Goal: Information Seeking & Learning: Learn about a topic

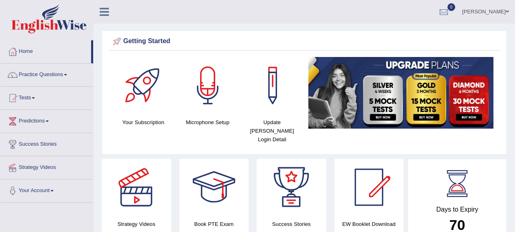
click at [31, 71] on link "Practice Questions" at bounding box center [46, 73] width 93 height 20
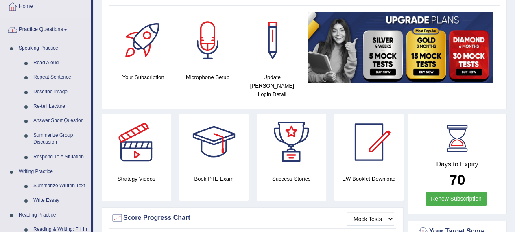
scroll to position [46, 0]
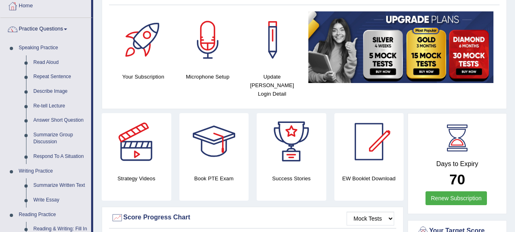
click at [39, 58] on link "Read Aloud" at bounding box center [60, 62] width 61 height 15
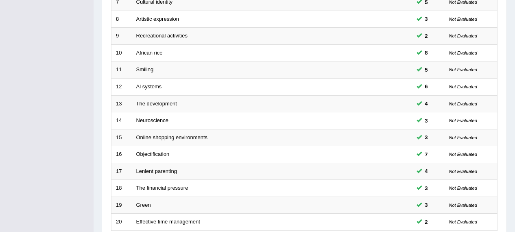
scroll to position [307, 0]
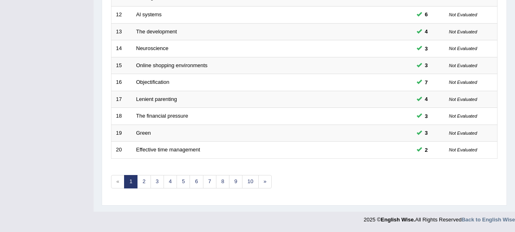
click at [249, 181] on link "10" at bounding box center [250, 181] width 16 height 13
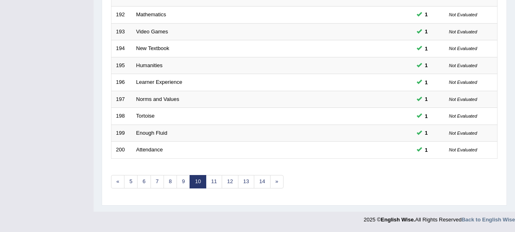
scroll to position [307, 0]
click at [281, 181] on link "»" at bounding box center [276, 181] width 13 height 13
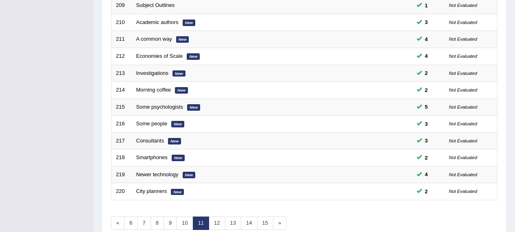
scroll to position [307, 0]
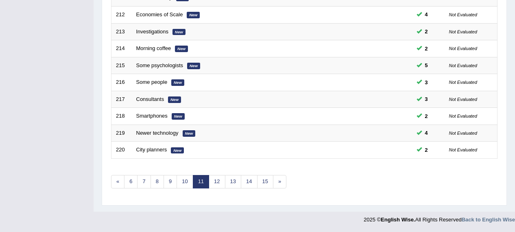
click at [271, 180] on link "15" at bounding box center [265, 181] width 16 height 13
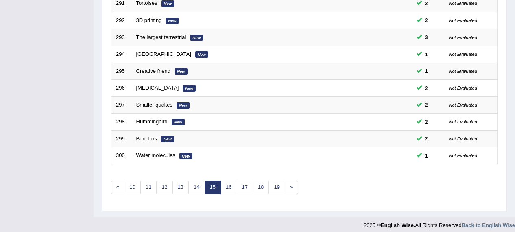
scroll to position [307, 0]
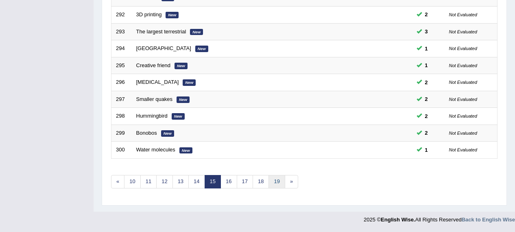
click at [282, 181] on link "19" at bounding box center [276, 181] width 16 height 13
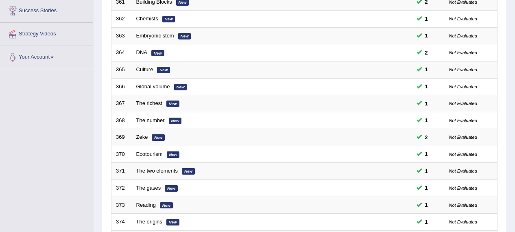
scroll to position [307, 0]
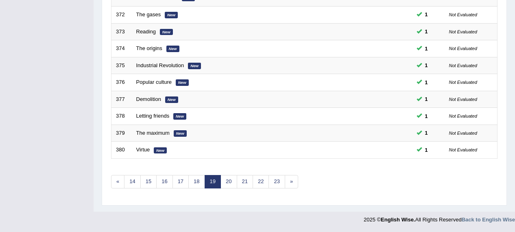
click at [279, 180] on link "23" at bounding box center [276, 181] width 16 height 13
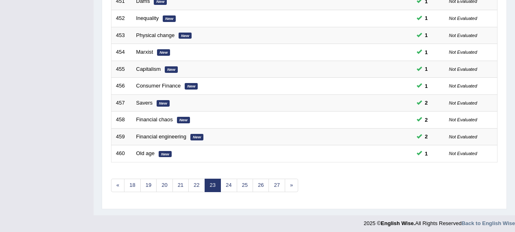
scroll to position [307, 0]
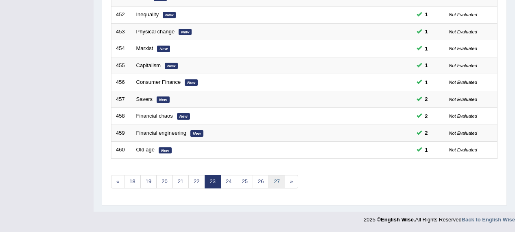
click at [281, 177] on link "27" at bounding box center [276, 181] width 16 height 13
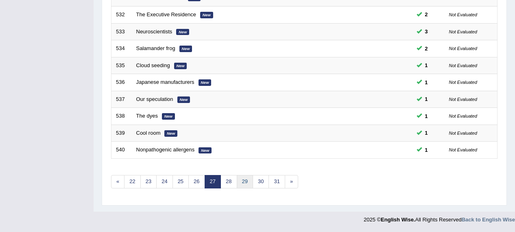
click at [243, 179] on link "29" at bounding box center [245, 181] width 16 height 13
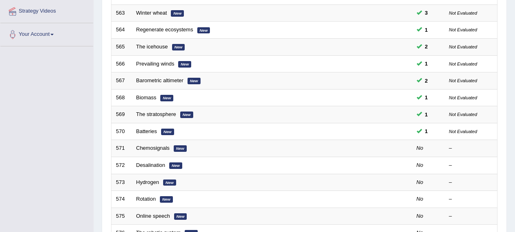
scroll to position [157, 0]
click at [168, 150] on link "Chemosignals" at bounding box center [152, 147] width 33 height 6
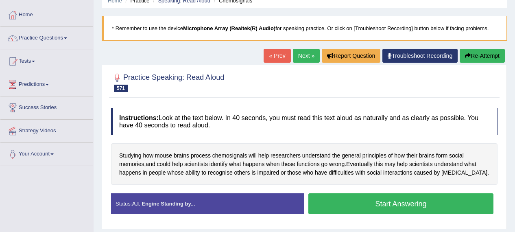
scroll to position [39, 0]
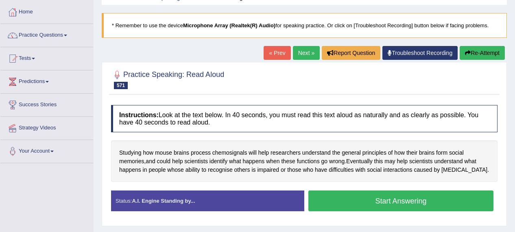
click at [438, 201] on button "Start Answering" at bounding box center [400, 200] width 185 height 21
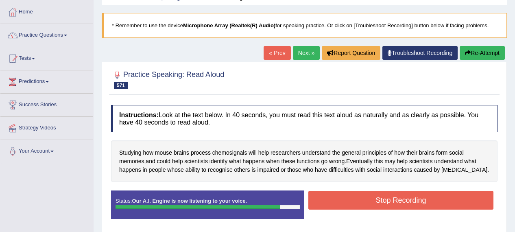
click at [438, 201] on button "Stop Recording" at bounding box center [400, 200] width 185 height 19
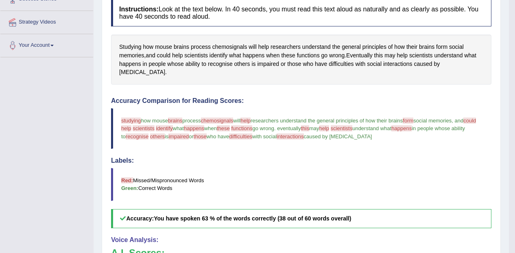
scroll to position [144, 0]
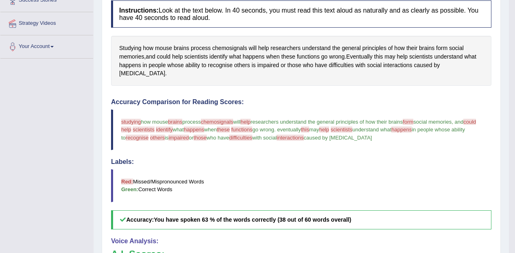
click at [229, 50] on span "chemosignals" at bounding box center [229, 48] width 35 height 9
click at [231, 46] on span "chemosignals" at bounding box center [229, 48] width 35 height 9
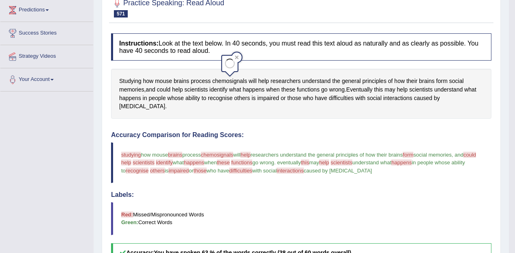
scroll to position [110, 0]
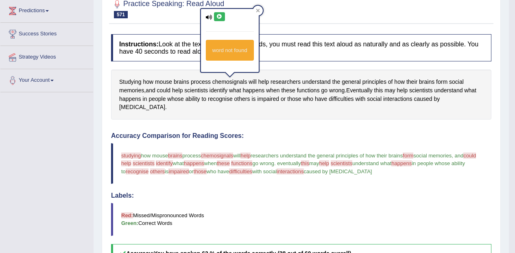
click at [222, 16] on icon at bounding box center [219, 16] width 6 height 5
click at [221, 18] on icon at bounding box center [219, 16] width 6 height 5
click at [367, 87] on span "Eventually" at bounding box center [359, 90] width 26 height 9
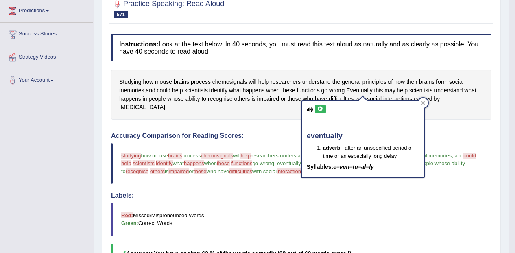
click at [322, 107] on icon at bounding box center [320, 109] width 6 height 5
click at [414, 103] on div "eventually adverb – after an unspecified period of time or an especially long d…" at bounding box center [363, 139] width 122 height 76
click at [422, 103] on icon at bounding box center [423, 103] width 4 height 4
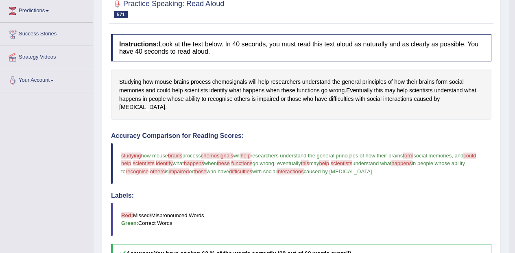
click at [398, 98] on span "interactions" at bounding box center [397, 99] width 29 height 9
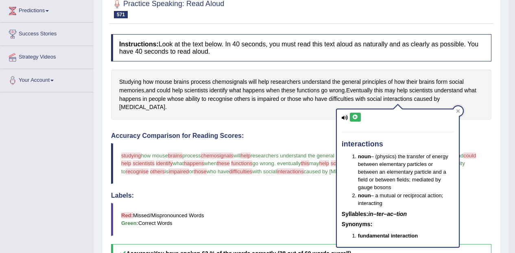
click at [357, 115] on icon at bounding box center [355, 117] width 6 height 5
click at [449, 109] on div "interactions noun – (physics) the transfer of energy between elementary particl…" at bounding box center [398, 177] width 122 height 137
click at [454, 111] on div at bounding box center [458, 111] width 10 height 10
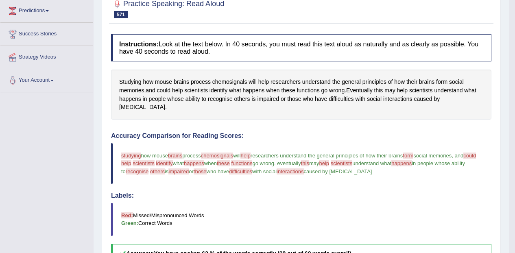
click at [209, 79] on span "process" at bounding box center [201, 82] width 20 height 9
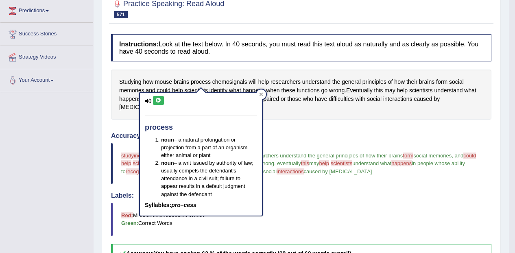
click at [158, 99] on icon at bounding box center [158, 100] width 6 height 5
click at [263, 92] on div "process noun – a natural prolongation or projection from a part of an organism …" at bounding box center [201, 152] width 124 height 130
click at [261, 88] on div "process noun – a natural prolongation or projection from a part of an organism …" at bounding box center [201, 152] width 124 height 130
click at [263, 86] on span "help" at bounding box center [263, 82] width 11 height 9
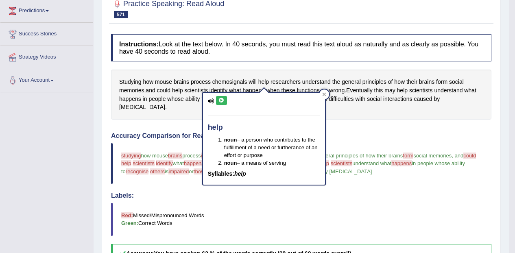
click at [324, 94] on icon at bounding box center [324, 95] width 4 height 4
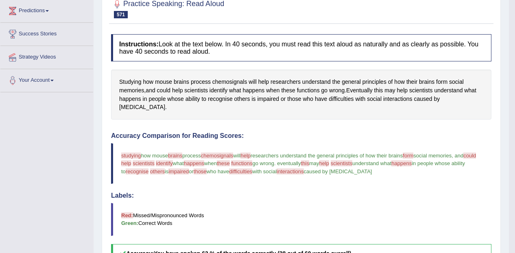
click at [227, 152] on span "chemosignals" at bounding box center [217, 155] width 33 height 6
click at [228, 81] on span "chemosignals" at bounding box center [229, 82] width 35 height 9
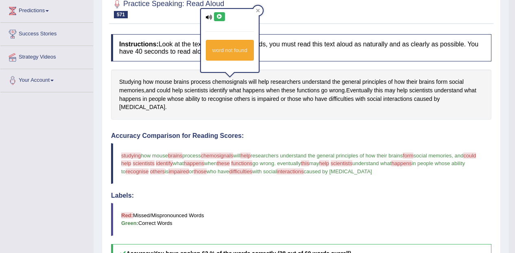
click at [217, 16] on icon at bounding box center [219, 16] width 6 height 5
click at [197, 80] on span "process" at bounding box center [201, 82] width 20 height 9
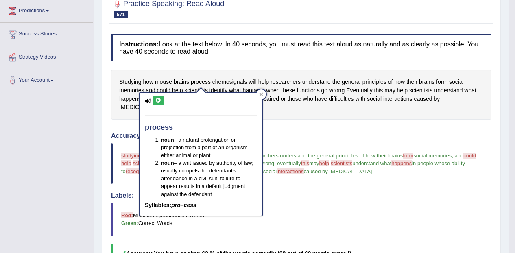
click at [159, 99] on icon at bounding box center [158, 100] width 6 height 5
click at [262, 91] on div at bounding box center [261, 94] width 10 height 10
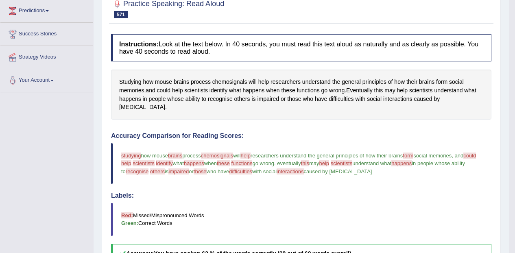
click at [359, 92] on span "Eventually" at bounding box center [359, 90] width 26 height 9
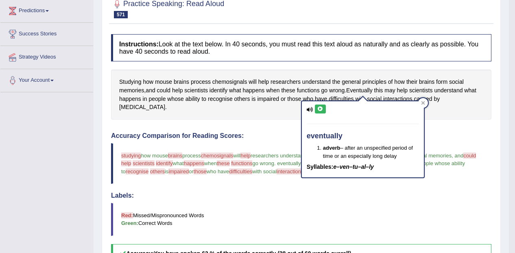
click at [322, 107] on icon at bounding box center [320, 109] width 6 height 5
click at [423, 102] on icon at bounding box center [423, 103] width 4 height 4
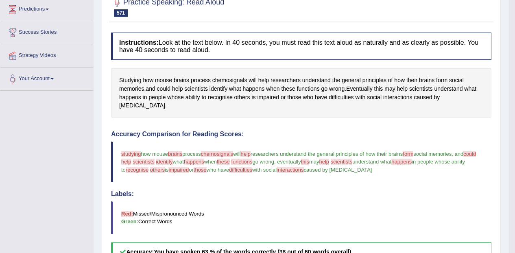
scroll to position [0, 0]
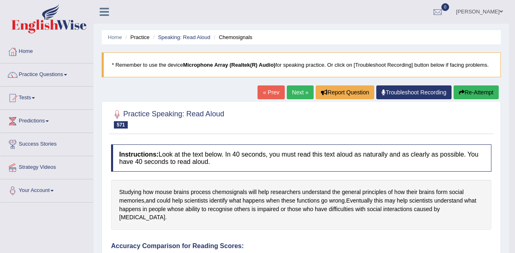
click at [488, 89] on button "Re-Attempt" at bounding box center [475, 92] width 45 height 14
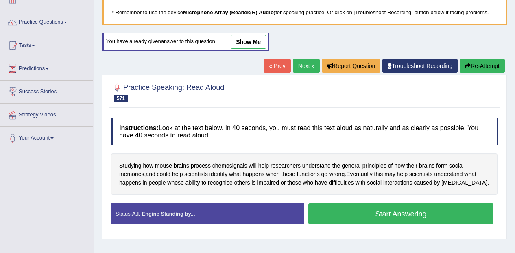
scroll to position [53, 0]
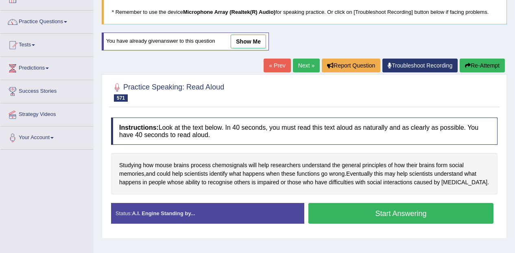
click at [439, 208] on button "Start Answering" at bounding box center [400, 213] width 185 height 21
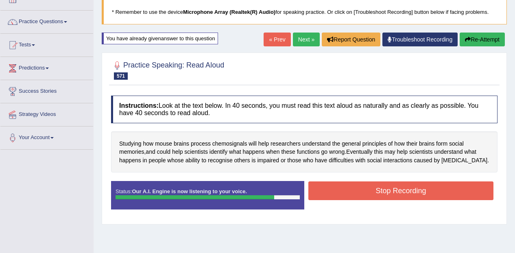
click at [467, 188] on button "Stop Recording" at bounding box center [400, 190] width 185 height 19
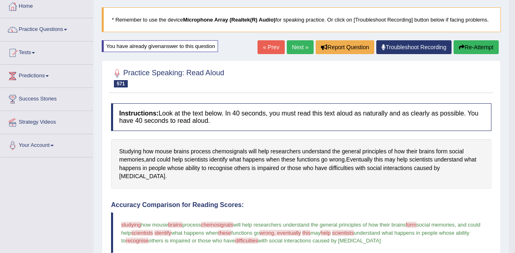
scroll to position [41, 0]
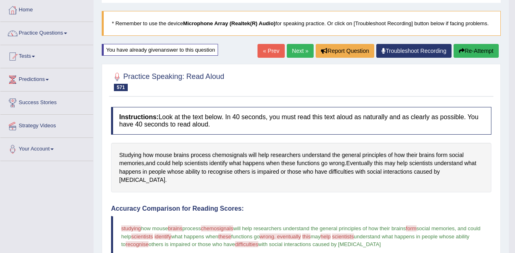
click at [307, 49] on link "Next »" at bounding box center [300, 51] width 27 height 14
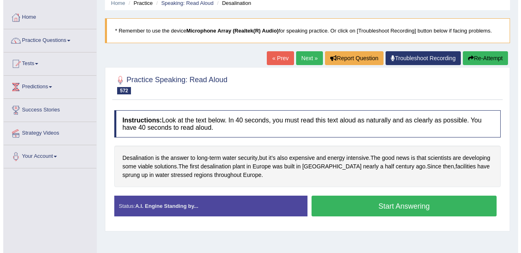
scroll to position [70, 0]
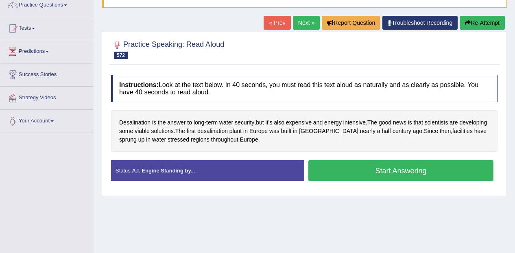
click at [144, 126] on span "Desalination" at bounding box center [134, 122] width 31 height 9
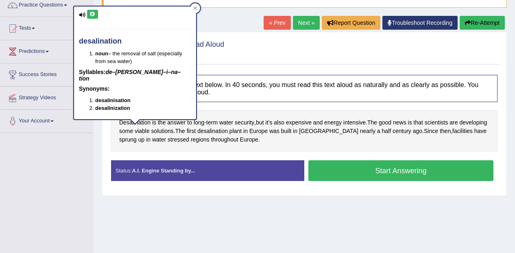
click at [83, 15] on icon at bounding box center [82, 14] width 7 height 5
click at [94, 14] on icon at bounding box center [92, 14] width 6 height 5
click at [128, 138] on span "sprung" at bounding box center [127, 139] width 17 height 9
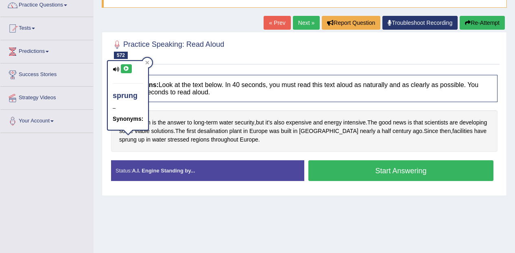
click at [126, 61] on div "sprung – Synonyms:" at bounding box center [128, 95] width 40 height 68
click at [126, 68] on icon at bounding box center [126, 68] width 6 height 5
click at [229, 136] on span "throughout" at bounding box center [224, 139] width 27 height 9
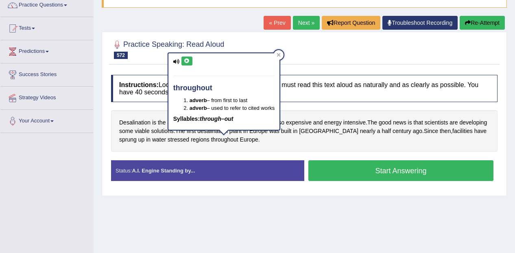
click at [189, 56] on div "throughout adverb – from first to last adverb – used to refer to cited works Sy…" at bounding box center [223, 91] width 111 height 76
click at [182, 56] on div "throughout adverb – from first to last adverb – used to refer to cited works Sy…" at bounding box center [223, 91] width 111 height 76
click at [187, 60] on icon at bounding box center [187, 61] width 6 height 5
click at [372, 121] on span "The" at bounding box center [372, 122] width 10 height 9
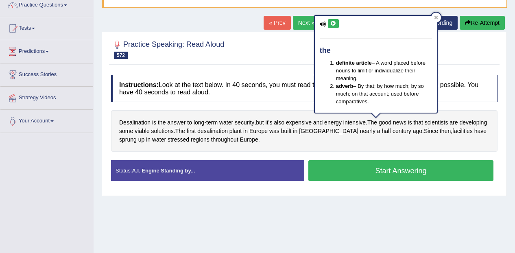
click at [412, 172] on button "Start Answering" at bounding box center [400, 170] width 185 height 21
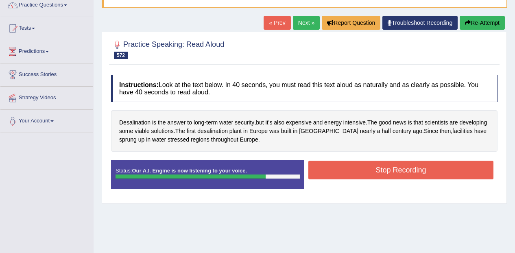
click at [431, 171] on button "Stop Recording" at bounding box center [400, 170] width 185 height 19
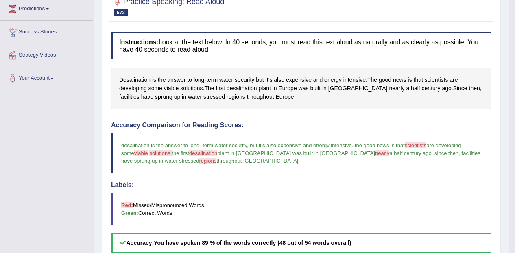
scroll to position [0, 0]
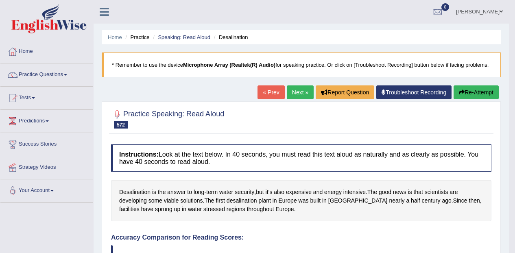
click at [300, 95] on link "Next »" at bounding box center [300, 92] width 27 height 14
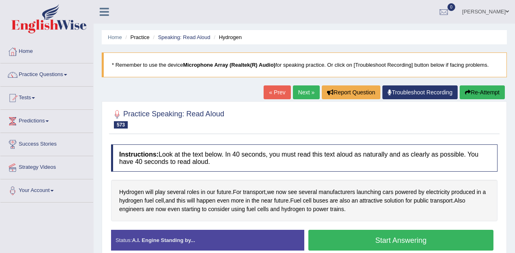
click at [438, 239] on button "Start Answering" at bounding box center [400, 240] width 185 height 21
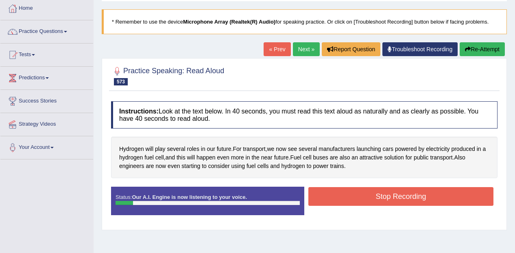
scroll to position [45, 0]
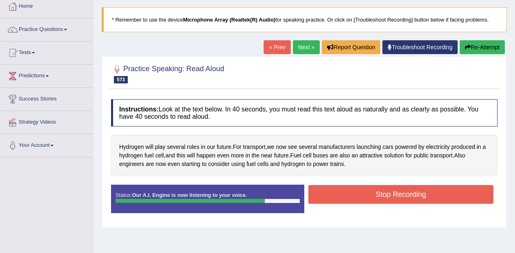
click at [456, 194] on button "Stop Recording" at bounding box center [400, 194] width 185 height 19
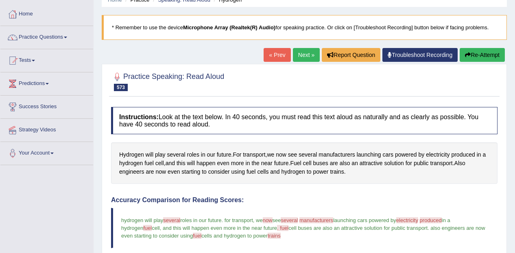
scroll to position [37, 0]
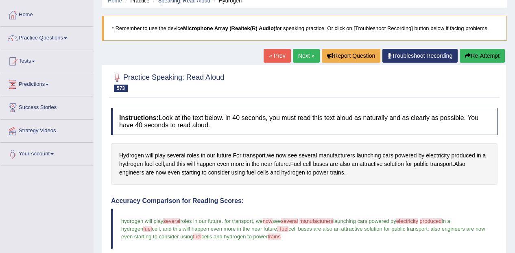
click at [305, 57] on link "Next »" at bounding box center [306, 56] width 27 height 14
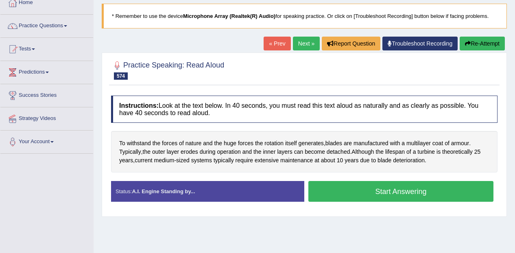
scroll to position [49, 0]
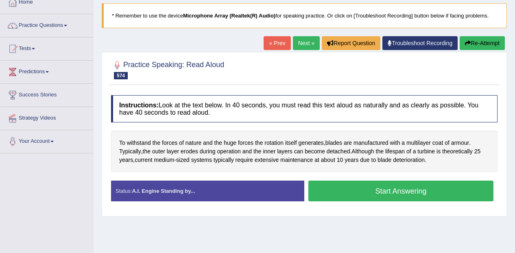
click at [147, 141] on span "withstand" at bounding box center [139, 143] width 24 height 9
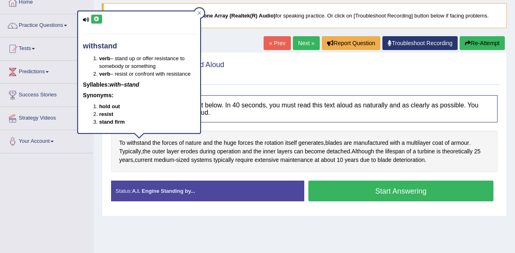
click at [101, 22] on button at bounding box center [96, 19] width 11 height 9
click at [448, 135] on div "To withstand the forces of nature and the huge forces the rotation itself gener…" at bounding box center [304, 151] width 386 height 41
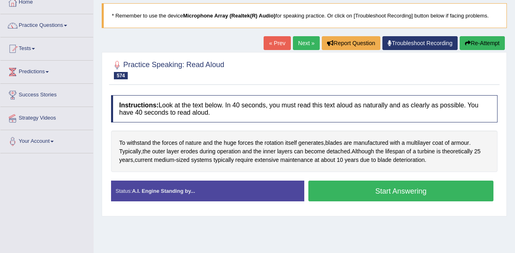
click at [277, 144] on span "rotation" at bounding box center [273, 143] width 19 height 9
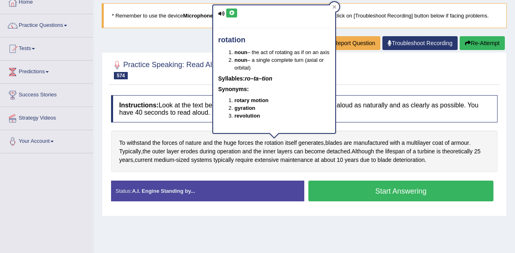
click at [233, 13] on icon at bounding box center [232, 13] width 6 height 5
click at [449, 144] on span "of" at bounding box center [446, 143] width 5 height 9
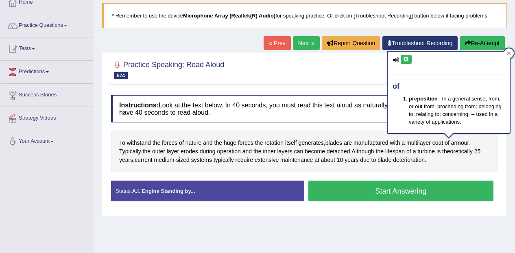
click at [428, 191] on button "Start Answering" at bounding box center [400, 191] width 185 height 21
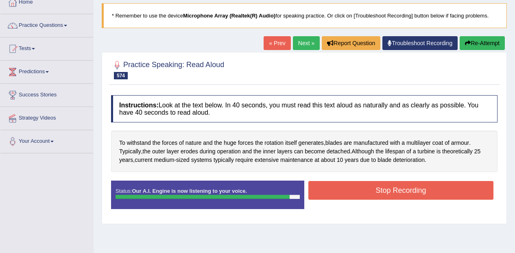
click at [458, 187] on button "Stop Recording" at bounding box center [400, 190] width 185 height 19
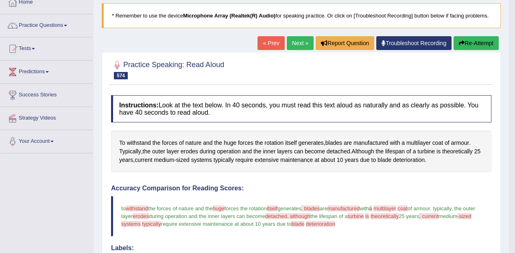
click at [326, 190] on h4 "Accuracy Comparison for Reading Scores:" at bounding box center [301, 188] width 380 height 7
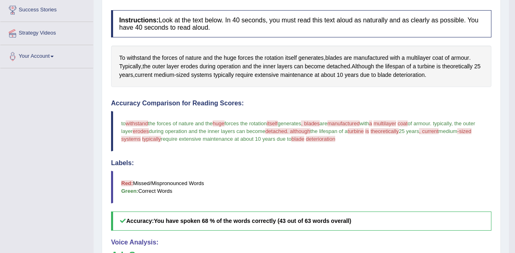
scroll to position [134, 0]
click at [332, 56] on span "blades" at bounding box center [333, 58] width 17 height 9
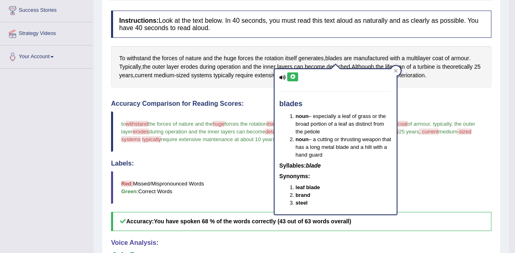
click at [294, 76] on icon at bounding box center [293, 76] width 6 height 5
click at [391, 70] on div at bounding box center [396, 71] width 10 height 10
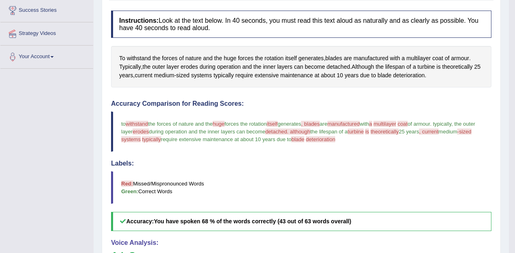
click at [382, 57] on span "manufactured" at bounding box center [370, 58] width 35 height 9
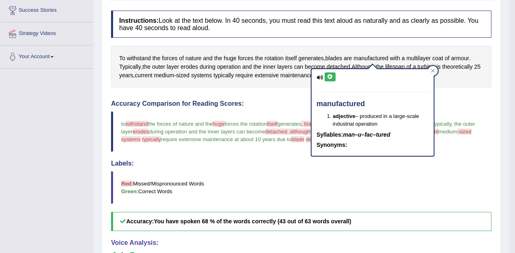
click at [332, 78] on icon at bounding box center [330, 76] width 6 height 5
click at [432, 71] on icon at bounding box center [433, 71] width 4 height 4
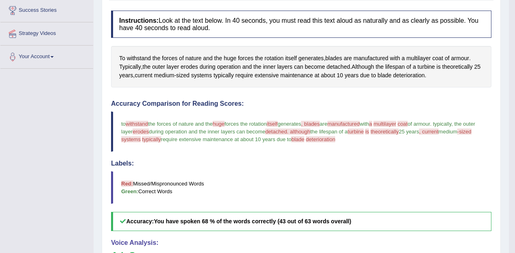
click at [419, 56] on span "multilayer" at bounding box center [418, 58] width 24 height 9
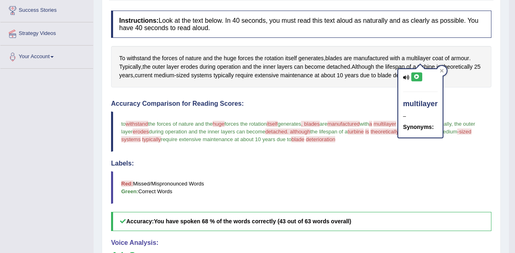
click at [412, 74] on button at bounding box center [416, 76] width 11 height 9
click at [442, 70] on icon at bounding box center [442, 71] width 4 height 4
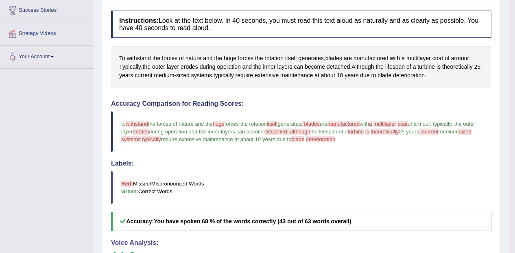
click at [460, 58] on span "armour" at bounding box center [460, 58] width 18 height 9
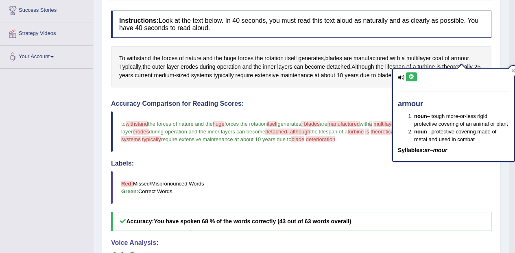
click at [412, 76] on icon at bounding box center [411, 76] width 6 height 5
click at [289, 166] on h4 "Labels:" at bounding box center [301, 163] width 380 height 7
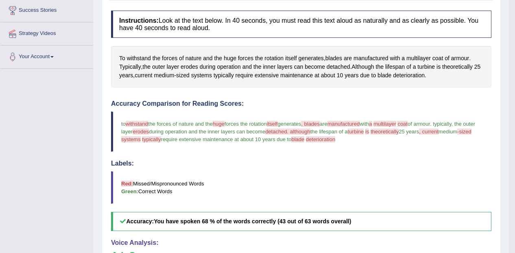
click at [342, 66] on span "detached" at bounding box center [339, 67] width 24 height 9
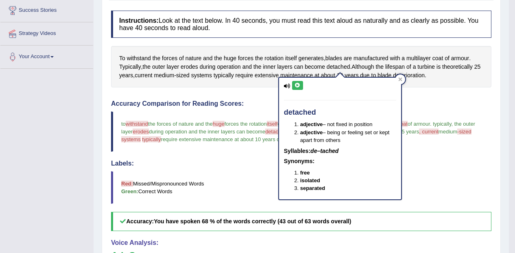
click at [298, 85] on icon at bounding box center [297, 85] width 6 height 5
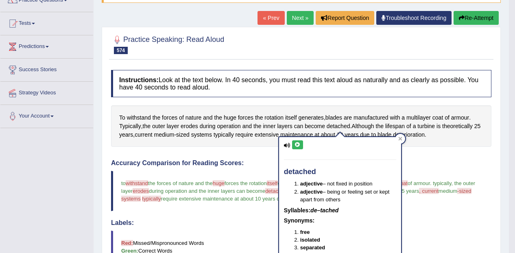
scroll to position [74, 0]
click at [470, 22] on button "Re-Attempt" at bounding box center [475, 18] width 45 height 14
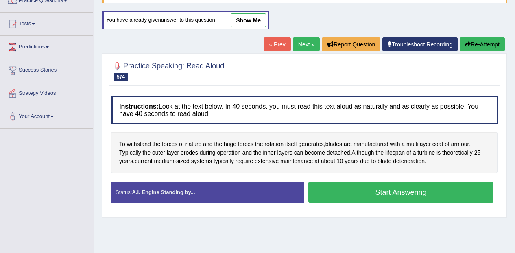
click at [145, 146] on span "withstand" at bounding box center [139, 144] width 24 height 9
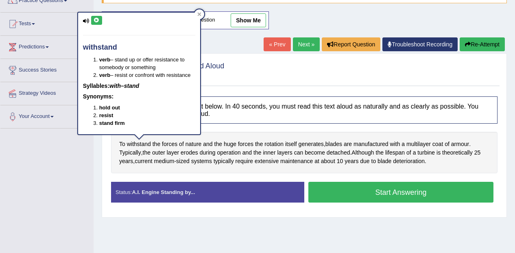
click at [98, 20] on icon at bounding box center [97, 20] width 6 height 5
click at [443, 186] on button "Start Answering" at bounding box center [400, 192] width 185 height 21
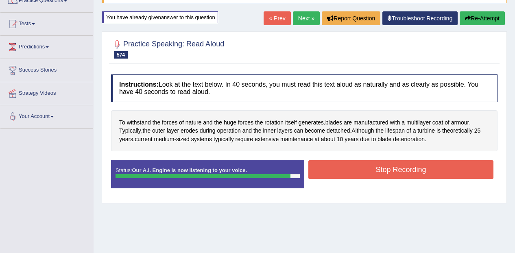
click at [440, 170] on button "Stop Recording" at bounding box center [400, 169] width 185 height 19
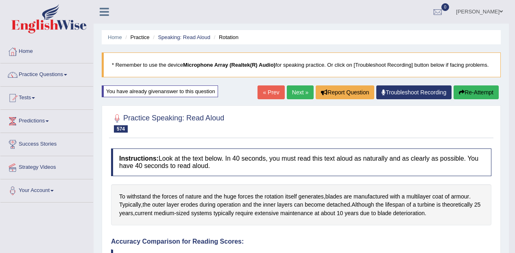
click at [302, 90] on link "Next »" at bounding box center [300, 92] width 27 height 14
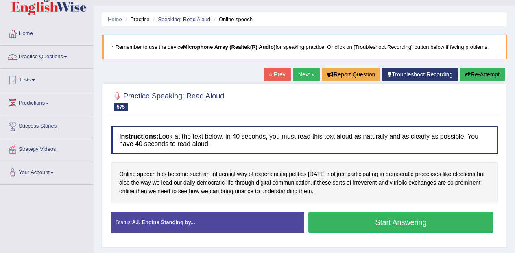
scroll to position [18, 0]
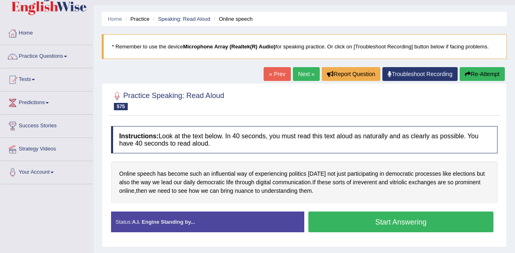
click at [428, 225] on button "Start Answering" at bounding box center [400, 221] width 185 height 21
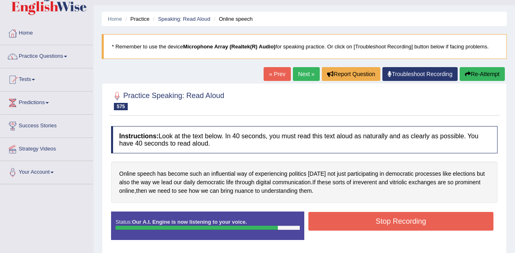
click at [430, 223] on button "Stop Recording" at bounding box center [400, 221] width 185 height 19
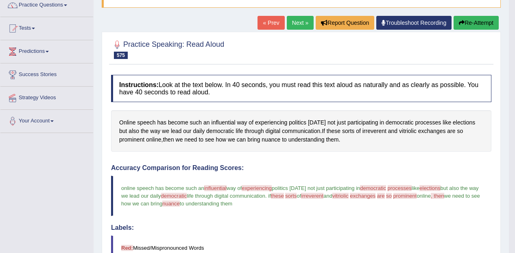
scroll to position [0, 0]
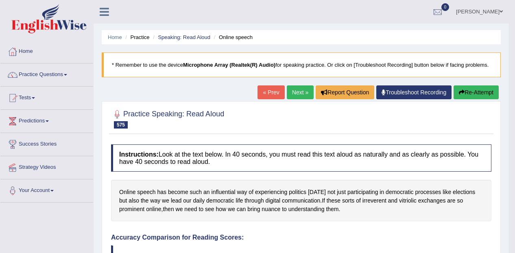
click at [298, 93] on link "Next »" at bounding box center [300, 92] width 27 height 14
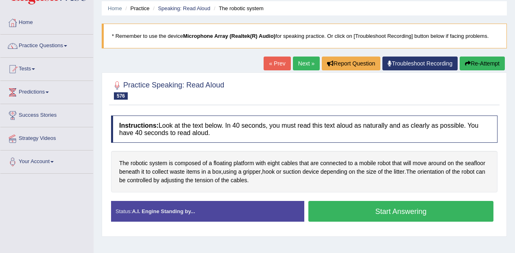
scroll to position [33, 0]
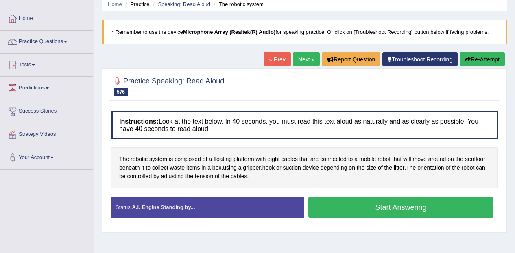
click at [442, 207] on button "Start Answering" at bounding box center [400, 207] width 185 height 21
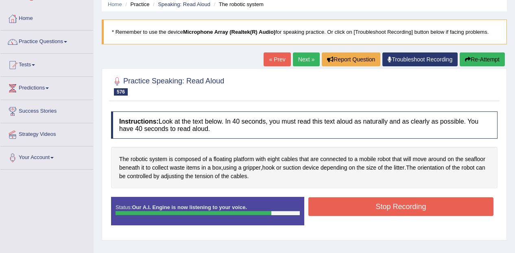
click at [445, 208] on button "Stop Recording" at bounding box center [400, 206] width 185 height 19
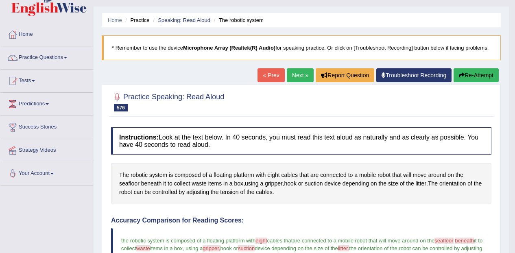
scroll to position [15, 0]
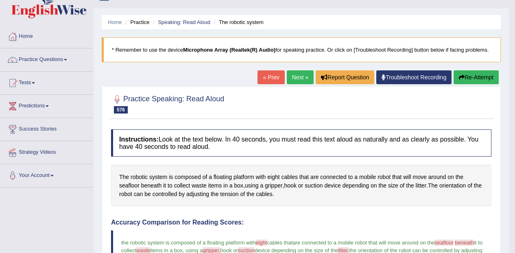
click at [302, 72] on link "Next »" at bounding box center [300, 77] width 27 height 14
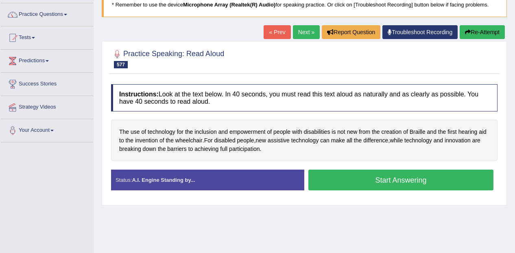
scroll to position [63, 0]
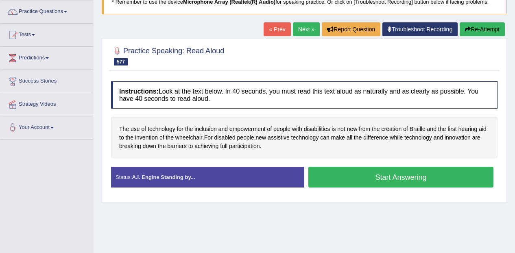
click at [438, 190] on div "Stop Recording" at bounding box center [400, 189] width 193 height 0
click at [439, 178] on button "Start Answering" at bounding box center [400, 177] width 185 height 21
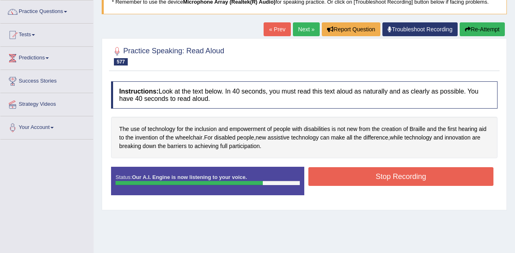
click at [439, 175] on button "Stop Recording" at bounding box center [400, 176] width 185 height 19
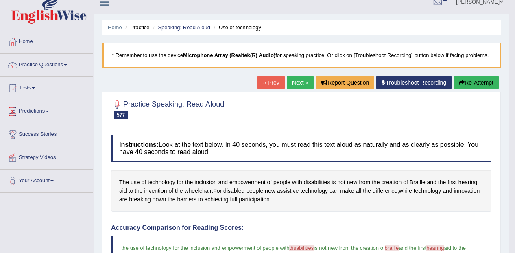
scroll to position [12, 0]
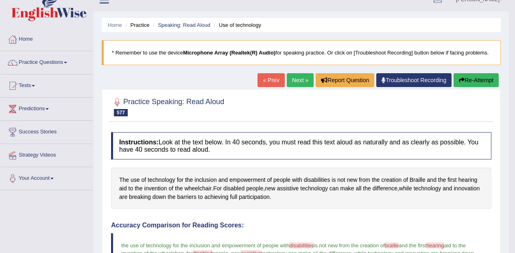
click at [299, 79] on link "Next »" at bounding box center [300, 80] width 27 height 14
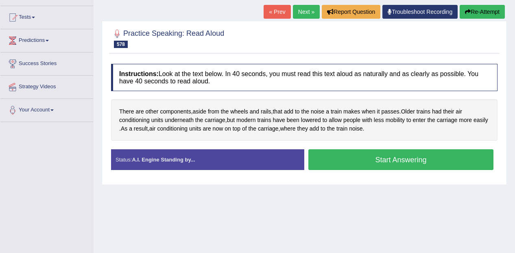
click at [433, 149] on div "Created with Highcharts 7.1.2 Great Too slow Too fast Time Speech pace meter: 0…" at bounding box center [402, 149] width 197 height 0
click at [454, 157] on button "Start Answering" at bounding box center [400, 159] width 185 height 21
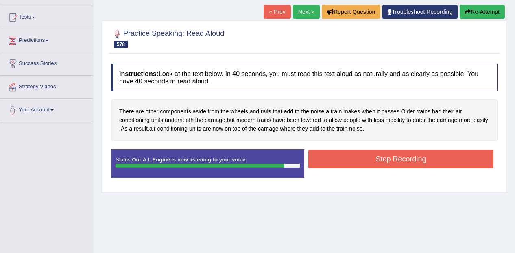
click at [462, 155] on button "Stop Recording" at bounding box center [400, 159] width 185 height 19
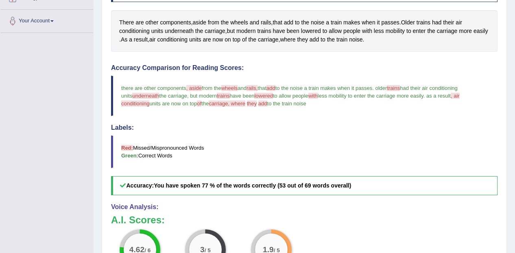
scroll to position [179, 0]
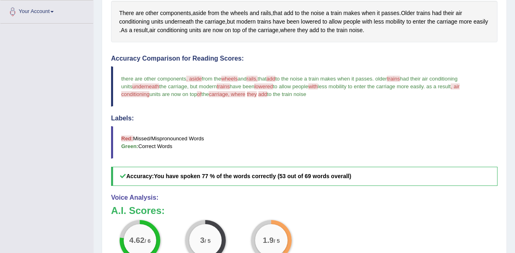
click at [279, 30] on span "carriage" at bounding box center [268, 30] width 21 height 9
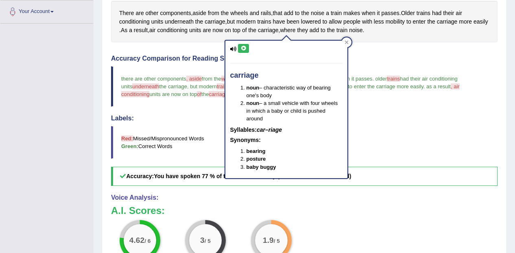
click at [245, 49] on icon at bounding box center [243, 48] width 6 height 5
click at [347, 41] on icon at bounding box center [346, 43] width 4 height 4
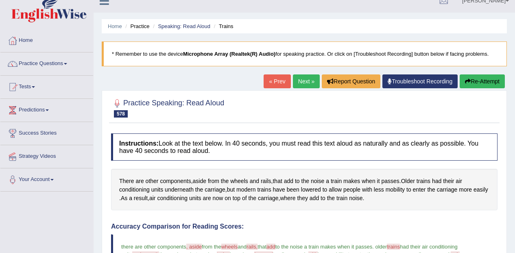
scroll to position [0, 0]
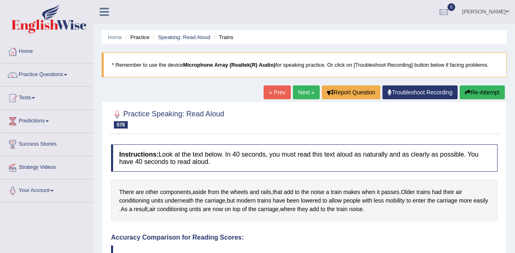
click at [305, 91] on link "Next »" at bounding box center [306, 92] width 27 height 14
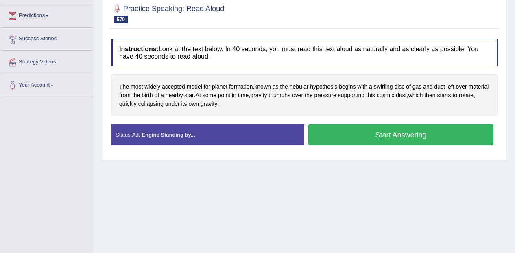
click at [375, 129] on button "Start Answering" at bounding box center [400, 134] width 185 height 21
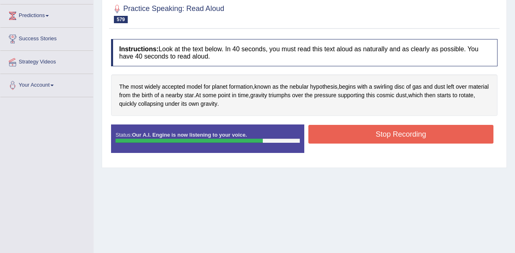
click at [437, 133] on button "Stop Recording" at bounding box center [400, 134] width 185 height 19
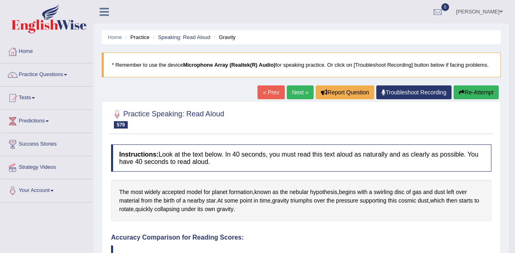
click at [293, 94] on link "Next »" at bounding box center [300, 92] width 27 height 14
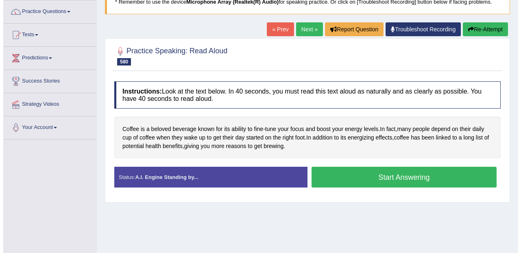
scroll to position [66, 0]
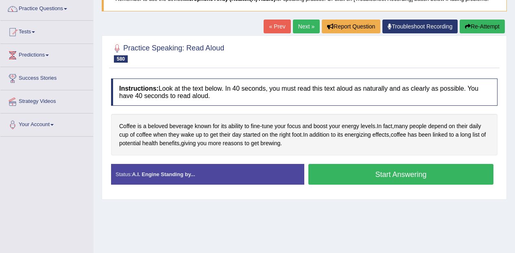
click at [436, 179] on button "Start Answering" at bounding box center [400, 174] width 185 height 21
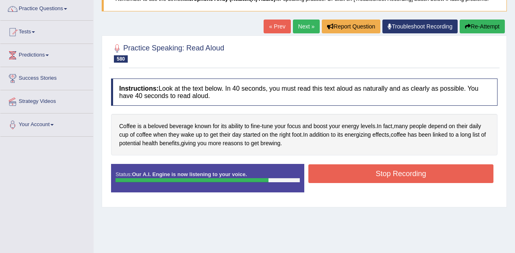
click at [415, 168] on button "Stop Recording" at bounding box center [400, 173] width 185 height 19
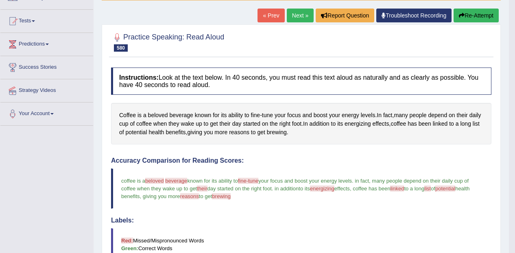
scroll to position [0, 0]
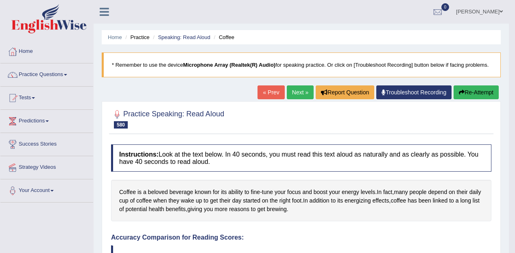
click at [33, 78] on link "Practice Questions" at bounding box center [46, 73] width 93 height 20
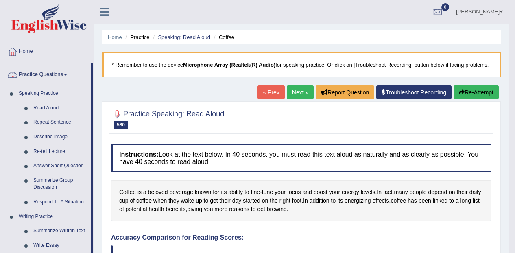
click at [41, 116] on link "Repeat Sentence" at bounding box center [60, 122] width 61 height 15
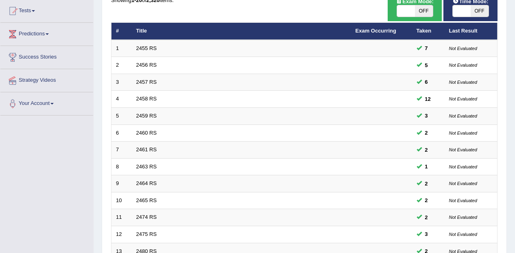
scroll to position [285, 0]
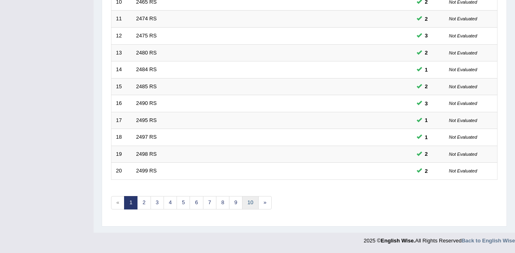
click at [253, 202] on link "10" at bounding box center [250, 202] width 16 height 13
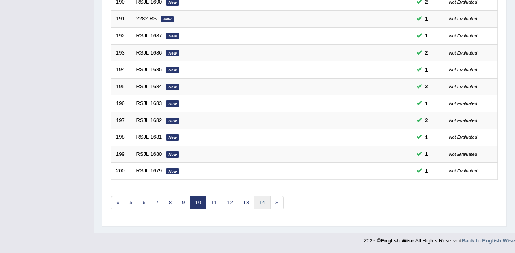
click at [266, 196] on link "14" at bounding box center [262, 202] width 16 height 13
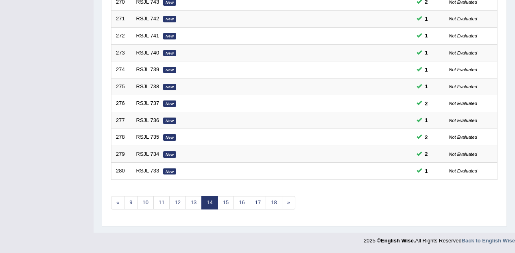
click at [279, 200] on link "18" at bounding box center [274, 202] width 16 height 13
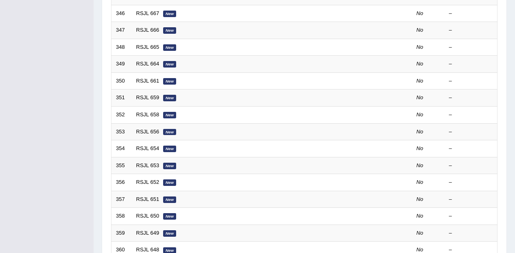
scroll to position [285, 0]
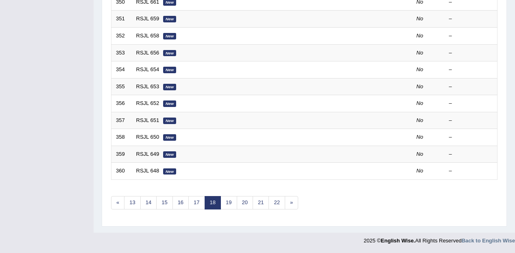
click at [201, 197] on link "17" at bounding box center [196, 202] width 16 height 13
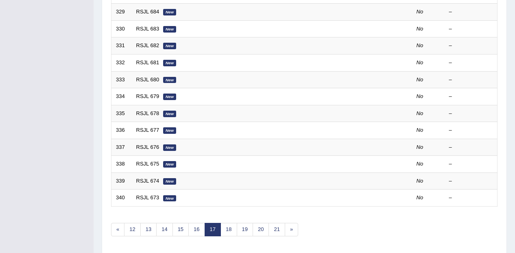
scroll to position [285, 0]
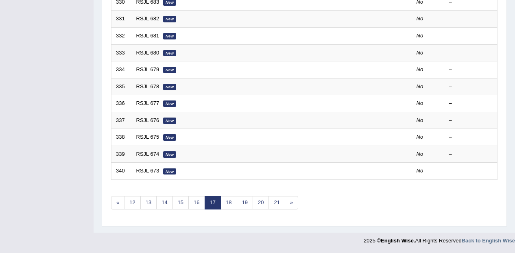
click at [205, 200] on link "17" at bounding box center [213, 202] width 16 height 13
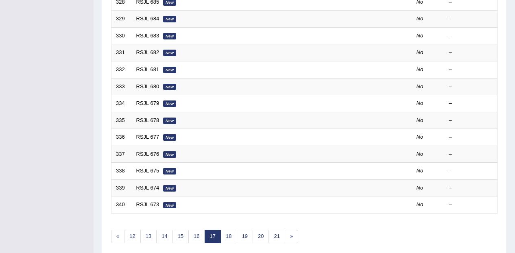
scroll to position [285, 0]
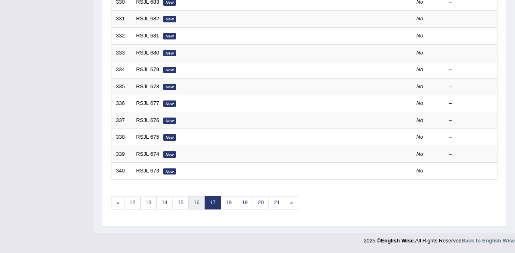
click at [201, 198] on link "16" at bounding box center [196, 202] width 16 height 13
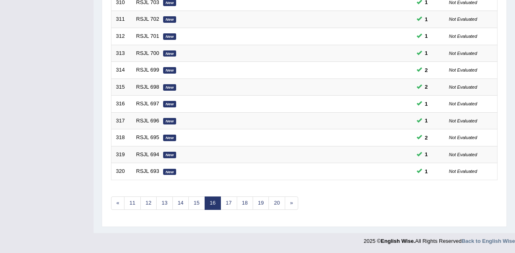
scroll to position [285, 0]
click at [227, 202] on link "17" at bounding box center [228, 202] width 16 height 13
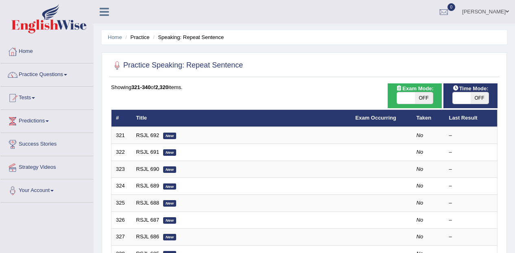
click at [147, 136] on link "RSJL 692" at bounding box center [147, 135] width 23 height 6
click at [148, 136] on link "RSJL 692" at bounding box center [147, 135] width 23 height 6
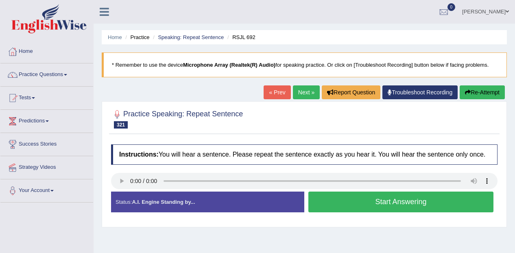
click at [119, 192] on div "Created with Highcharts 7.1.2 Too low Too high Time Pitch meter: 0 2 4 6 8 10" at bounding box center [205, 191] width 197 height 0
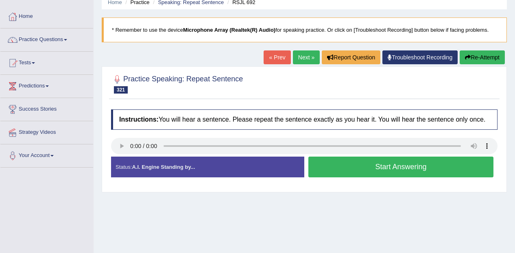
scroll to position [35, 0]
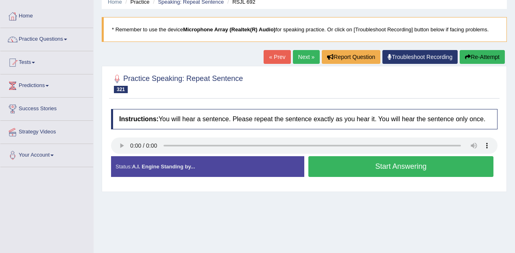
click at [384, 169] on button "Start Answering" at bounding box center [400, 166] width 185 height 21
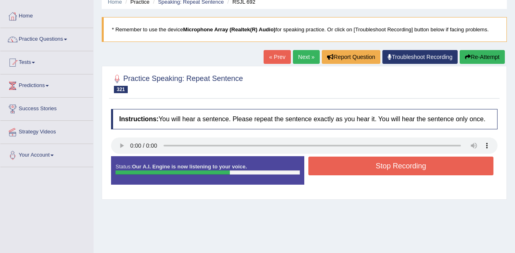
click at [397, 166] on button "Stop Recording" at bounding box center [400, 166] width 185 height 19
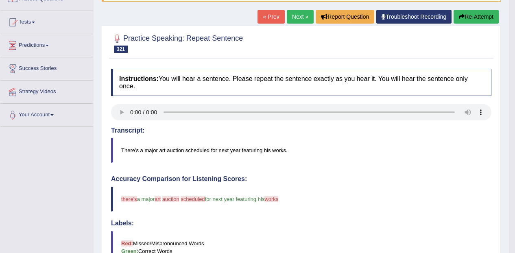
scroll to position [0, 0]
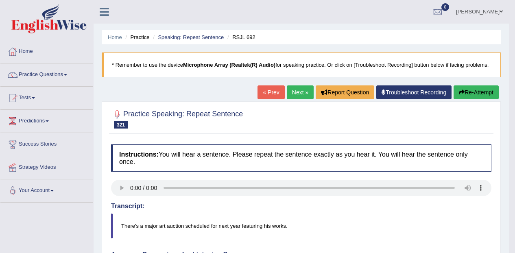
click at [481, 95] on button "Re-Attempt" at bounding box center [475, 92] width 45 height 14
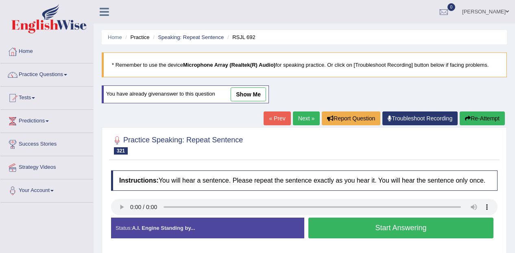
click at [380, 229] on button "Start Answering" at bounding box center [400, 228] width 185 height 21
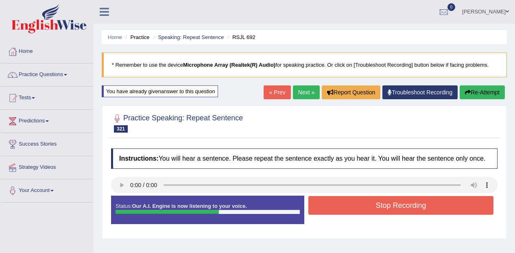
click at [433, 202] on button "Stop Recording" at bounding box center [400, 205] width 185 height 19
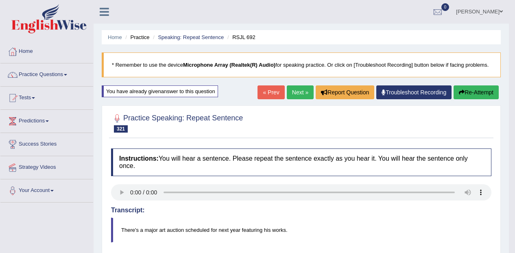
click at [302, 94] on link "Next »" at bounding box center [300, 92] width 27 height 14
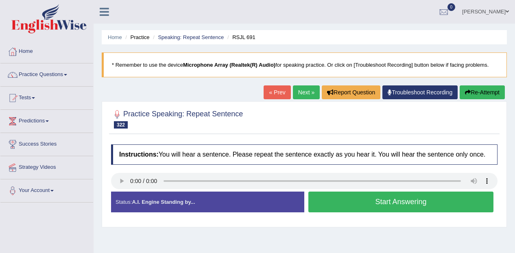
click at [122, 192] on div "Created with Highcharts 7.1.2 Too low Too high Time Pitch meter: 0 2 4 6 8 10" at bounding box center [205, 191] width 197 height 0
click at [378, 203] on button "Start Answering" at bounding box center [400, 202] width 185 height 21
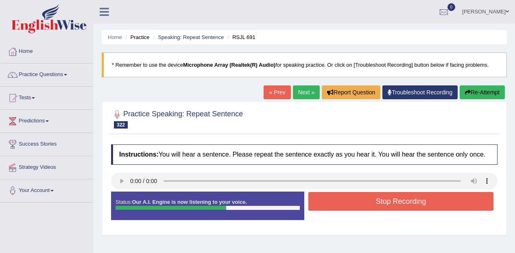
click at [421, 200] on button "Stop Recording" at bounding box center [400, 201] width 185 height 19
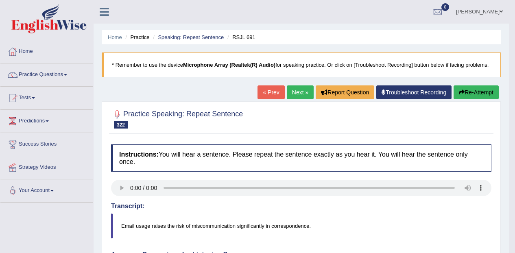
click at [479, 92] on button "Re-Attempt" at bounding box center [475, 92] width 45 height 14
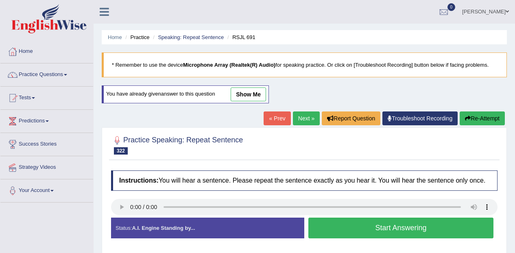
click at [395, 225] on button "Start Answering" at bounding box center [400, 228] width 185 height 21
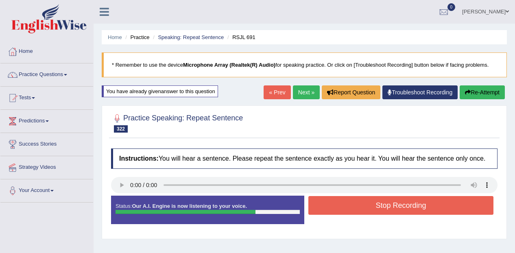
click at [415, 202] on button "Stop Recording" at bounding box center [400, 205] width 185 height 19
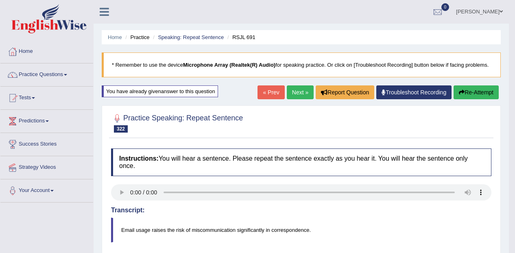
click at [473, 91] on button "Re-Attempt" at bounding box center [475, 92] width 45 height 14
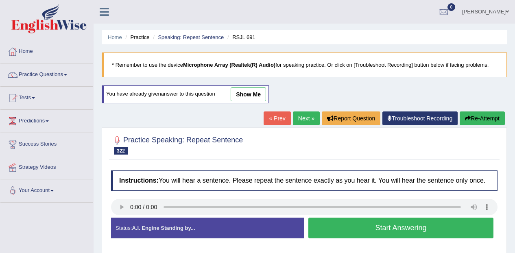
click at [437, 222] on button "Start Answering" at bounding box center [400, 228] width 185 height 21
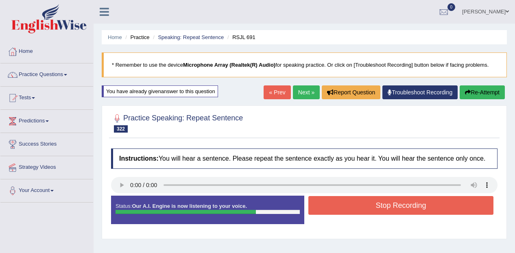
click at [426, 208] on button "Stop Recording" at bounding box center [400, 205] width 185 height 19
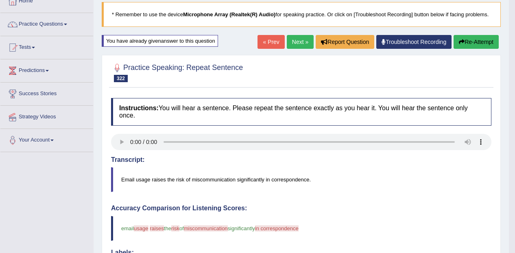
scroll to position [40, 0]
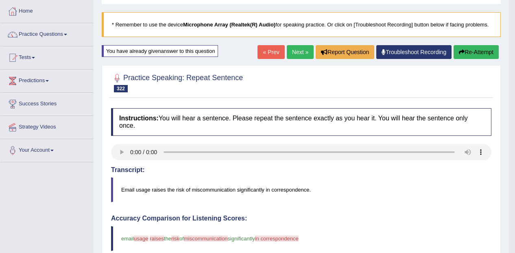
click at [476, 48] on button "Re-Attempt" at bounding box center [475, 52] width 45 height 14
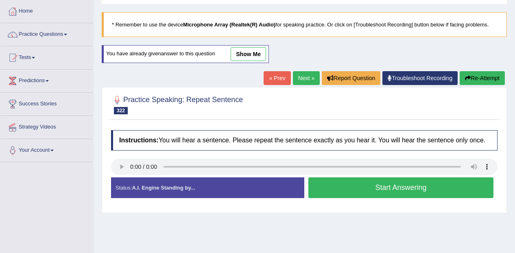
click at [446, 177] on div "Created with Highcharts 7.1.2 Great Too slow Too fast Time Speech pace meter: 0…" at bounding box center [402, 177] width 197 height 0
click at [459, 183] on button "Start Answering" at bounding box center [400, 187] width 185 height 21
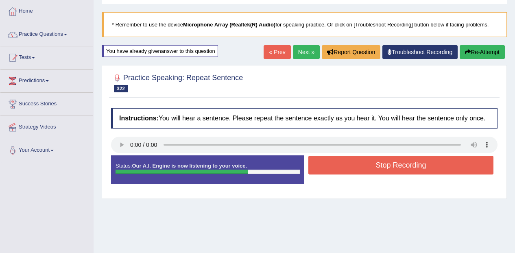
click at [438, 161] on button "Stop Recording" at bounding box center [400, 165] width 185 height 19
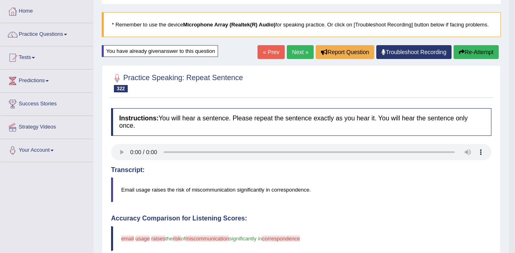
click at [482, 53] on button "Re-Attempt" at bounding box center [475, 52] width 45 height 14
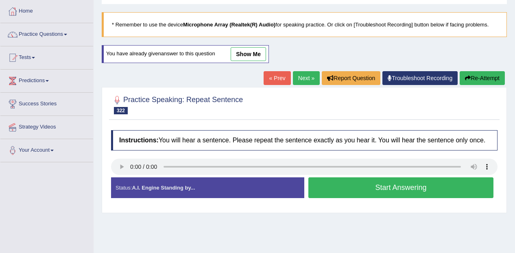
click at [438, 185] on button "Start Answering" at bounding box center [400, 187] width 185 height 21
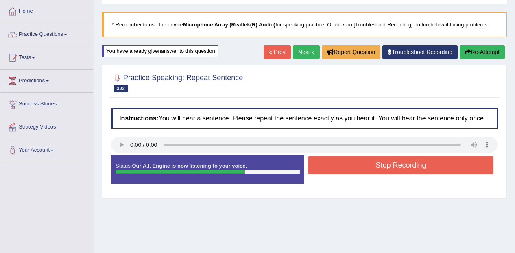
click at [433, 165] on button "Stop Recording" at bounding box center [400, 165] width 185 height 19
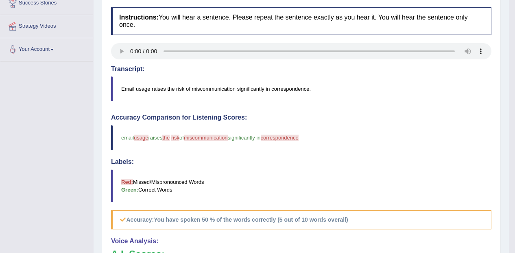
scroll to position [146, 0]
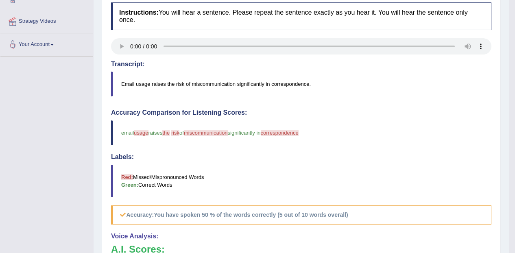
click at [394, 67] on h4 "Transcript:" at bounding box center [301, 64] width 380 height 7
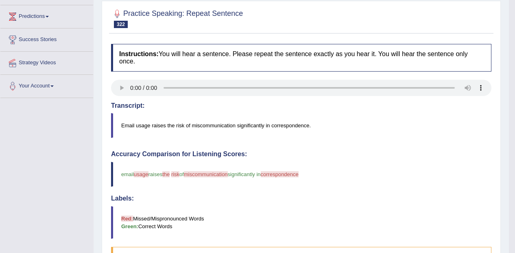
scroll to position [85, 0]
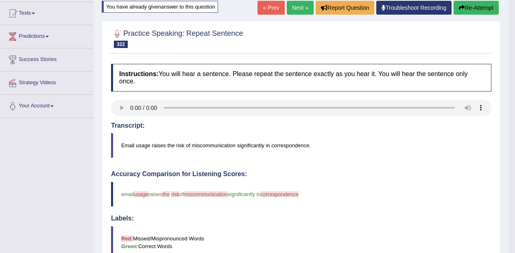
click at [470, 1] on button "Re-Attempt" at bounding box center [475, 8] width 45 height 14
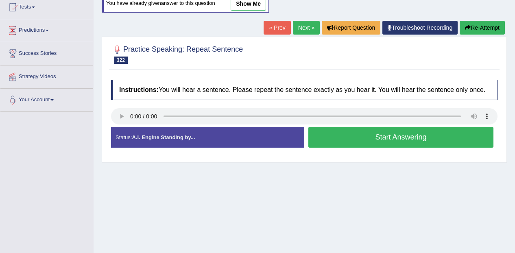
click at [405, 141] on button "Start Answering" at bounding box center [400, 137] width 185 height 21
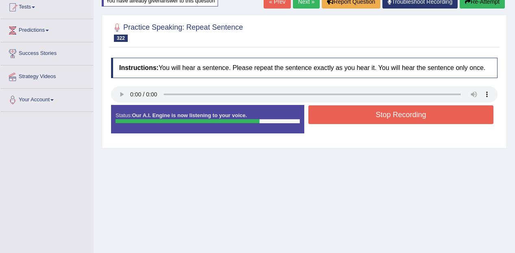
click at [412, 112] on button "Stop Recording" at bounding box center [400, 114] width 185 height 19
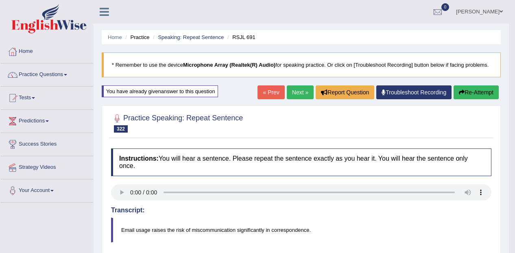
click at [290, 94] on link "Next »" at bounding box center [300, 92] width 27 height 14
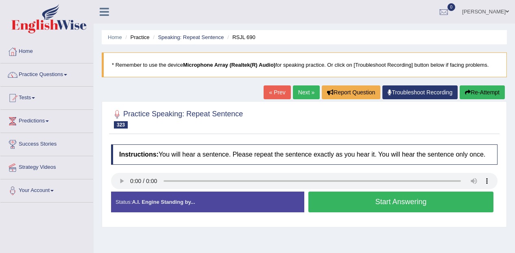
click at [392, 198] on button "Start Answering" at bounding box center [400, 202] width 185 height 21
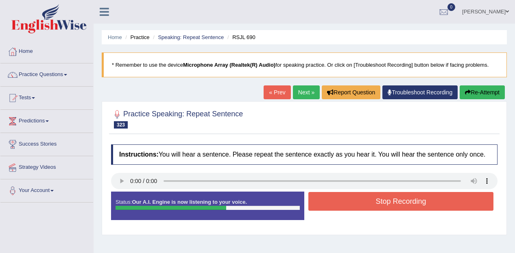
click at [394, 200] on button "Stop Recording" at bounding box center [400, 201] width 185 height 19
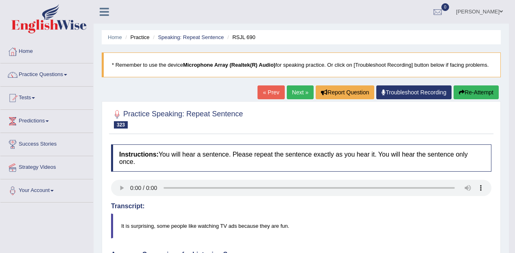
click at [297, 96] on link "Next »" at bounding box center [300, 92] width 27 height 14
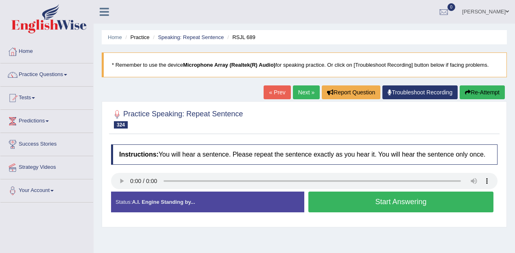
click at [121, 192] on div "Created with Highcharts 7.1.2 Too low Too high Time Pitch meter: 0 2 4 6 8 10" at bounding box center [205, 191] width 197 height 0
click at [124, 192] on div "Created with Highcharts 7.1.2 Too low Too high Time Pitch meter: 0 2 4 6 8 10" at bounding box center [205, 191] width 197 height 0
click at [428, 200] on button "Start Answering" at bounding box center [400, 202] width 185 height 21
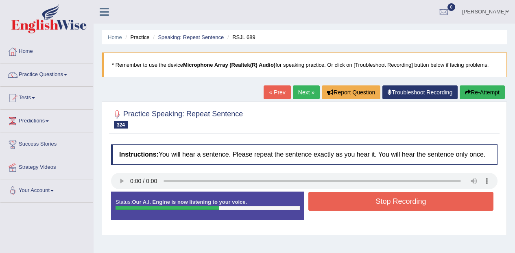
click at [403, 200] on button "Stop Recording" at bounding box center [400, 201] width 185 height 19
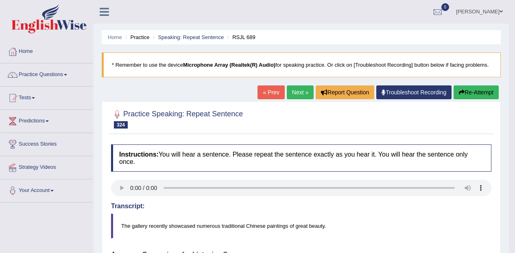
click at [479, 88] on button "Re-Attempt" at bounding box center [475, 92] width 45 height 14
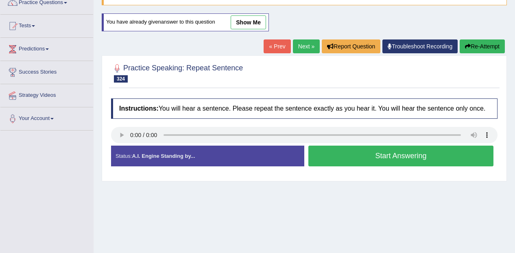
scroll to position [77, 0]
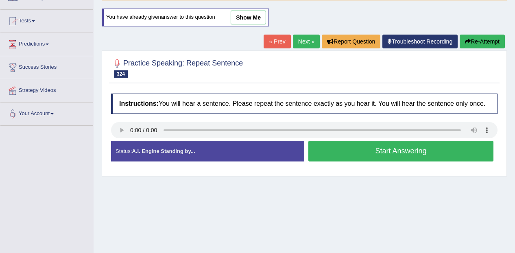
click at [438, 149] on button "Start Answering" at bounding box center [400, 151] width 185 height 21
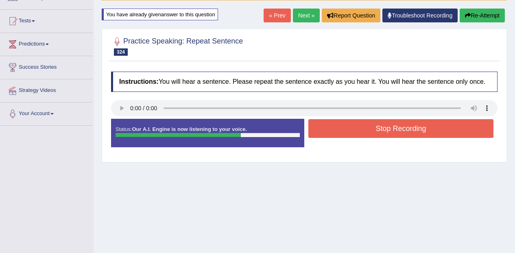
click at [396, 130] on button "Stop Recording" at bounding box center [400, 128] width 185 height 19
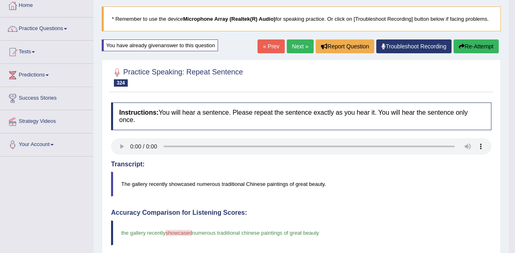
scroll to position [0, 0]
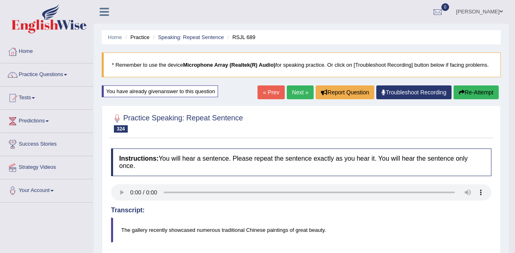
click at [317, 132] on div at bounding box center [301, 122] width 380 height 25
click at [291, 96] on link "Next »" at bounding box center [300, 92] width 27 height 14
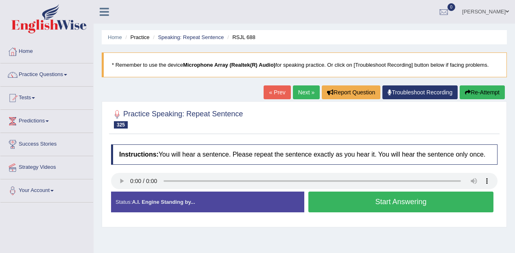
click at [425, 200] on button "Start Answering" at bounding box center [400, 202] width 185 height 21
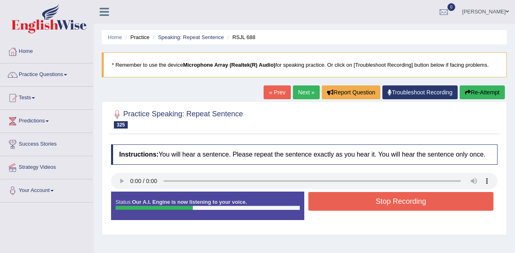
click at [412, 198] on button "Stop Recording" at bounding box center [400, 201] width 185 height 19
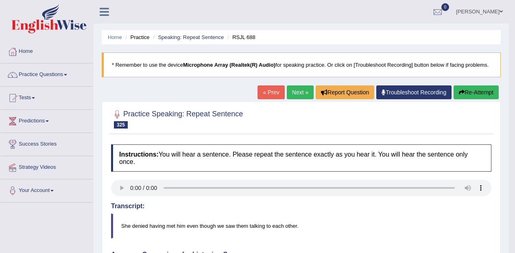
click at [472, 85] on button "Re-Attempt" at bounding box center [475, 92] width 45 height 14
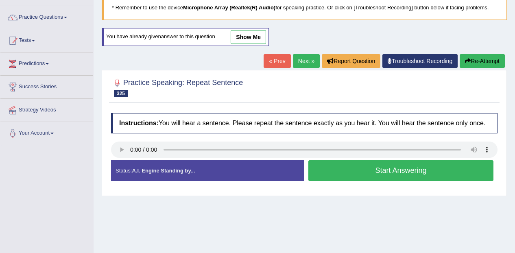
scroll to position [62, 0]
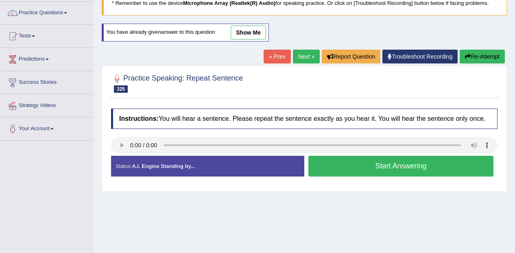
click at [427, 161] on button "Start Answering" at bounding box center [400, 166] width 185 height 21
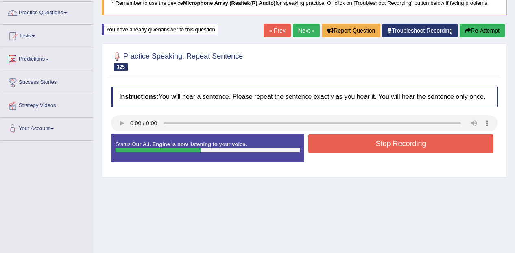
click at [402, 142] on button "Stop Recording" at bounding box center [400, 143] width 185 height 19
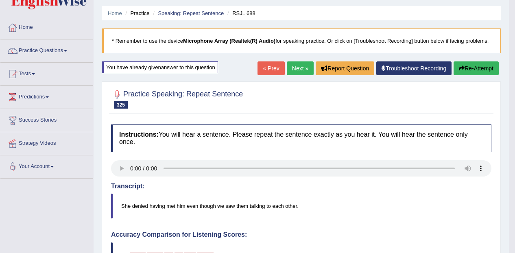
scroll to position [0, 0]
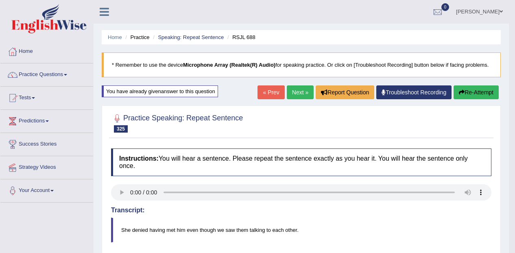
click at [480, 96] on button "Re-Attempt" at bounding box center [475, 92] width 45 height 14
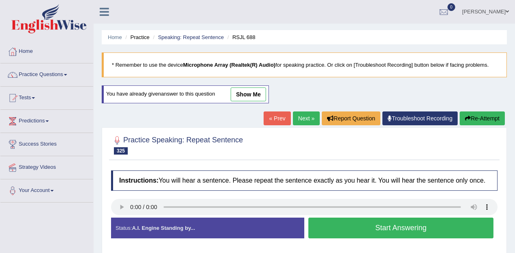
click at [394, 223] on button "Start Answering" at bounding box center [400, 228] width 185 height 21
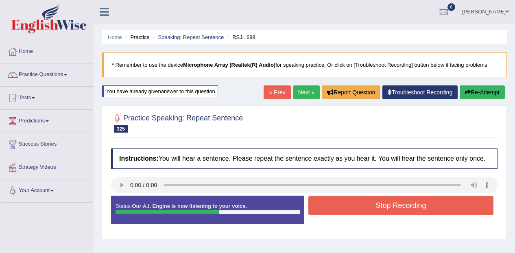
click at [419, 204] on button "Stop Recording" at bounding box center [400, 205] width 185 height 19
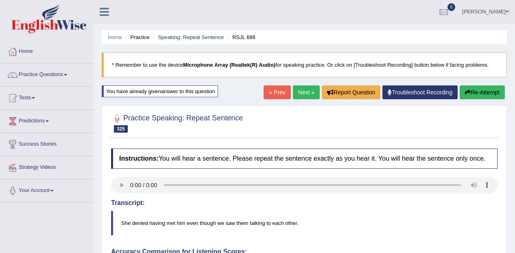
click at [327, 94] on icon "button" at bounding box center [330, 92] width 7 height 6
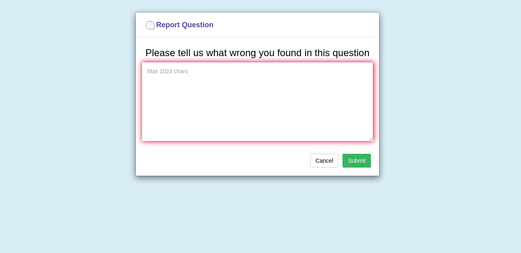
click at [319, 166] on button "Cancel" at bounding box center [324, 161] width 28 height 14
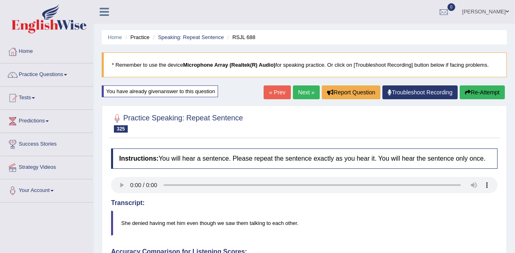
click at [302, 87] on link "Next »" at bounding box center [306, 92] width 27 height 14
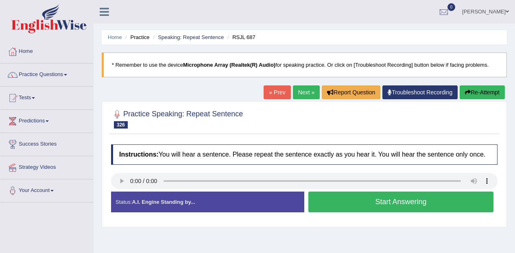
click at [114, 192] on div "Created with Highcharts 7.1.2 Too low Too high Time Pitch meter: 0 2 4 6 8 10" at bounding box center [205, 191] width 197 height 0
click at [426, 198] on button "Start Answering" at bounding box center [400, 202] width 185 height 21
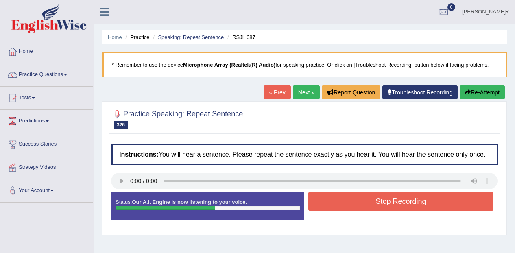
click at [404, 192] on div "Start Answering" at bounding box center [400, 192] width 193 height 0
click at [414, 200] on button "Stop Recording" at bounding box center [400, 201] width 185 height 19
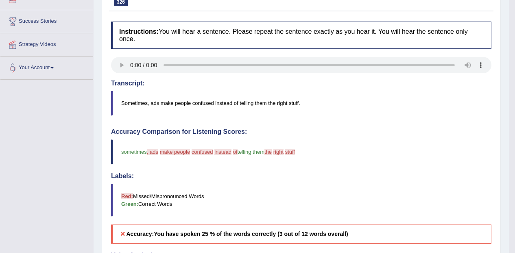
scroll to position [58, 0]
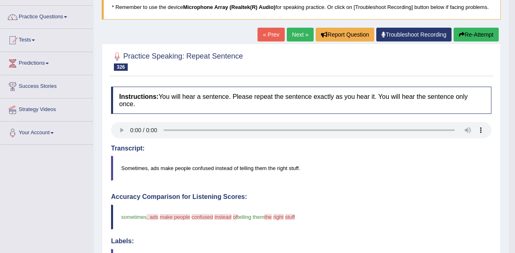
click at [489, 36] on button "Re-Attempt" at bounding box center [475, 35] width 45 height 14
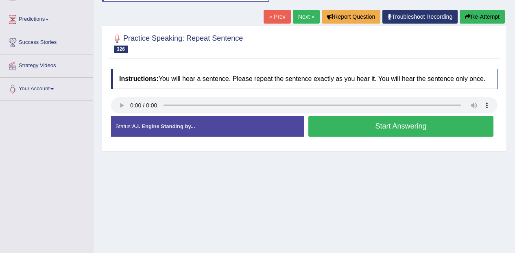
scroll to position [103, 0]
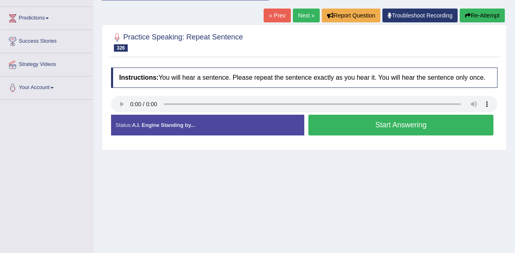
click at [391, 119] on button "Start Answering" at bounding box center [400, 125] width 185 height 21
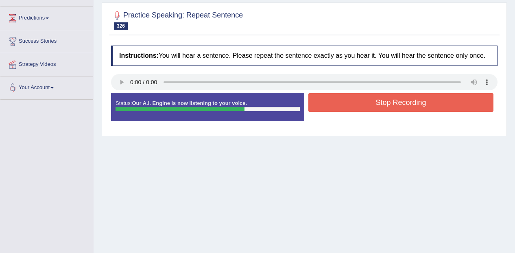
click at [422, 100] on button "Stop Recording" at bounding box center [400, 102] width 185 height 19
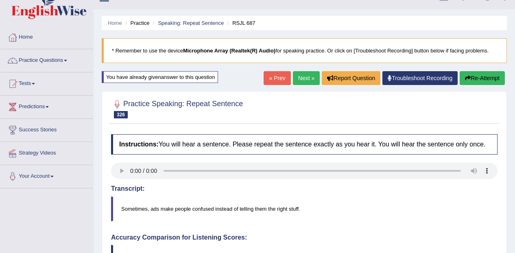
scroll to position [0, 0]
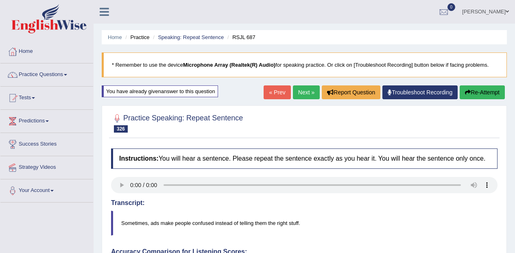
click at [477, 94] on button "Re-Attempt" at bounding box center [481, 92] width 45 height 14
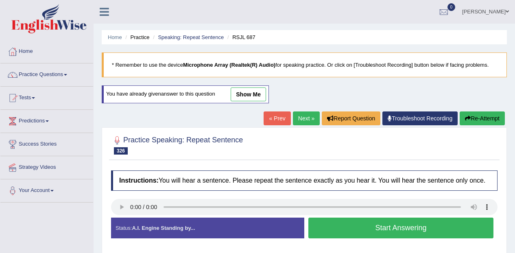
click at [340, 221] on button "Start Answering" at bounding box center [400, 228] width 185 height 21
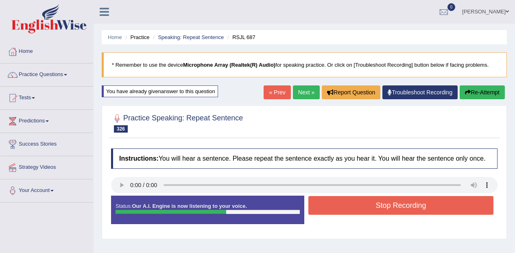
click at [366, 201] on button "Stop Recording" at bounding box center [400, 205] width 185 height 19
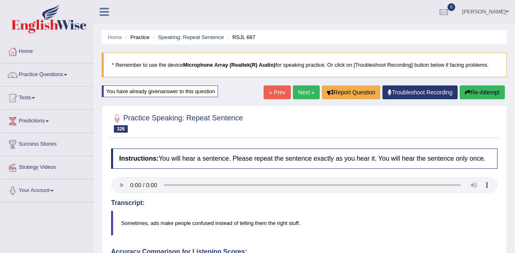
click at [302, 91] on link "Next »" at bounding box center [306, 92] width 27 height 14
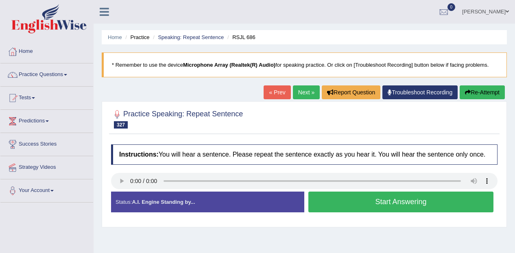
click at [360, 198] on button "Start Answering" at bounding box center [400, 202] width 185 height 21
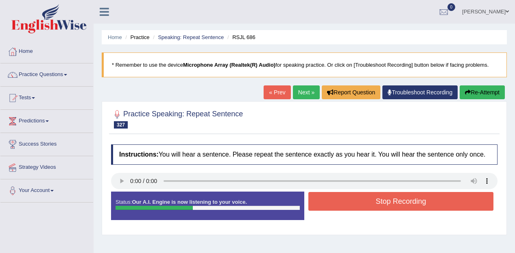
click at [361, 204] on button "Stop Recording" at bounding box center [400, 201] width 185 height 19
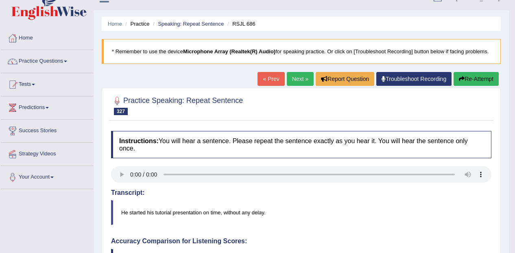
scroll to position [13, 0]
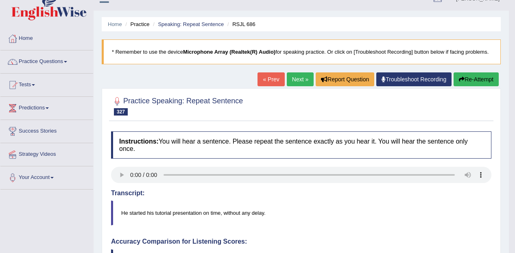
click at [478, 80] on button "Re-Attempt" at bounding box center [475, 79] width 45 height 14
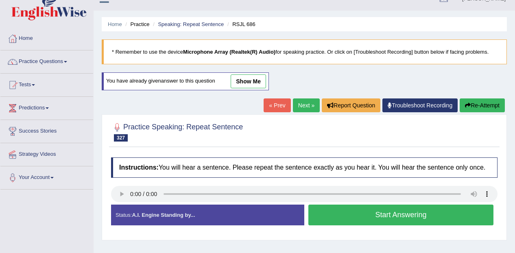
click at [406, 213] on button "Start Answering" at bounding box center [400, 215] width 185 height 21
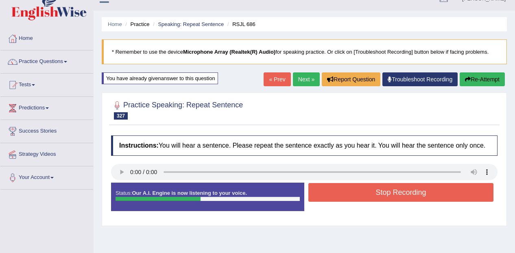
click at [351, 194] on button "Stop Recording" at bounding box center [400, 192] width 185 height 19
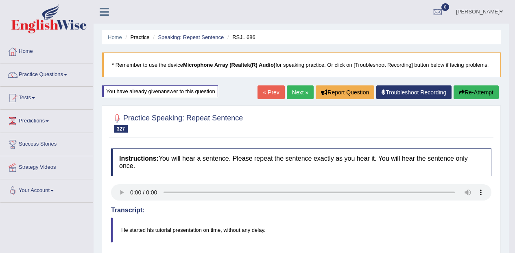
click at [302, 89] on link "Next »" at bounding box center [300, 92] width 27 height 14
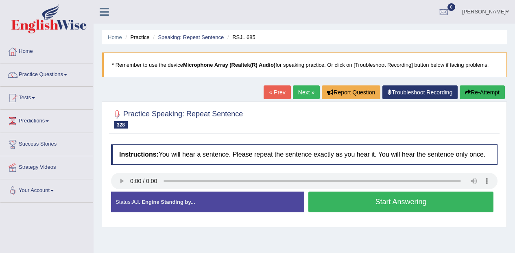
click at [378, 210] on button "Start Answering" at bounding box center [400, 202] width 185 height 21
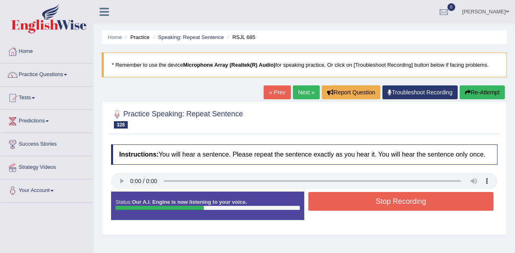
click at [396, 202] on button "Stop Recording" at bounding box center [400, 201] width 185 height 19
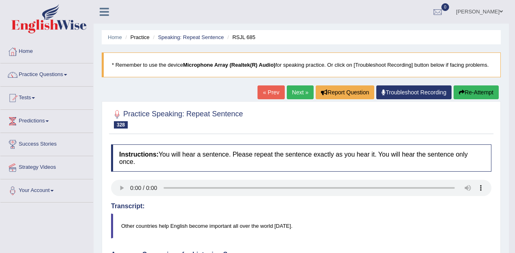
click at [487, 86] on button "Re-Attempt" at bounding box center [475, 92] width 45 height 14
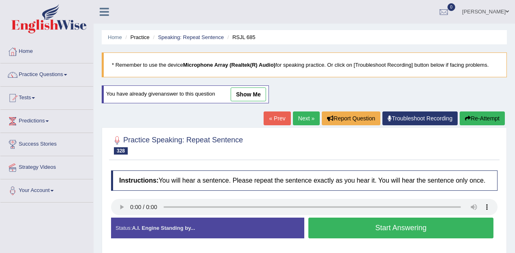
click at [422, 230] on button "Start Answering" at bounding box center [400, 228] width 185 height 21
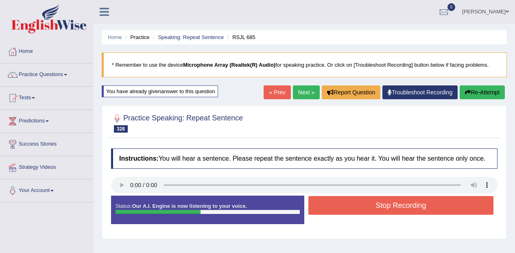
click at [418, 207] on button "Stop Recording" at bounding box center [400, 205] width 185 height 19
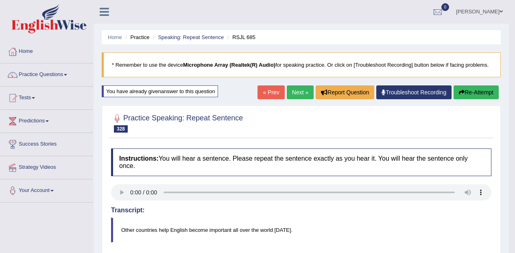
click at [293, 93] on link "Next »" at bounding box center [300, 92] width 27 height 14
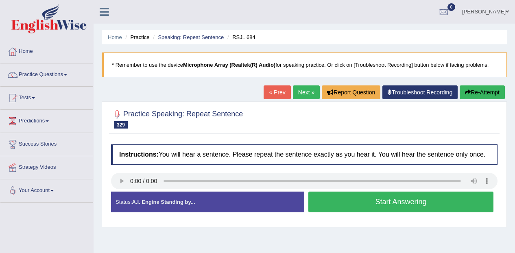
click at [120, 192] on div "Created with Highcharts 7.1.2 Too low Too high Time Pitch meter: 0 2 4 6 8 10" at bounding box center [205, 191] width 197 height 0
click at [424, 202] on button "Start Answering" at bounding box center [400, 202] width 185 height 21
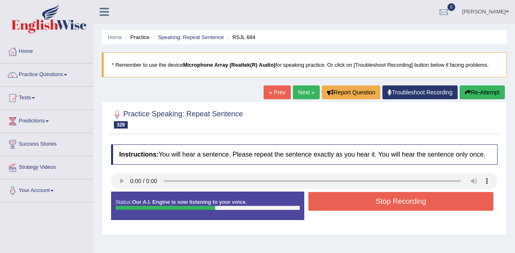
click at [417, 202] on button "Stop Recording" at bounding box center [400, 201] width 185 height 19
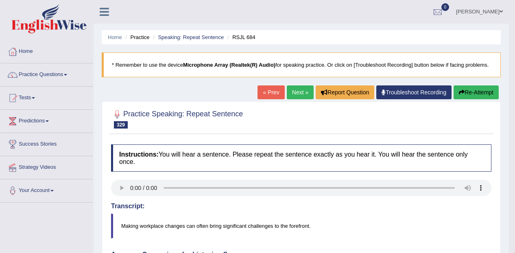
click at [476, 86] on button "Re-Attempt" at bounding box center [475, 92] width 45 height 14
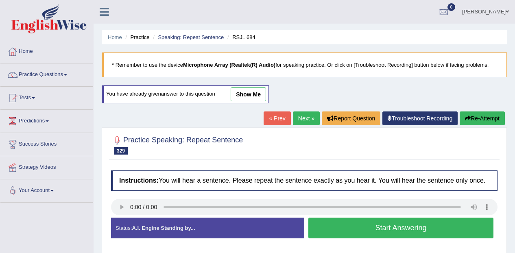
click at [409, 226] on button "Start Answering" at bounding box center [400, 228] width 185 height 21
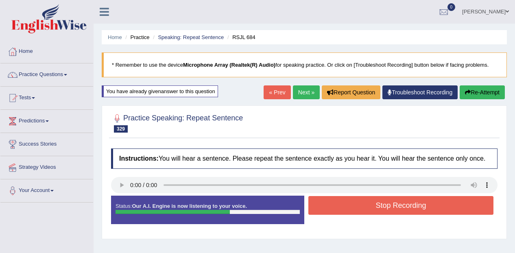
click at [422, 196] on div "Created with Highcharts 7.1.2 Great Too slow Too fast Time Speech pace meter: 0…" at bounding box center [402, 195] width 197 height 0
click at [427, 205] on button "Stop Recording" at bounding box center [400, 205] width 185 height 19
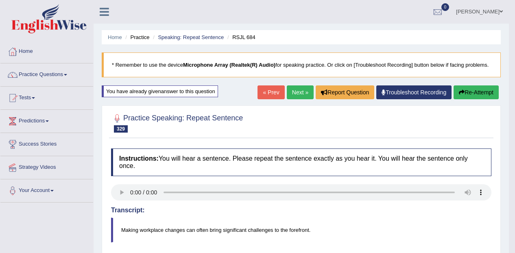
click at [303, 97] on link "Next »" at bounding box center [300, 92] width 27 height 14
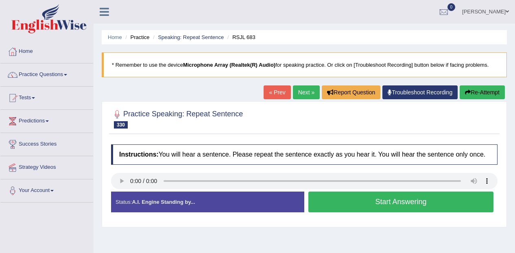
click at [109, 182] on div "Instructions: You will hear a sentence. Please repeat the sentence exactly as y…" at bounding box center [304, 181] width 390 height 83
click at [440, 204] on button "Start Answering" at bounding box center [400, 202] width 185 height 21
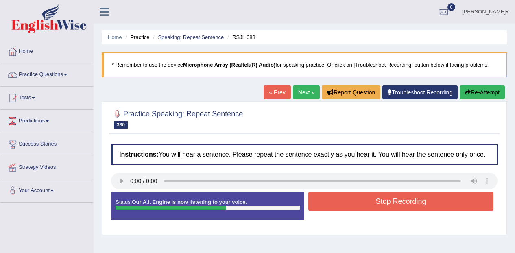
click at [365, 198] on button "Stop Recording" at bounding box center [400, 201] width 185 height 19
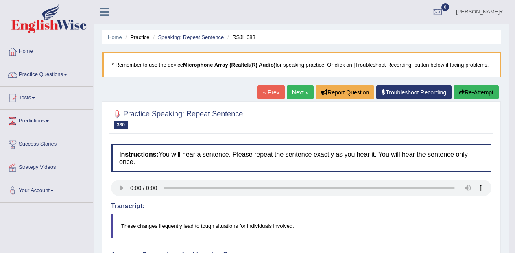
click at [467, 93] on button "Re-Attempt" at bounding box center [475, 92] width 45 height 14
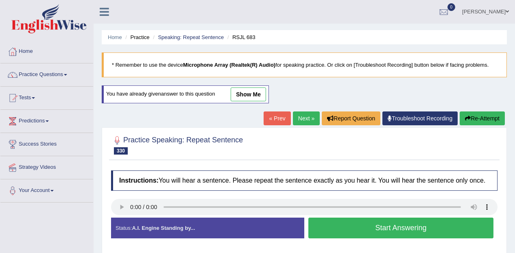
click at [381, 230] on button "Start Answering" at bounding box center [400, 228] width 185 height 21
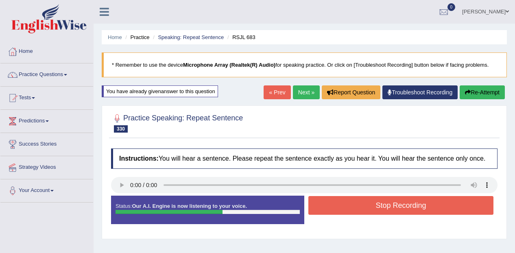
click at [397, 203] on button "Stop Recording" at bounding box center [400, 205] width 185 height 19
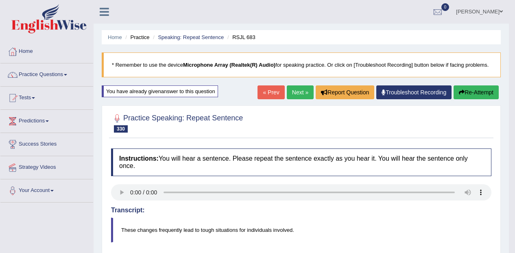
click at [48, 78] on link "Practice Questions" at bounding box center [46, 73] width 93 height 20
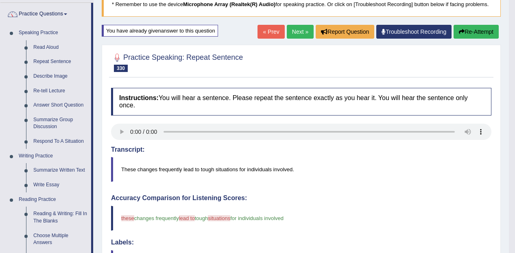
scroll to position [63, 0]
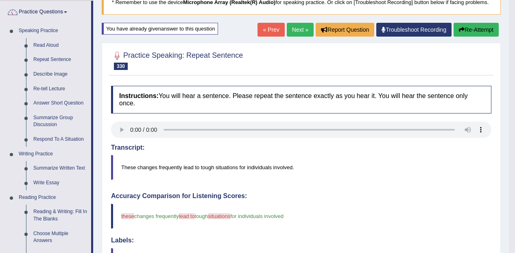
click at [47, 144] on link "Respond To A Situation" at bounding box center [60, 139] width 61 height 15
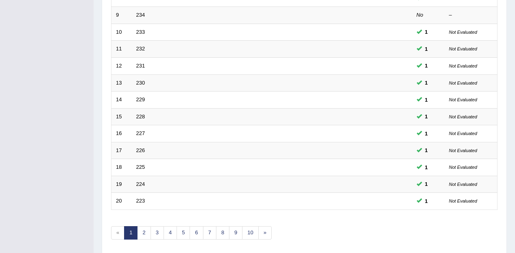
scroll to position [285, 0]
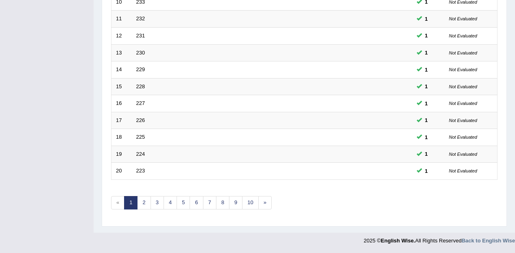
click at [199, 209] on link "6" at bounding box center [195, 202] width 13 height 13
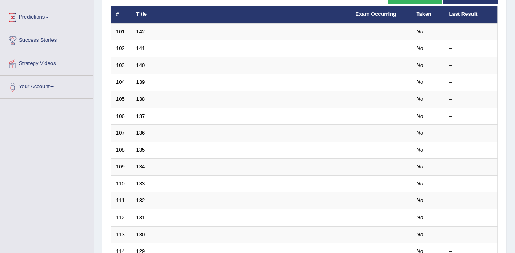
scroll to position [285, 0]
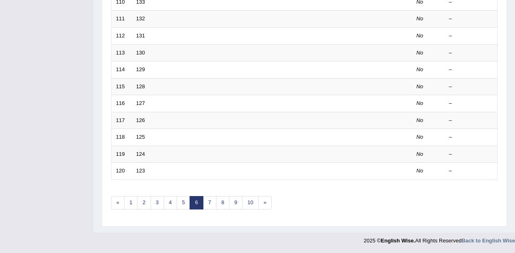
click at [184, 205] on link "5" at bounding box center [182, 202] width 13 height 13
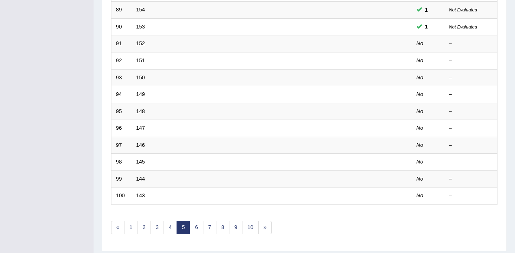
scroll to position [241, 0]
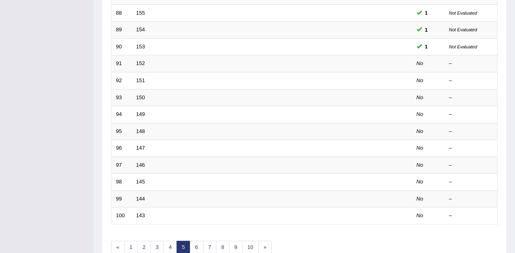
click at [142, 65] on link "152" at bounding box center [140, 63] width 9 height 6
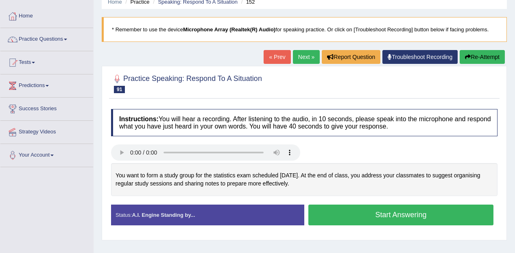
scroll to position [2, 0]
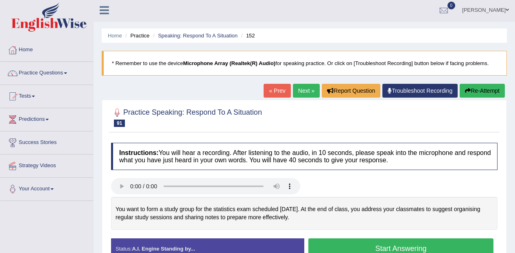
click at [67, 73] on span at bounding box center [65, 73] width 3 height 2
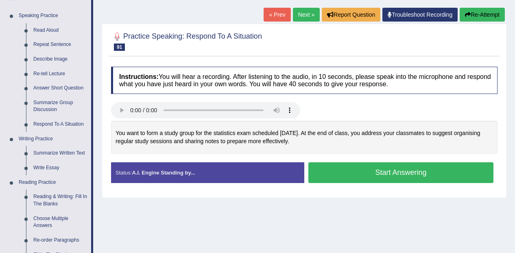
scroll to position [81, 0]
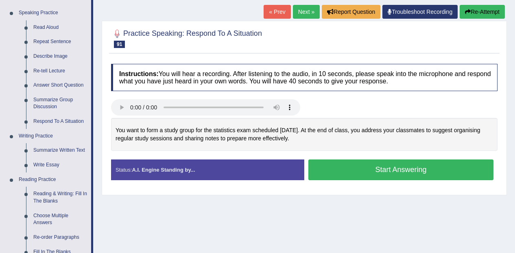
click at [61, 73] on link "Re-tell Lecture" at bounding box center [60, 71] width 61 height 15
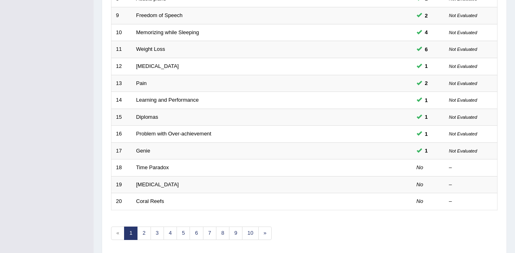
scroll to position [285, 0]
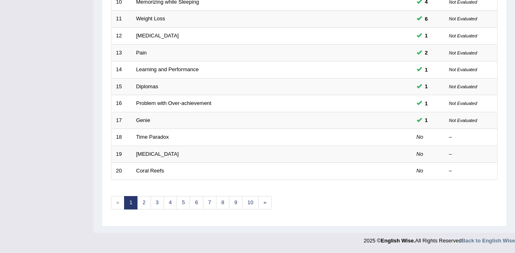
click at [150, 140] on link "Time Paradox" at bounding box center [152, 137] width 33 height 6
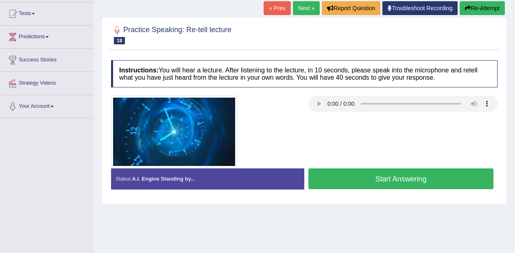
scroll to position [88, 0]
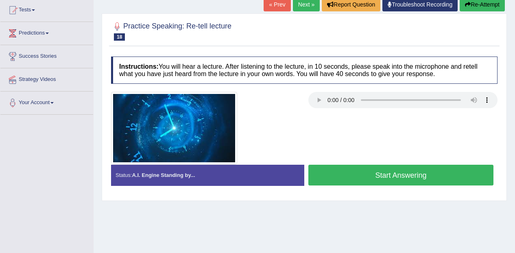
click at [2, 78] on link "Strategy Videos" at bounding box center [46, 78] width 93 height 20
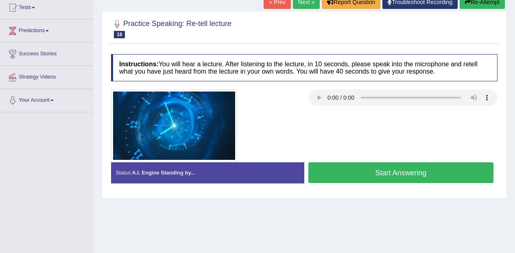
click at [412, 168] on button "Start Answering" at bounding box center [400, 172] width 185 height 21
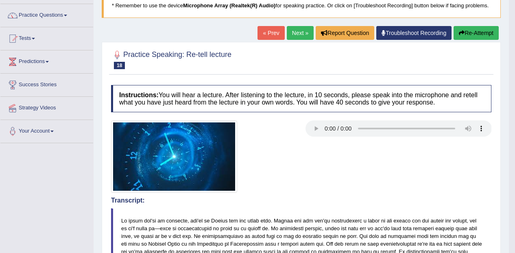
scroll to position [59, 0]
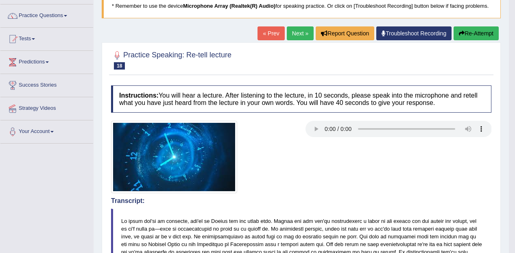
click at [308, 36] on link "Next »" at bounding box center [300, 33] width 27 height 14
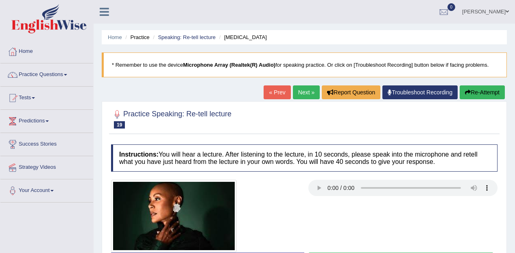
click at [488, 93] on button "Re-Attempt" at bounding box center [481, 92] width 45 height 14
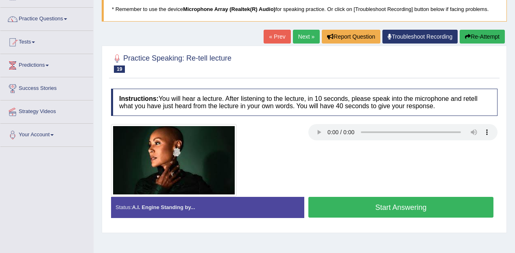
scroll to position [56, 0]
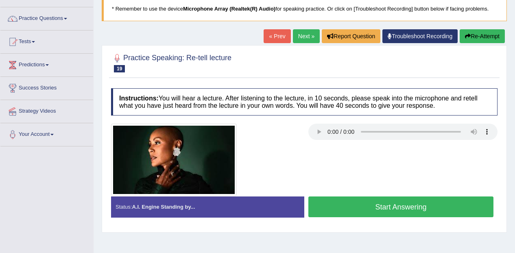
click at [440, 207] on button "Start Answering" at bounding box center [400, 206] width 185 height 21
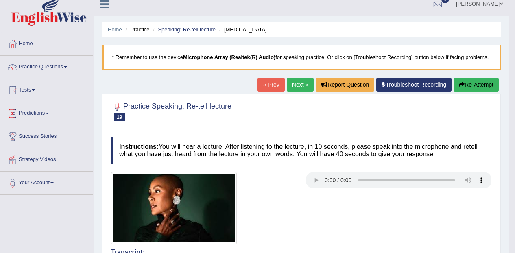
scroll to position [0, 0]
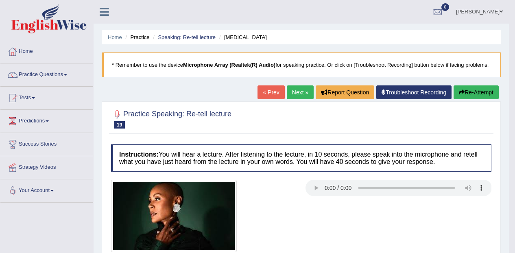
click at [297, 97] on link "Next »" at bounding box center [300, 92] width 27 height 14
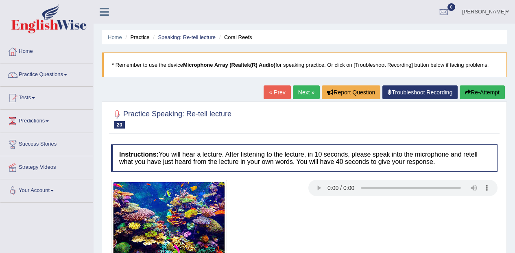
click at [496, 90] on button "Re-Attempt" at bounding box center [481, 92] width 45 height 14
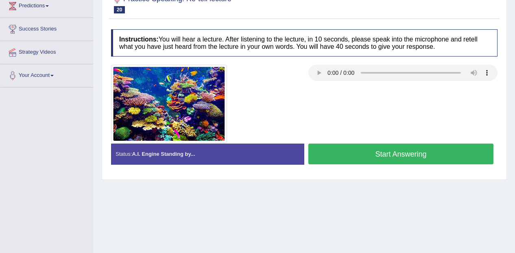
scroll to position [115, 0]
click at [446, 152] on button "Start Answering" at bounding box center [400, 154] width 185 height 21
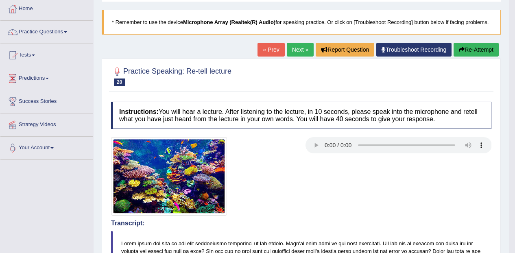
scroll to position [44, 0]
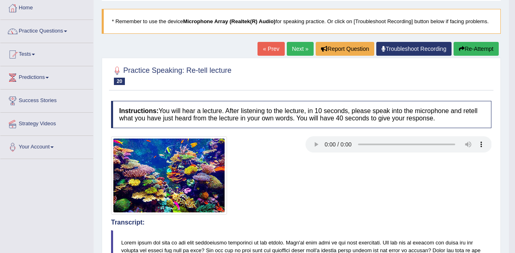
click at [17, 27] on div at bounding box center [13, 31] width 12 height 12
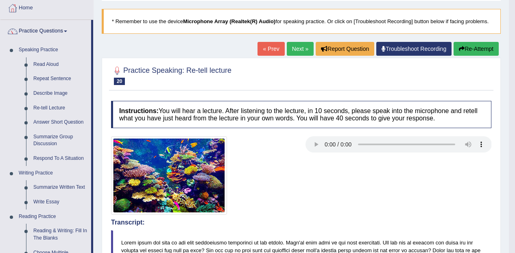
click at [46, 88] on link "Describe Image" at bounding box center [60, 93] width 61 height 15
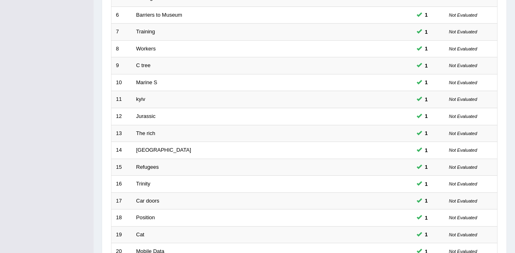
scroll to position [285, 0]
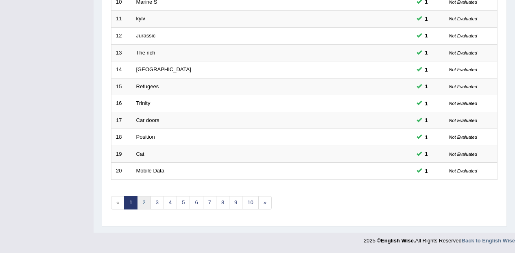
click at [138, 201] on link "2" at bounding box center [143, 202] width 13 height 13
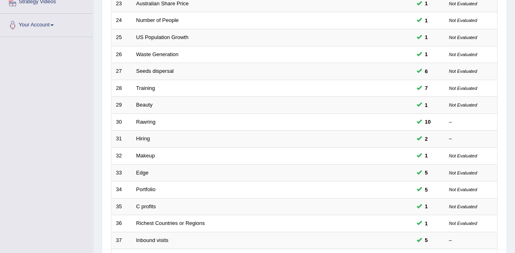
scroll to position [285, 0]
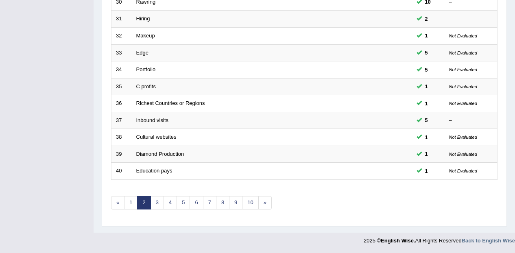
click at [163, 200] on link "4" at bounding box center [169, 202] width 13 height 13
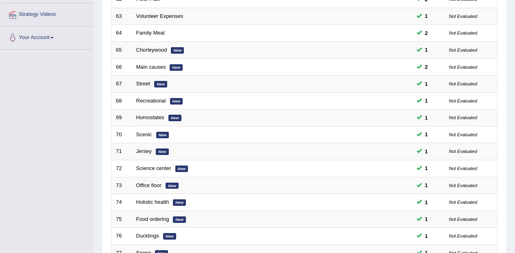
scroll to position [285, 0]
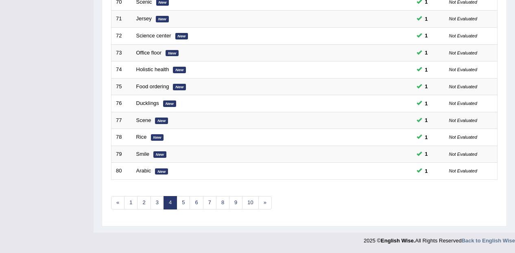
click at [178, 201] on link "5" at bounding box center [182, 202] width 13 height 13
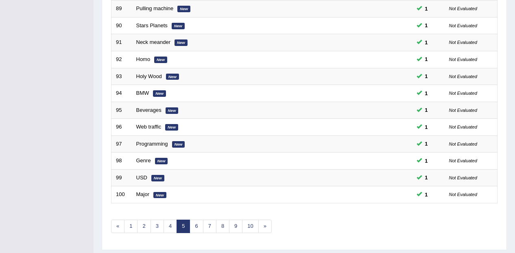
scroll to position [285, 0]
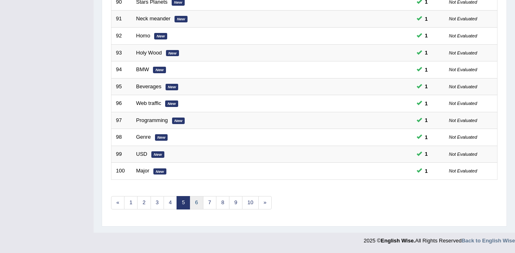
click at [196, 205] on link "6" at bounding box center [195, 202] width 13 height 13
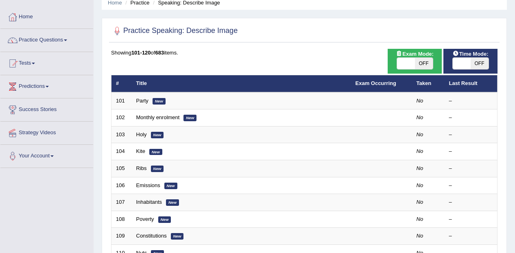
scroll to position [35, 0]
click at [139, 102] on link "Party" at bounding box center [142, 101] width 12 height 6
click at [139, 103] on link "Party" at bounding box center [142, 101] width 12 height 6
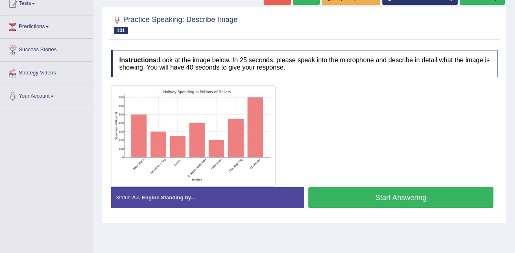
scroll to position [95, 0]
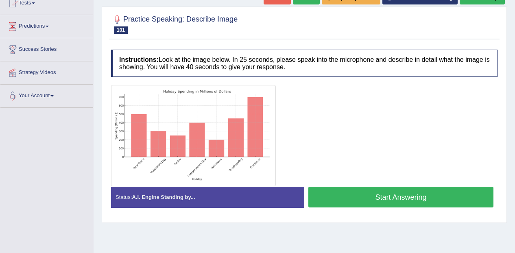
click at [452, 195] on button "Start Answering" at bounding box center [400, 197] width 185 height 21
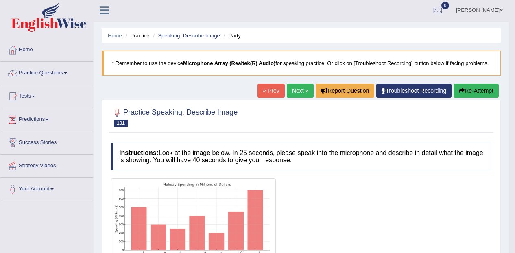
scroll to position [0, 0]
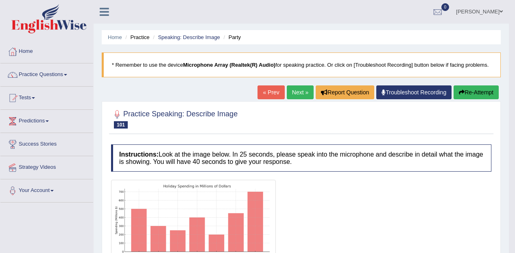
click at [296, 92] on link "Next »" at bounding box center [300, 92] width 27 height 14
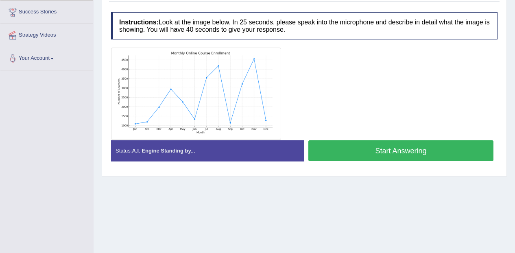
scroll to position [122, 0]
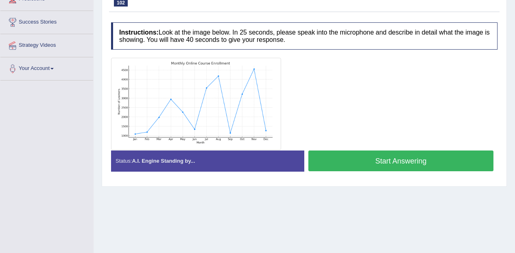
click at [439, 159] on button "Start Answering" at bounding box center [400, 160] width 185 height 21
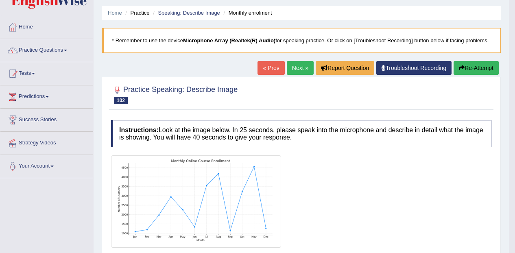
scroll to position [24, 0]
click at [296, 63] on link "Next »" at bounding box center [300, 68] width 27 height 14
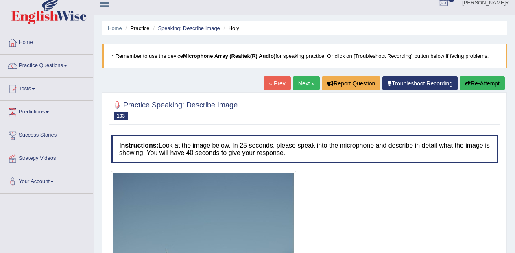
scroll to position [8, 0]
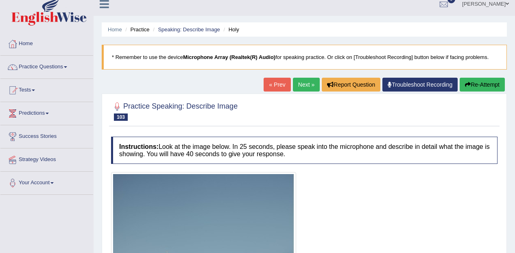
click at [27, 64] on link "Practice Questions" at bounding box center [46, 66] width 93 height 20
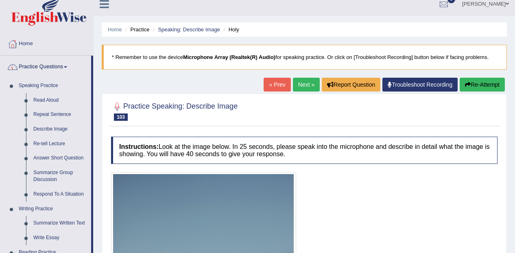
click at [46, 137] on link "Re-tell Lecture" at bounding box center [60, 144] width 61 height 15
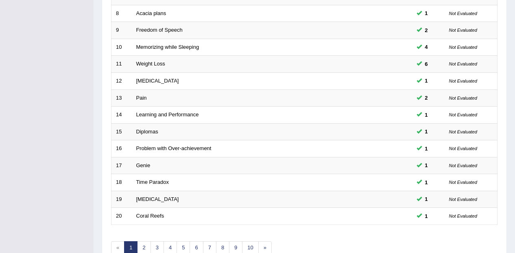
scroll to position [285, 0]
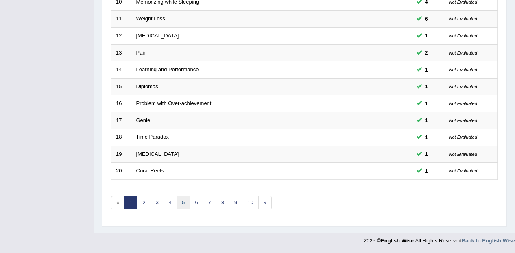
click at [177, 202] on link "5" at bounding box center [182, 202] width 13 height 13
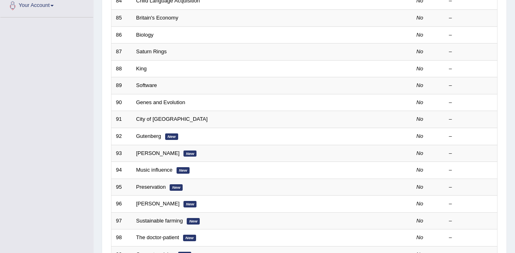
scroll to position [285, 0]
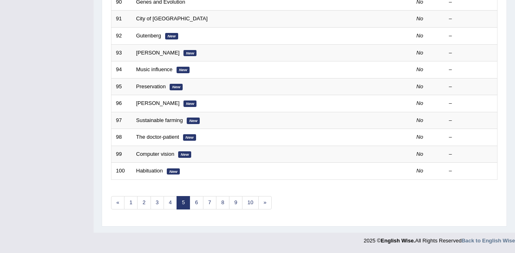
click at [169, 205] on link "4" at bounding box center [169, 202] width 13 height 13
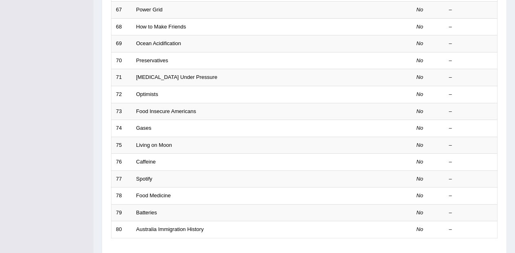
scroll to position [285, 0]
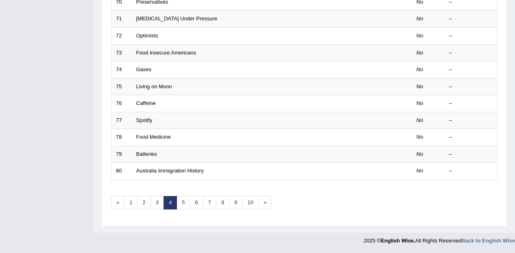
click at [155, 205] on link "3" at bounding box center [156, 202] width 13 height 13
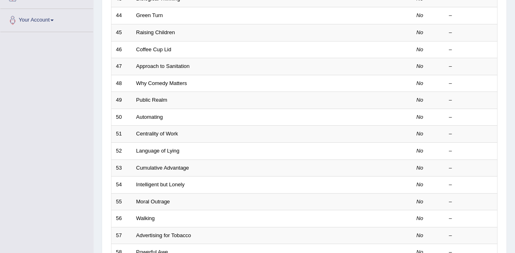
scroll to position [285, 0]
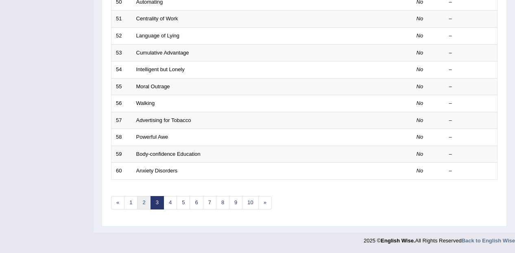
click at [146, 205] on link "2" at bounding box center [143, 202] width 13 height 13
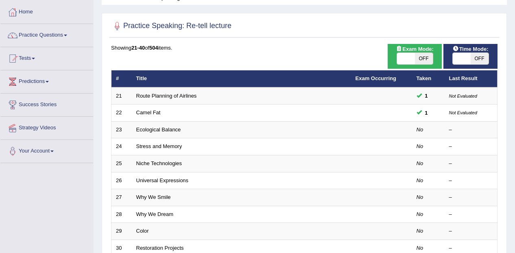
scroll to position [43, 0]
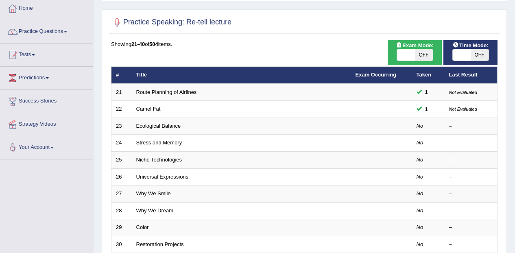
click at [165, 126] on link "Ecological Balance" at bounding box center [158, 126] width 45 height 6
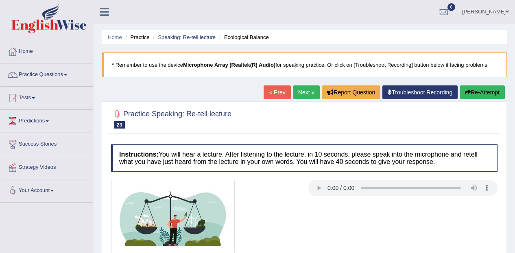
click at [34, 74] on link "Practice Questions" at bounding box center [46, 73] width 93 height 20
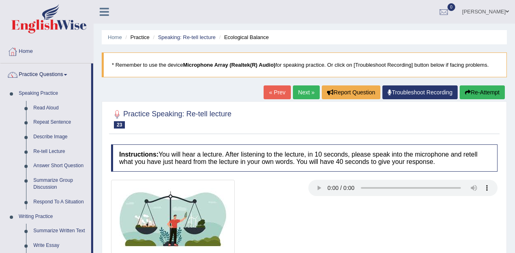
click at [50, 163] on link "Answer Short Question" at bounding box center [60, 166] width 61 height 15
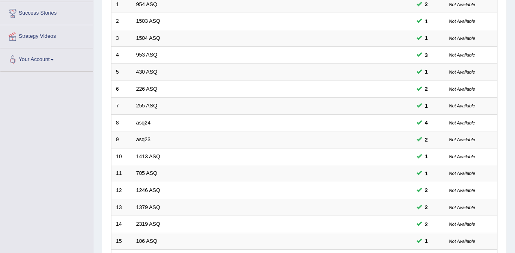
scroll to position [285, 0]
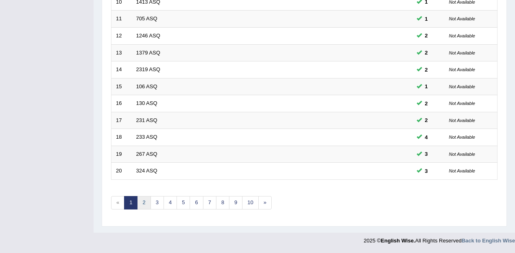
click at [139, 207] on link "2" at bounding box center [143, 202] width 13 height 13
click at [153, 200] on link "3" at bounding box center [156, 202] width 13 height 13
click at [159, 201] on link "3" at bounding box center [156, 202] width 13 height 13
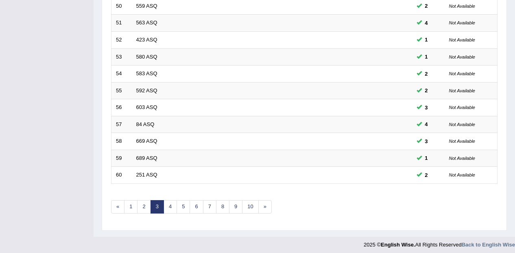
scroll to position [285, 0]
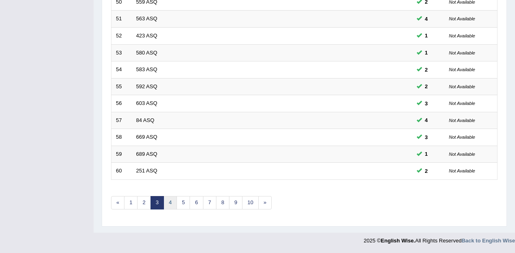
click at [166, 204] on link "4" at bounding box center [169, 202] width 13 height 13
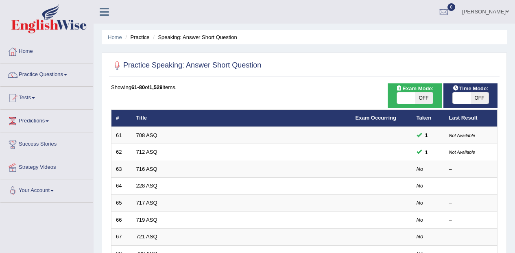
click at [157, 170] on link "716 ASQ" at bounding box center [146, 169] width 21 height 6
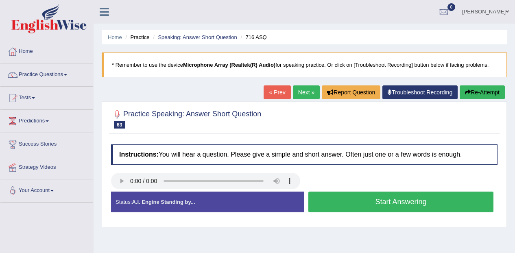
click at [440, 198] on button "Start Answering" at bounding box center [400, 202] width 185 height 21
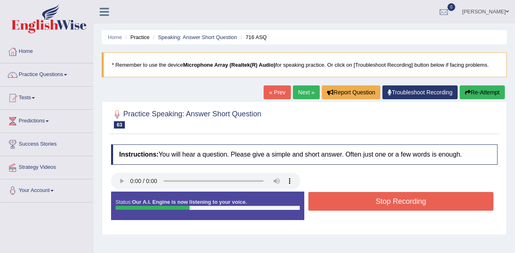
click at [454, 201] on button "Stop Recording" at bounding box center [400, 201] width 185 height 19
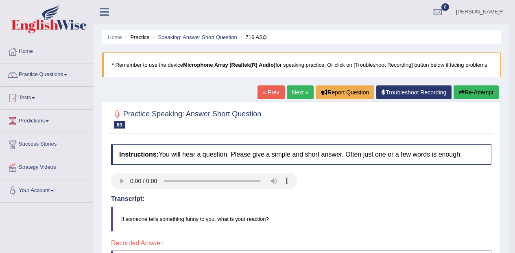
click at [479, 87] on button "Re-Attempt" at bounding box center [475, 92] width 45 height 14
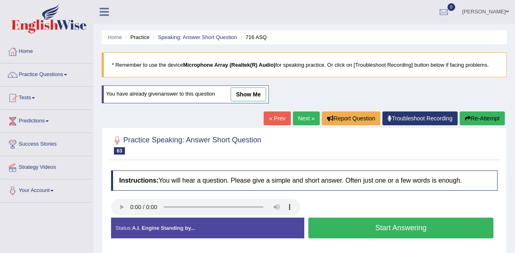
click at [449, 228] on button "Start Answering" at bounding box center [400, 228] width 185 height 21
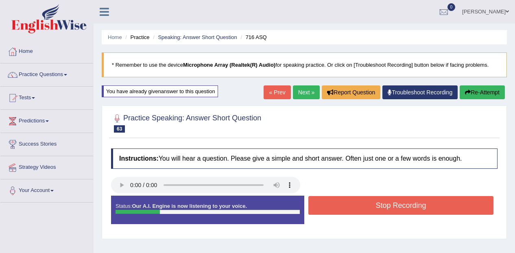
click at [465, 200] on button "Stop Recording" at bounding box center [400, 205] width 185 height 19
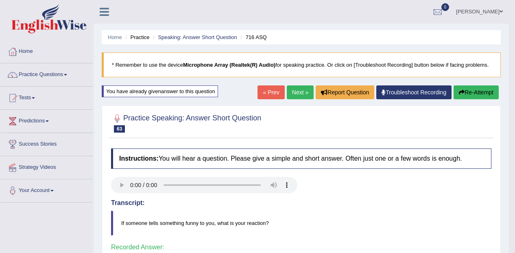
click at [300, 92] on link "Next »" at bounding box center [300, 92] width 27 height 14
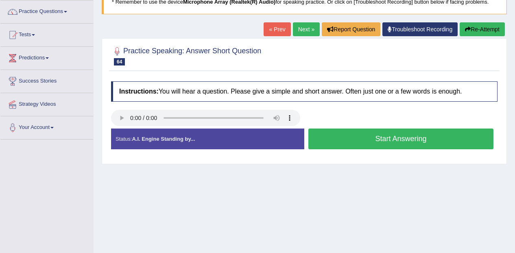
click at [468, 141] on button "Start Answering" at bounding box center [400, 138] width 185 height 21
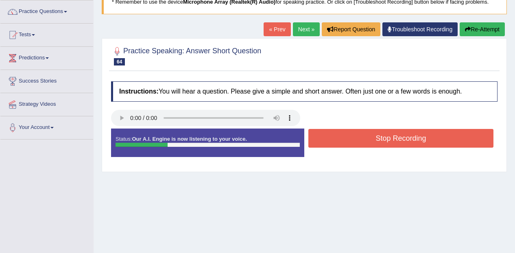
click at [460, 135] on button "Stop Recording" at bounding box center [400, 138] width 185 height 19
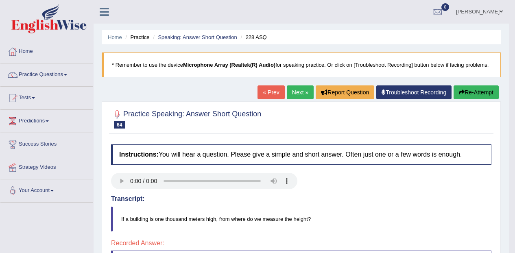
click at [488, 93] on button "Re-Attempt" at bounding box center [475, 92] width 45 height 14
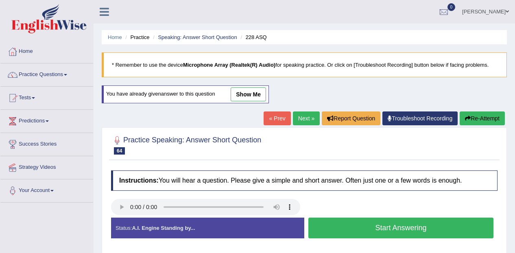
click at [454, 228] on button "Start Answering" at bounding box center [400, 228] width 185 height 21
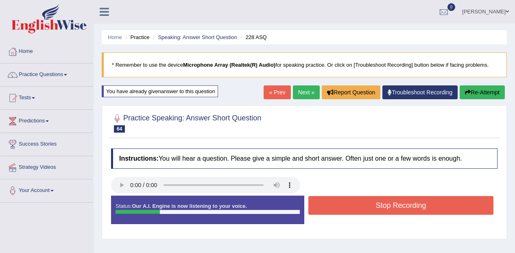
click at [467, 209] on button "Stop Recording" at bounding box center [400, 205] width 185 height 19
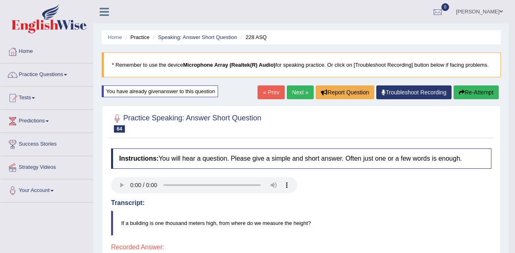
click at [479, 90] on button "Re-Attempt" at bounding box center [475, 92] width 45 height 14
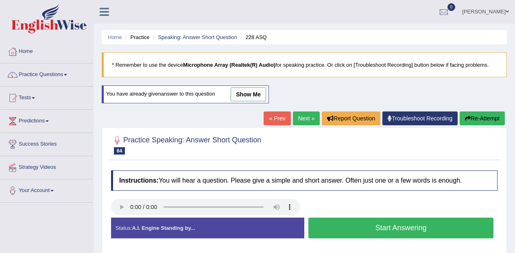
click at [449, 225] on button "Start Answering" at bounding box center [400, 228] width 185 height 21
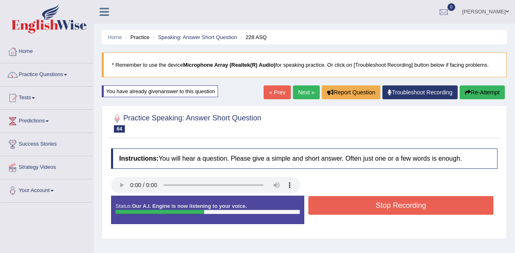
click at [465, 210] on button "Stop Recording" at bounding box center [400, 205] width 185 height 19
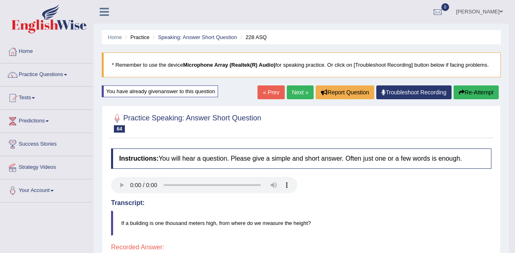
click at [295, 92] on link "Next »" at bounding box center [300, 92] width 27 height 14
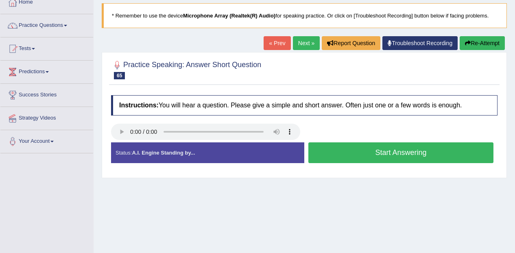
scroll to position [50, 0]
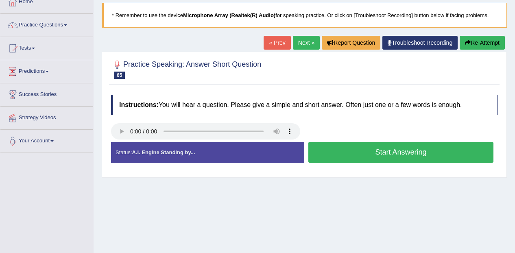
click at [438, 152] on button "Start Answering" at bounding box center [400, 152] width 185 height 21
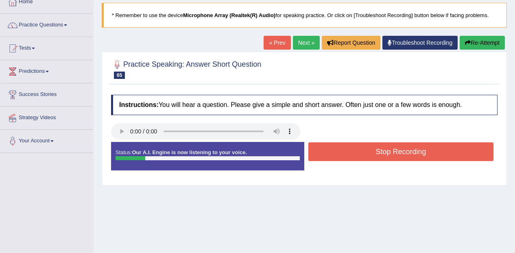
click at [446, 151] on button "Stop Recording" at bounding box center [400, 151] width 185 height 19
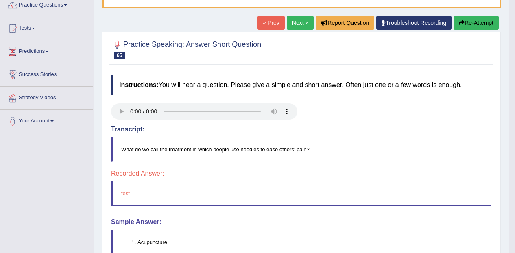
scroll to position [74, 0]
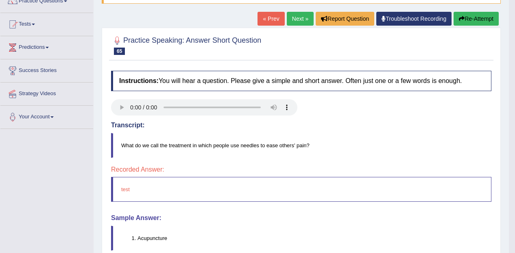
click at [292, 24] on link "Next »" at bounding box center [300, 19] width 27 height 14
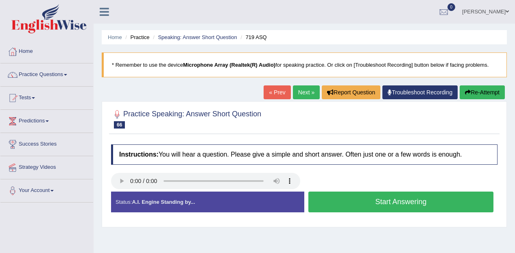
click at [448, 200] on button "Start Answering" at bounding box center [400, 202] width 185 height 21
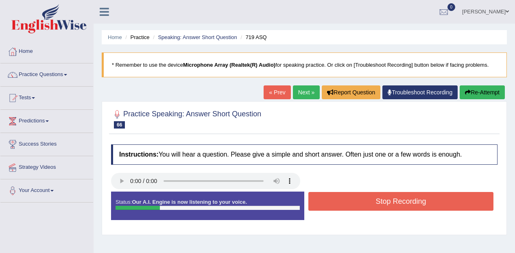
click at [462, 201] on button "Stop Recording" at bounding box center [400, 201] width 185 height 19
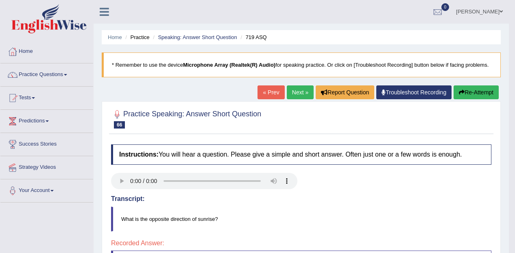
click at [479, 92] on button "Re-Attempt" at bounding box center [475, 92] width 45 height 14
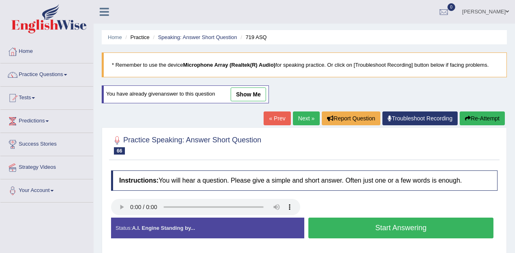
click at [427, 229] on button "Start Answering" at bounding box center [400, 228] width 185 height 21
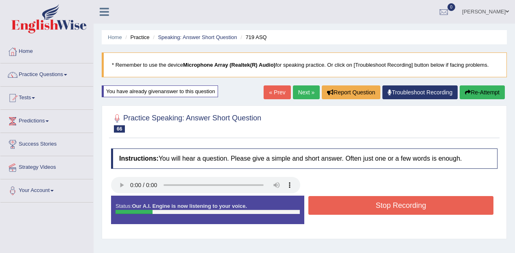
click at [446, 207] on button "Stop Recording" at bounding box center [400, 205] width 185 height 19
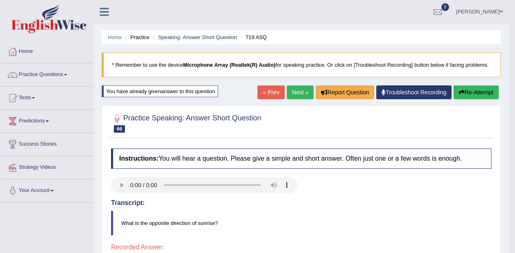
click at [494, 86] on button "Re-Attempt" at bounding box center [475, 92] width 45 height 14
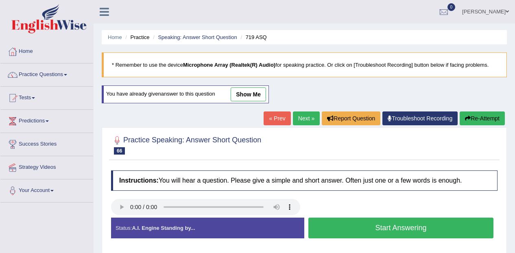
click at [428, 224] on button "Start Answering" at bounding box center [400, 228] width 185 height 21
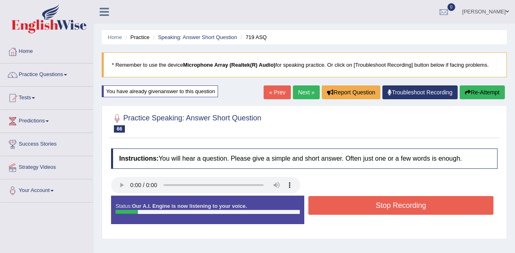
click at [429, 210] on button "Stop Recording" at bounding box center [400, 205] width 185 height 19
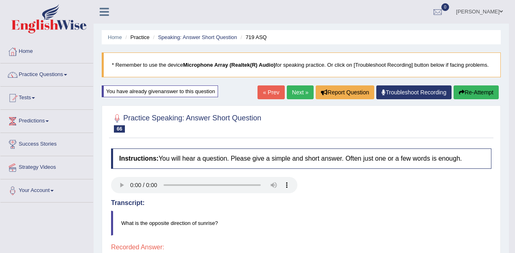
click at [487, 91] on button "Re-Attempt" at bounding box center [475, 92] width 45 height 14
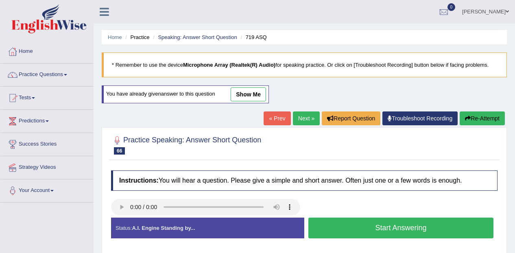
click at [436, 223] on button "Start Answering" at bounding box center [400, 228] width 185 height 21
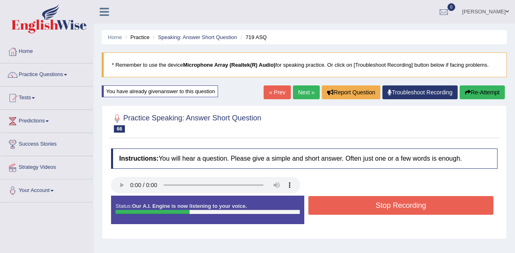
click at [472, 210] on button "Stop Recording" at bounding box center [400, 205] width 185 height 19
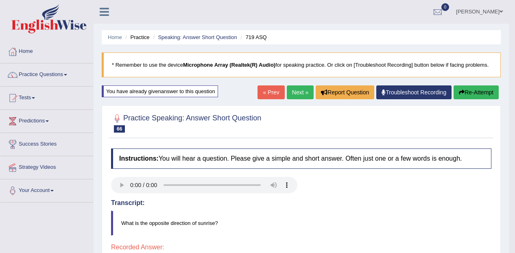
click at [498, 91] on button "Re-Attempt" at bounding box center [475, 92] width 45 height 14
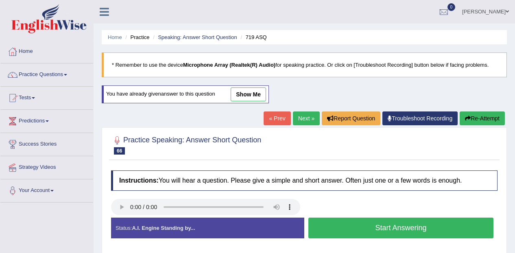
click at [449, 227] on button "Start Answering" at bounding box center [400, 228] width 185 height 21
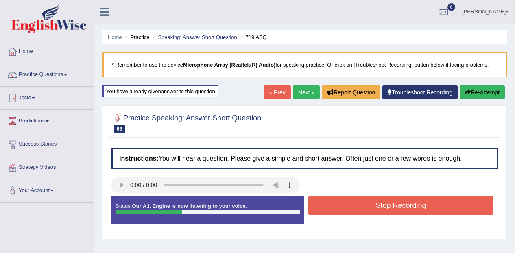
click at [442, 205] on button "Stop Recording" at bounding box center [400, 205] width 185 height 19
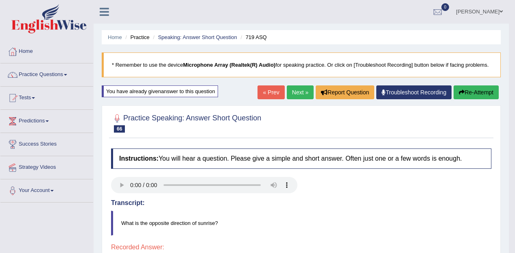
click at [298, 89] on link "Next »" at bounding box center [300, 92] width 27 height 14
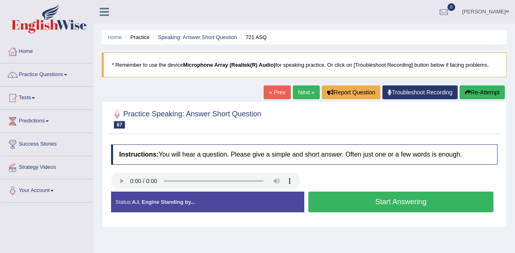
click at [438, 215] on div "Stop Recording" at bounding box center [400, 214] width 193 height 0
click at [452, 199] on button "Start Answering" at bounding box center [400, 202] width 185 height 21
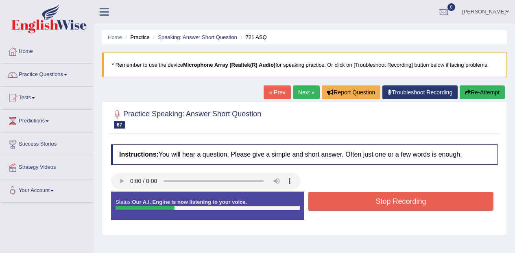
click at [457, 207] on button "Stop Recording" at bounding box center [400, 201] width 185 height 19
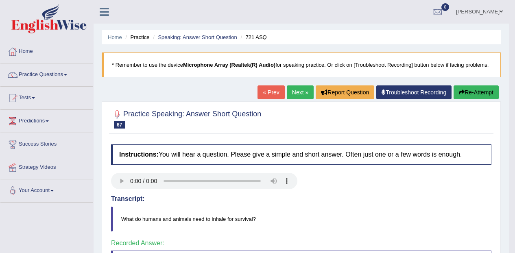
click at [296, 90] on link "Next »" at bounding box center [300, 92] width 27 height 14
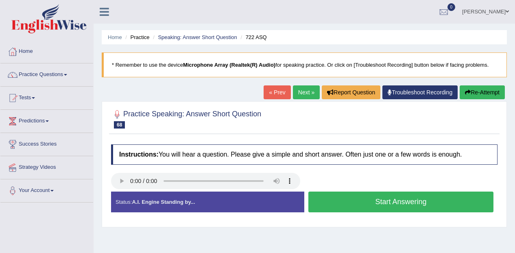
click at [458, 208] on button "Start Answering" at bounding box center [400, 202] width 185 height 21
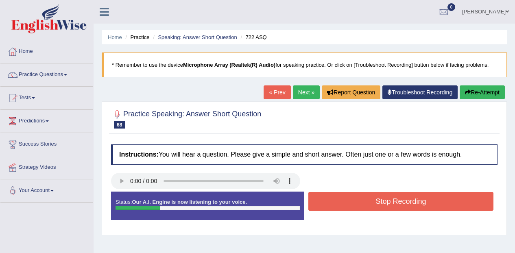
click at [455, 202] on button "Stop Recording" at bounding box center [400, 201] width 185 height 19
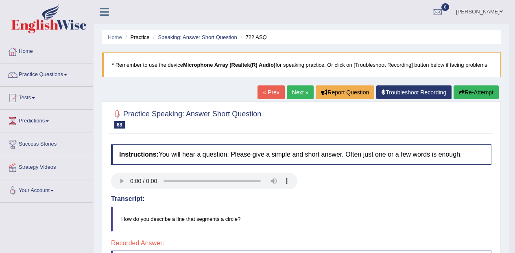
click at [479, 98] on button "Re-Attempt" at bounding box center [475, 92] width 45 height 14
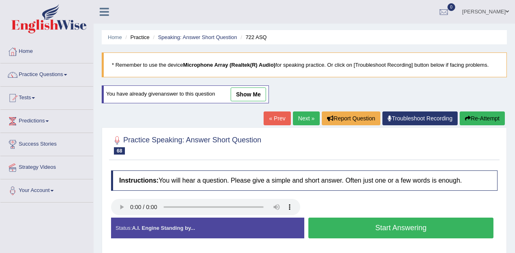
click at [437, 224] on button "Start Answering" at bounding box center [400, 228] width 185 height 21
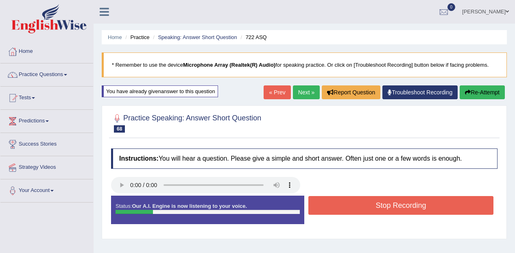
click at [440, 204] on button "Stop Recording" at bounding box center [400, 205] width 185 height 19
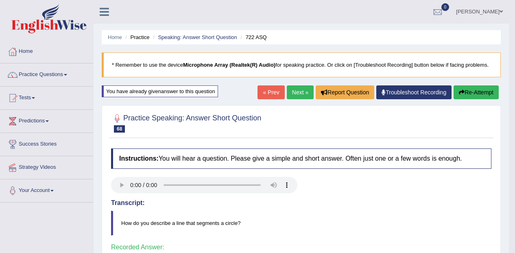
click at [302, 88] on link "Next »" at bounding box center [300, 92] width 27 height 14
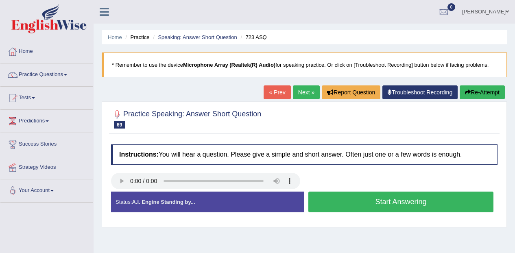
click at [462, 201] on button "Start Answering" at bounding box center [400, 202] width 185 height 21
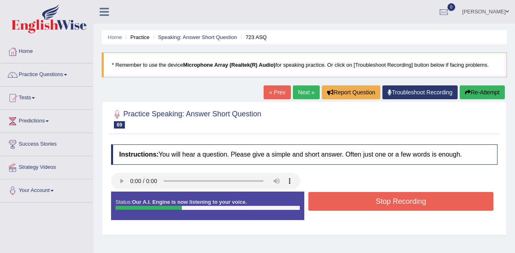
click at [450, 192] on div "Start Answering" at bounding box center [400, 192] width 193 height 0
click at [457, 206] on button "Stop Recording" at bounding box center [400, 201] width 185 height 19
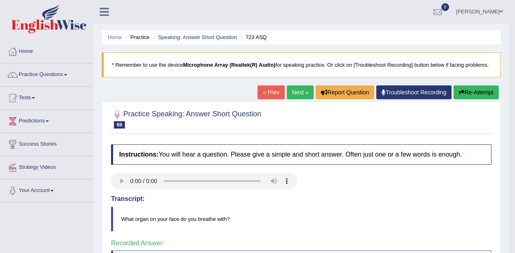
click at [300, 88] on link "Next »" at bounding box center [300, 92] width 27 height 14
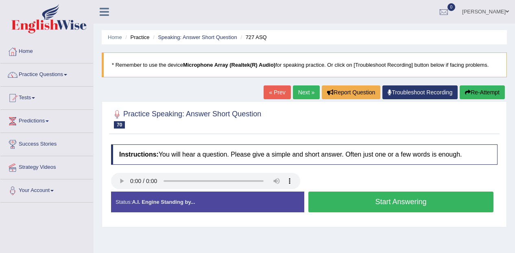
click at [414, 206] on button "Start Answering" at bounding box center [400, 202] width 185 height 21
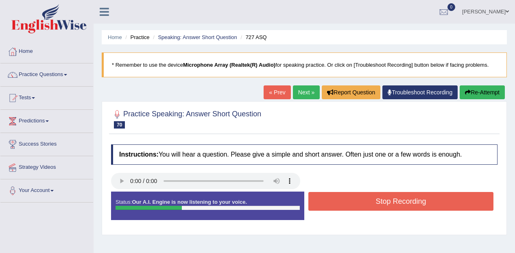
click at [416, 201] on button "Stop Recording" at bounding box center [400, 201] width 185 height 19
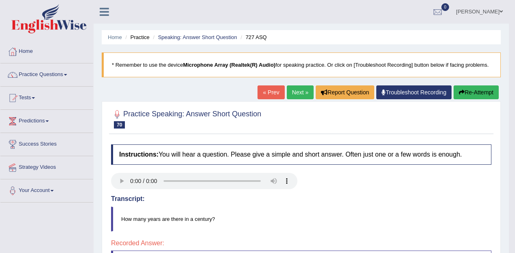
click at [488, 94] on button "Re-Attempt" at bounding box center [475, 92] width 45 height 14
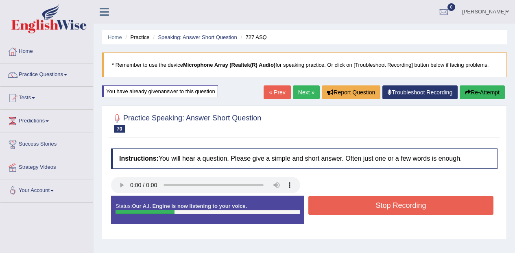
click at [429, 203] on button "Stop Recording" at bounding box center [400, 205] width 185 height 19
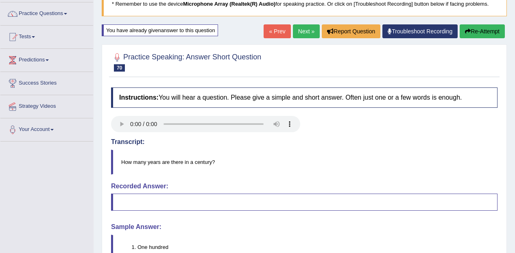
scroll to position [61, 0]
click at [479, 34] on button "Re-Attempt" at bounding box center [481, 32] width 45 height 14
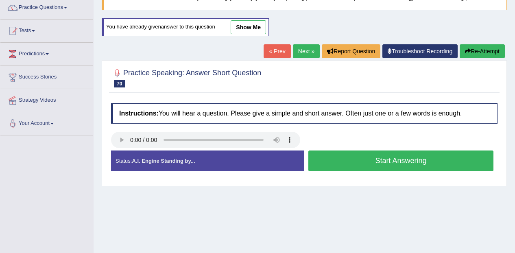
click at [395, 156] on button "Start Answering" at bounding box center [400, 160] width 185 height 21
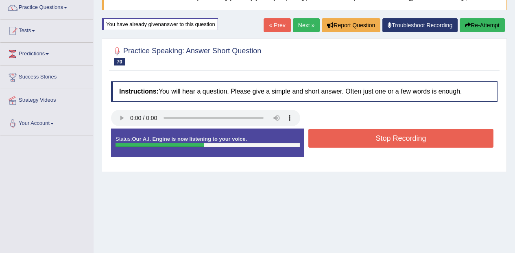
click at [407, 141] on button "Stop Recording" at bounding box center [400, 138] width 185 height 19
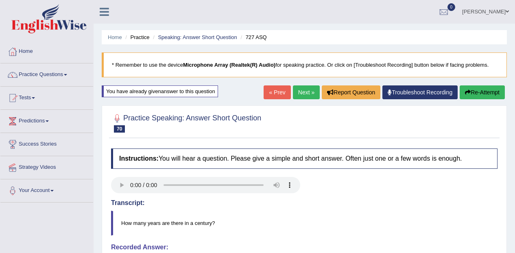
click at [485, 91] on button "Re-Attempt" at bounding box center [481, 92] width 45 height 14
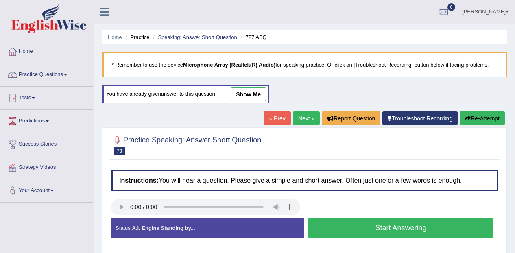
click at [420, 226] on button "Start Answering" at bounding box center [400, 228] width 185 height 21
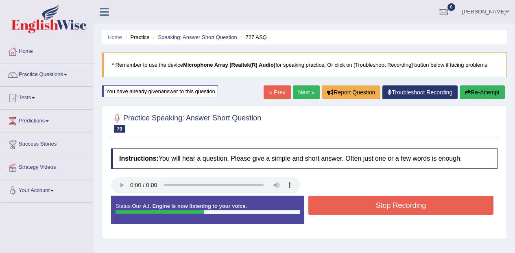
click at [389, 207] on button "Stop Recording" at bounding box center [400, 205] width 185 height 19
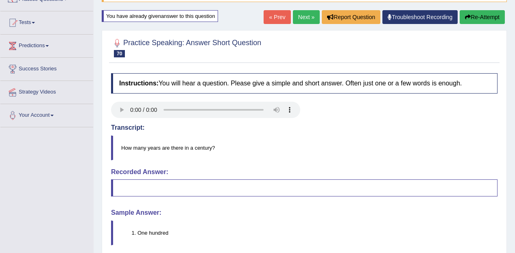
scroll to position [74, 0]
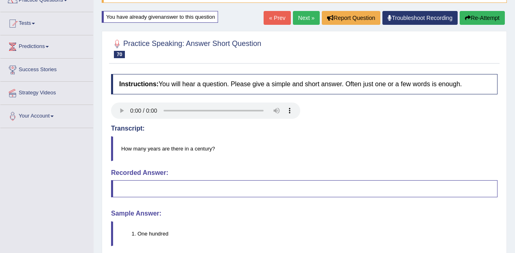
click at [485, 17] on button "Re-Attempt" at bounding box center [481, 18] width 45 height 14
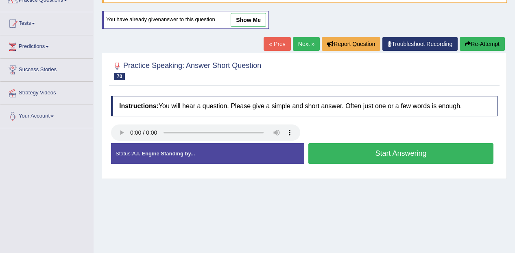
click at [411, 155] on button "Start Answering" at bounding box center [400, 153] width 185 height 21
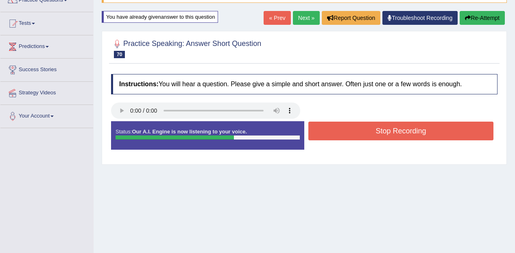
click at [393, 139] on button "Stop Recording" at bounding box center [400, 131] width 185 height 19
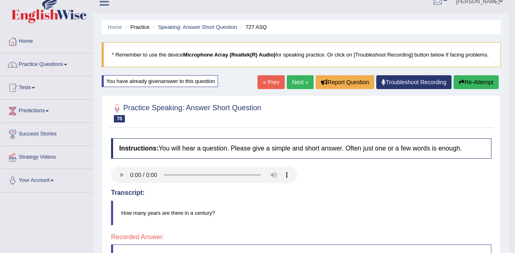
scroll to position [9, 0]
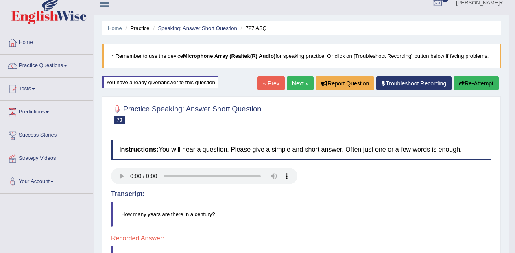
click at [36, 61] on link "Practice Questions" at bounding box center [46, 64] width 93 height 20
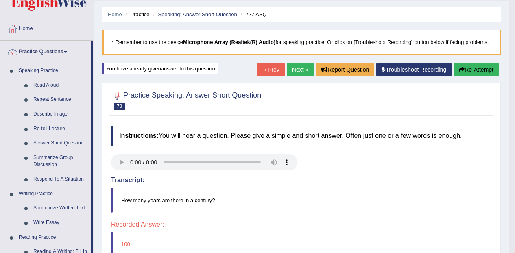
scroll to position [0, 0]
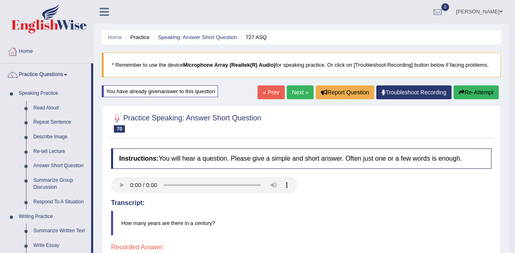
click at [37, 77] on link "Practice Questions" at bounding box center [45, 73] width 91 height 20
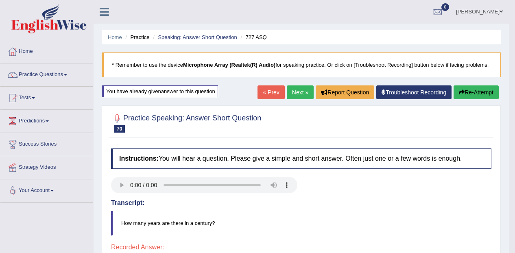
click at [33, 136] on link "Success Stories" at bounding box center [46, 143] width 93 height 20
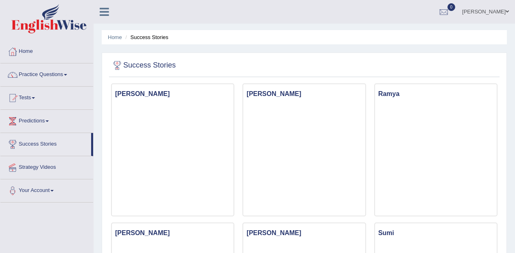
click at [33, 163] on link "Strategy Videos" at bounding box center [46, 166] width 93 height 20
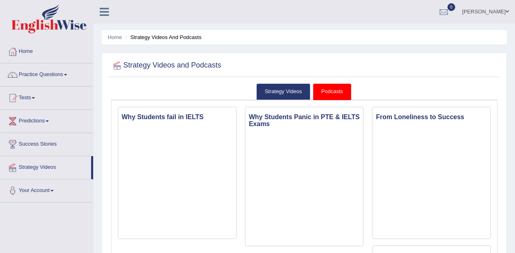
click at [63, 122] on link "Predictions" at bounding box center [46, 120] width 93 height 20
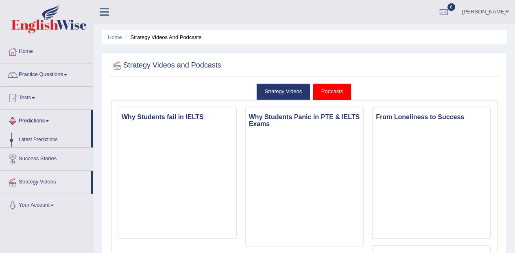
click at [54, 147] on link "Latest Predictions" at bounding box center [53, 140] width 76 height 15
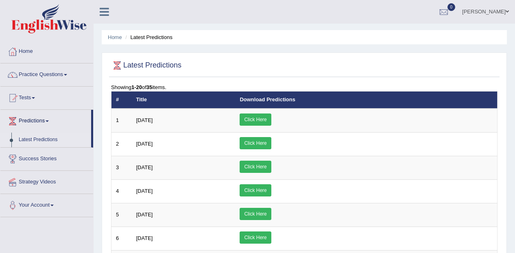
click at [38, 168] on link "Success Stories" at bounding box center [46, 158] width 93 height 20
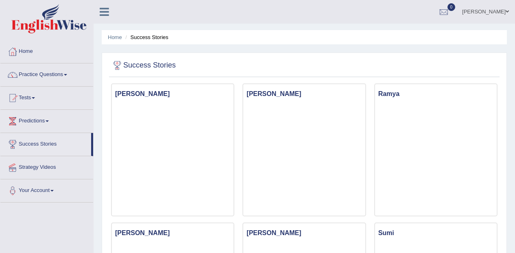
click at [67, 75] on span at bounding box center [65, 75] width 3 height 2
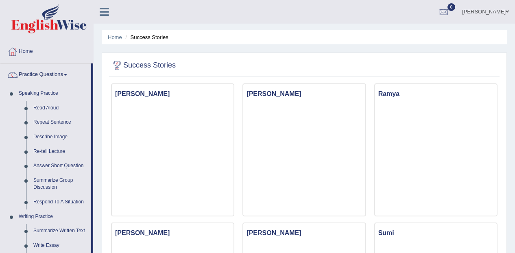
click at [73, 166] on link "Answer Short Question" at bounding box center [60, 166] width 61 height 15
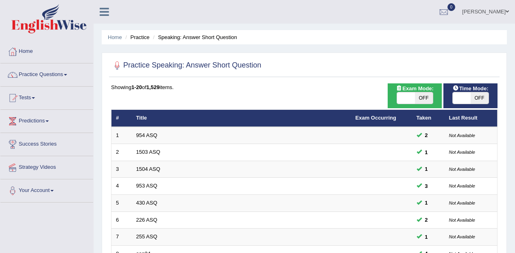
click at [67, 75] on span at bounding box center [65, 75] width 3 height 2
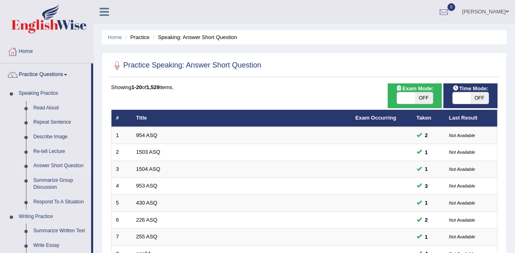
click at [71, 201] on link "Respond To A Situation" at bounding box center [60, 202] width 61 height 15
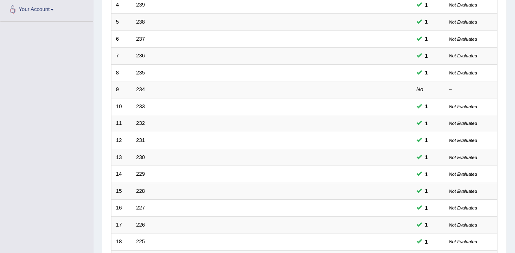
scroll to position [285, 0]
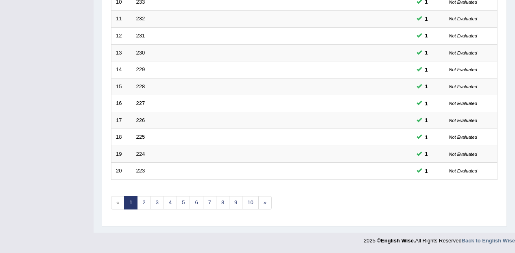
click at [251, 200] on link "10" at bounding box center [250, 202] width 16 height 13
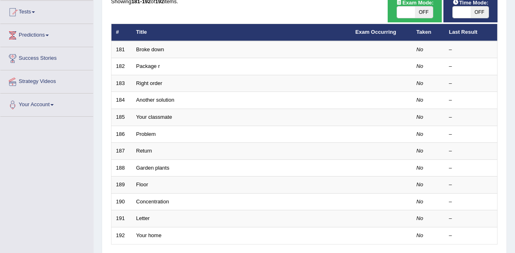
scroll to position [174, 0]
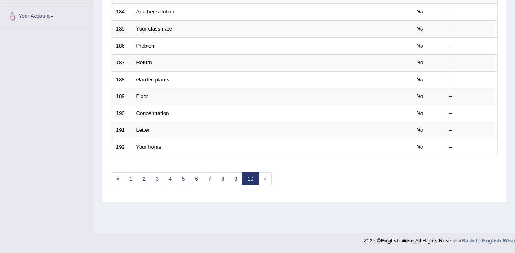
click at [422, 48] on em "No" at bounding box center [419, 46] width 7 height 6
click at [136, 179] on link "1" at bounding box center [130, 178] width 13 height 13
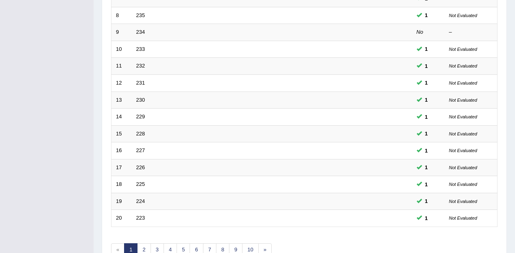
scroll to position [285, 0]
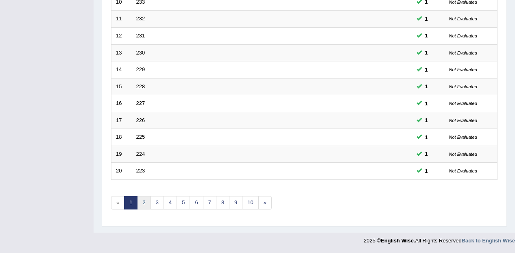
click at [147, 207] on link "2" at bounding box center [143, 202] width 13 height 13
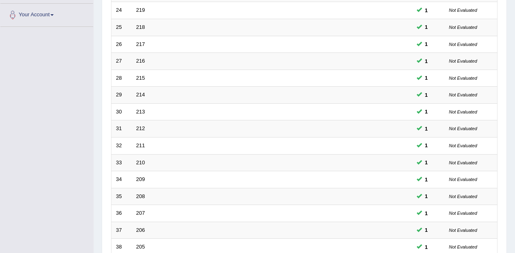
scroll to position [285, 0]
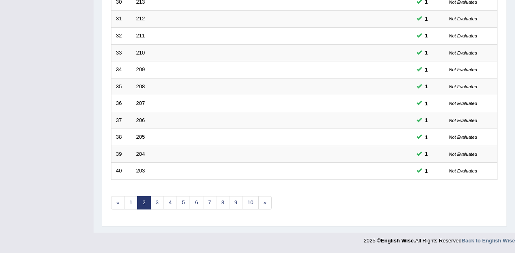
click at [157, 205] on link "3" at bounding box center [156, 202] width 13 height 13
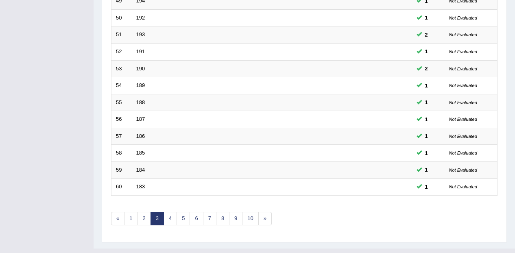
scroll to position [285, 0]
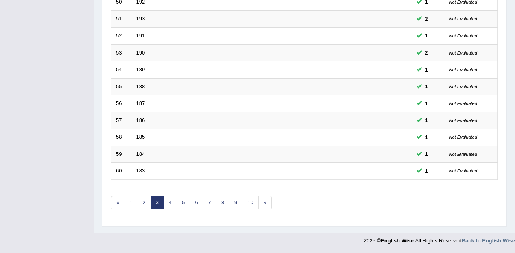
click at [170, 207] on link "4" at bounding box center [169, 202] width 13 height 13
click at [183, 205] on link "5" at bounding box center [182, 202] width 13 height 13
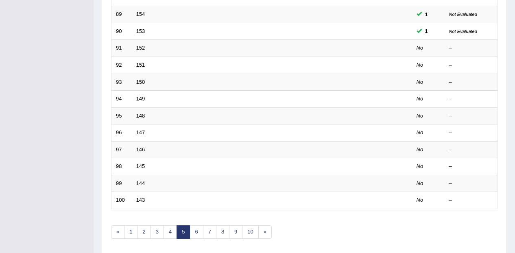
scroll to position [257, 0]
click at [144, 48] on link "152" at bounding box center [140, 47] width 9 height 6
click at [153, 49] on td "152" at bounding box center [241, 47] width 219 height 17
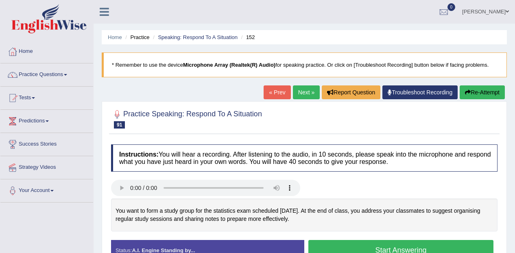
click at [491, 212] on div "You want to form a study group for the statistics exam scheduled in two weeks. …" at bounding box center [304, 214] width 386 height 33
click at [498, 181] on div at bounding box center [304, 189] width 394 height 18
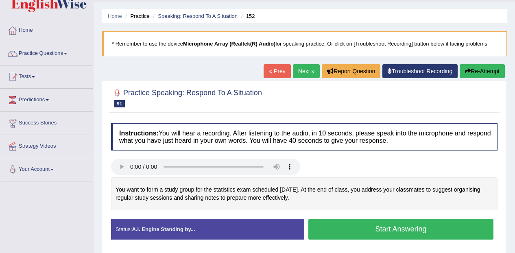
scroll to position [50, 0]
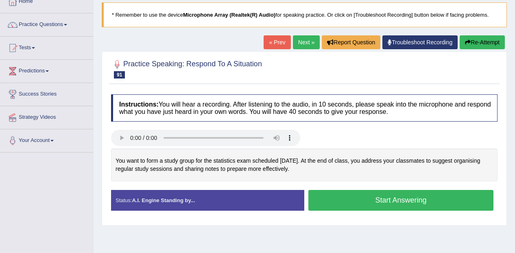
click at [418, 203] on button "Start Answering" at bounding box center [400, 200] width 185 height 21
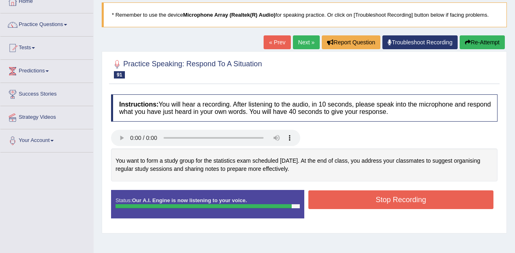
click at [441, 198] on button "Stop Recording" at bounding box center [400, 199] width 185 height 19
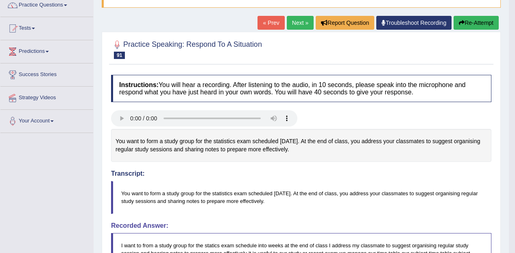
scroll to position [0, 0]
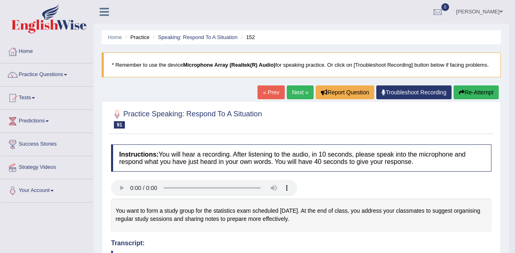
click at [298, 87] on link "Next »" at bounding box center [300, 92] width 27 height 14
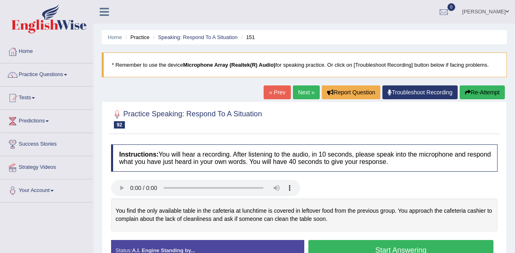
click at [415, 243] on button "Start Answering" at bounding box center [400, 250] width 185 height 21
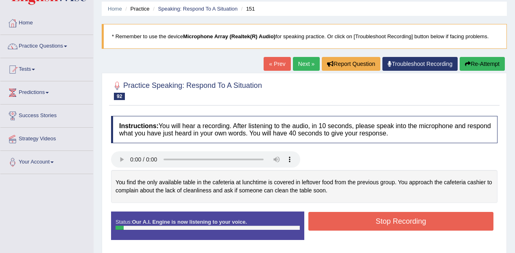
scroll to position [40, 0]
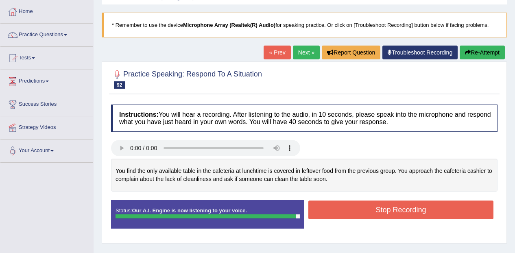
click at [440, 211] on button "Stop Recording" at bounding box center [400, 209] width 185 height 19
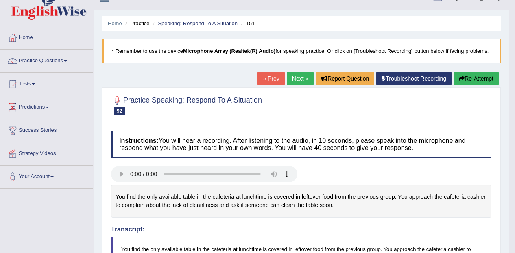
scroll to position [0, 0]
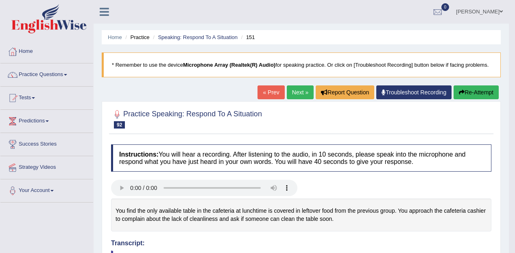
click at [299, 93] on link "Next »" at bounding box center [300, 92] width 27 height 14
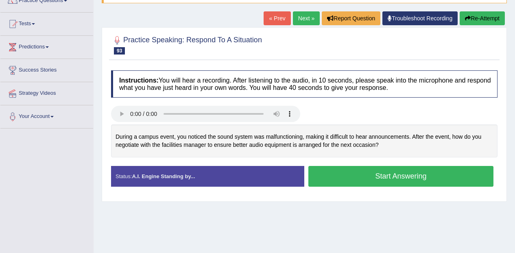
click at [425, 177] on button "Start Answering" at bounding box center [400, 176] width 185 height 21
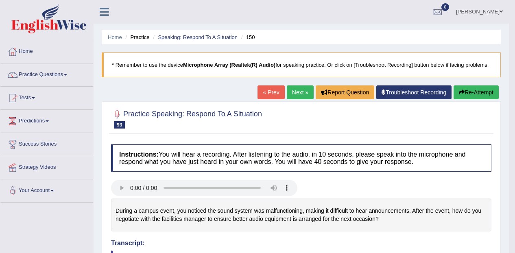
click at [297, 89] on link "Next »" at bounding box center [300, 92] width 27 height 14
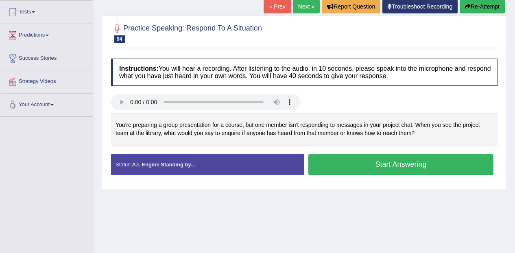
click at [450, 160] on button "Start Answering" at bounding box center [400, 164] width 185 height 21
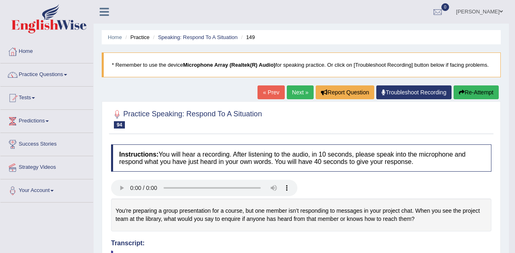
click at [297, 92] on link "Next »" at bounding box center [300, 92] width 27 height 14
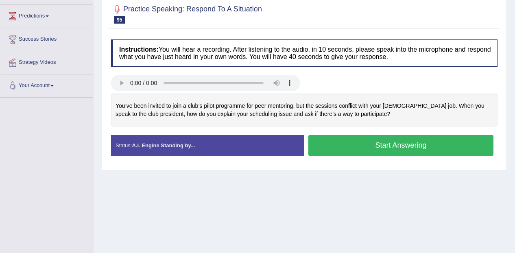
scroll to position [105, 0]
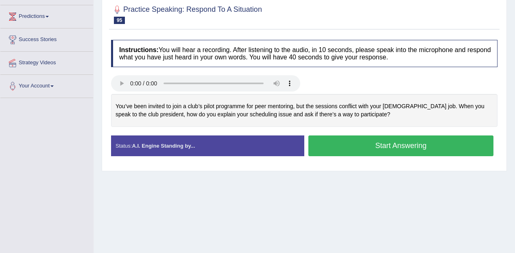
click at [445, 142] on button "Start Answering" at bounding box center [400, 145] width 185 height 21
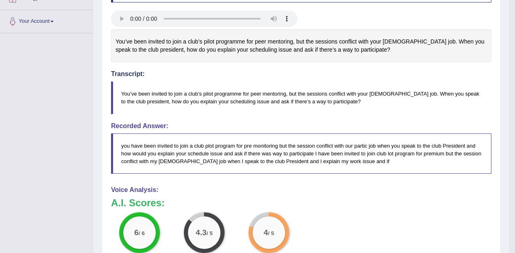
scroll to position [0, 0]
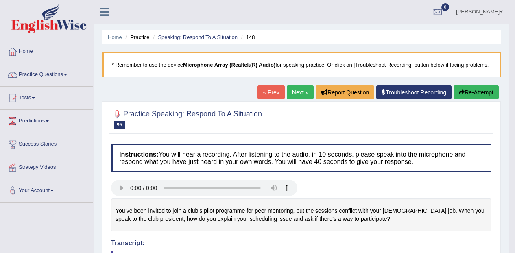
click at [296, 93] on link "Next »" at bounding box center [300, 92] width 27 height 14
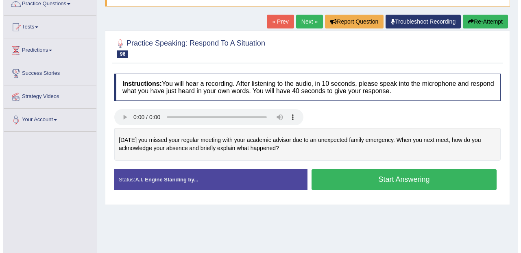
scroll to position [71, 0]
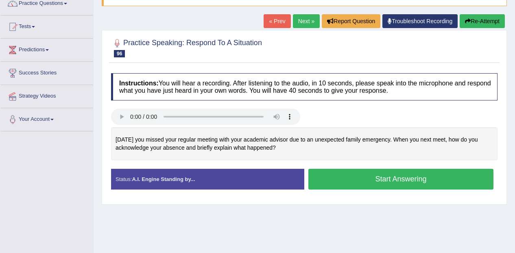
click at [418, 182] on button "Start Answering" at bounding box center [400, 179] width 185 height 21
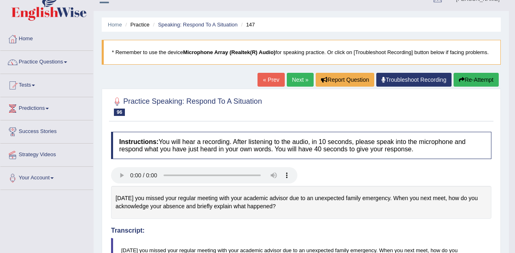
scroll to position [0, 0]
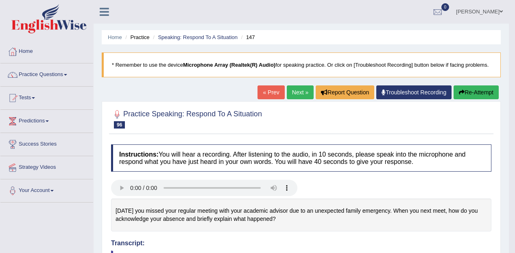
click at [300, 94] on link "Next »" at bounding box center [300, 92] width 27 height 14
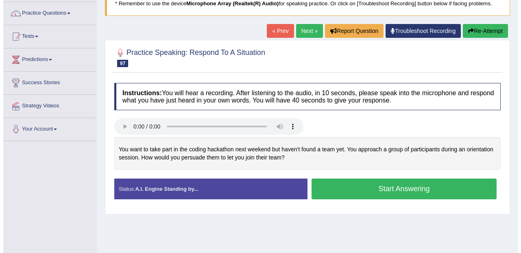
scroll to position [86, 0]
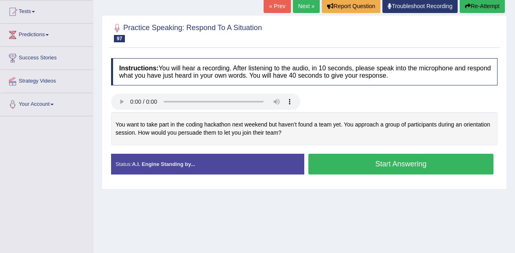
click at [369, 162] on button "Start Answering" at bounding box center [400, 164] width 185 height 21
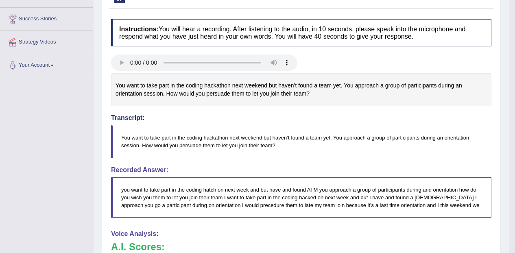
scroll to position [0, 0]
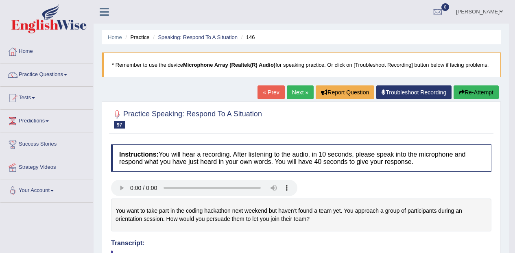
click at [301, 99] on link "Next »" at bounding box center [300, 92] width 27 height 14
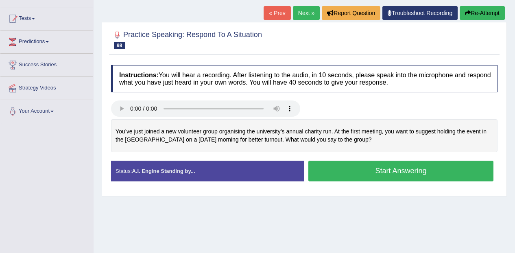
scroll to position [88, 0]
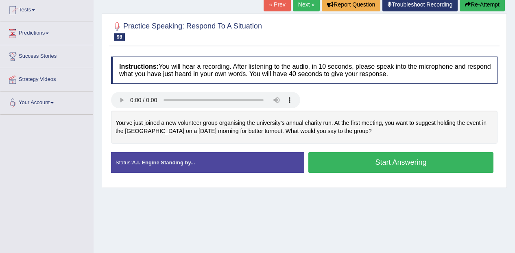
click at [446, 166] on button "Start Answering" at bounding box center [400, 162] width 185 height 21
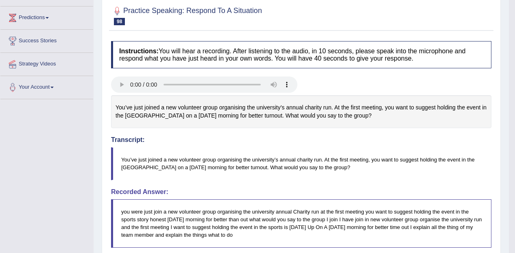
scroll to position [0, 0]
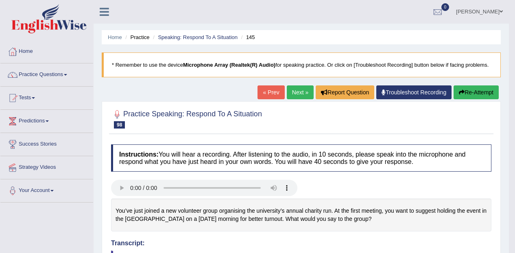
click at [300, 91] on link "Next »" at bounding box center [300, 92] width 27 height 14
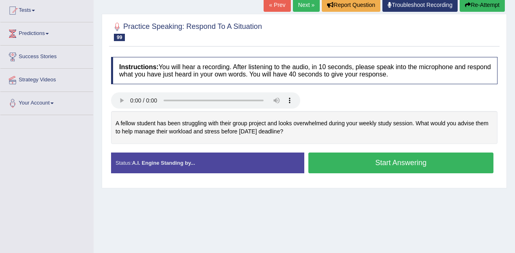
click at [448, 162] on button "Start Answering" at bounding box center [400, 162] width 185 height 21
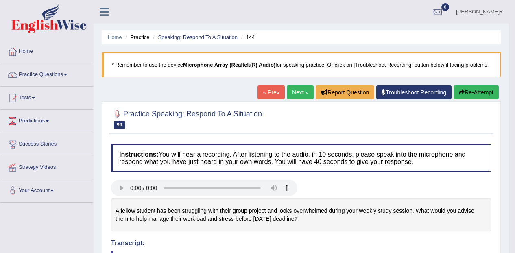
click at [292, 91] on link "Next »" at bounding box center [300, 92] width 27 height 14
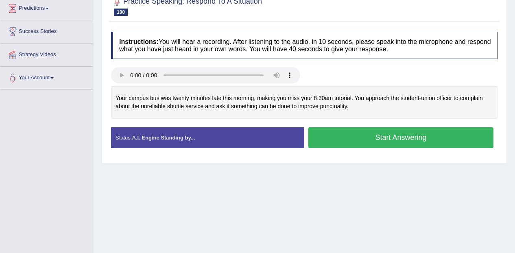
scroll to position [107, 0]
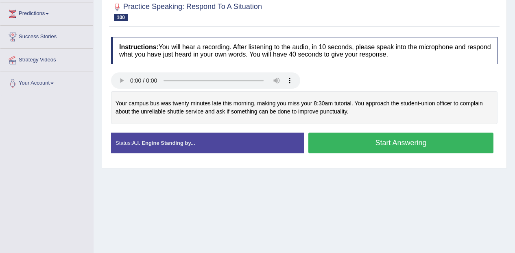
click at [440, 140] on button "Start Answering" at bounding box center [400, 143] width 185 height 21
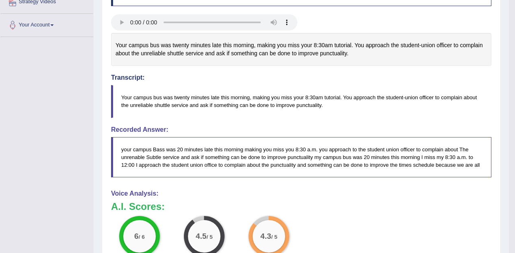
scroll to position [0, 0]
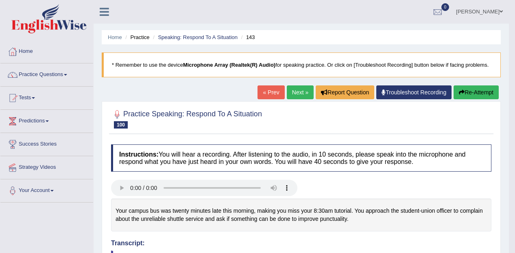
click at [55, 94] on link "Tests" at bounding box center [46, 97] width 93 height 20
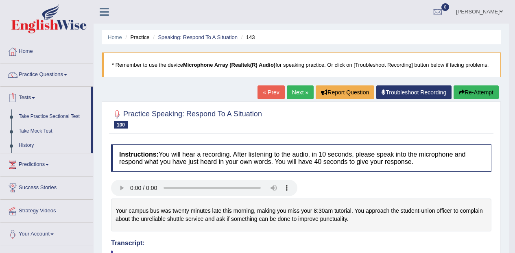
click at [60, 74] on link "Practice Questions" at bounding box center [46, 73] width 93 height 20
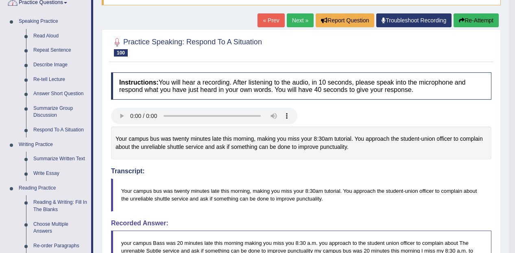
scroll to position [72, 0]
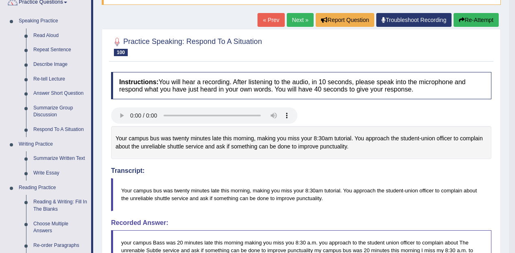
click at [75, 161] on link "Summarize Written Text" at bounding box center [60, 158] width 61 height 15
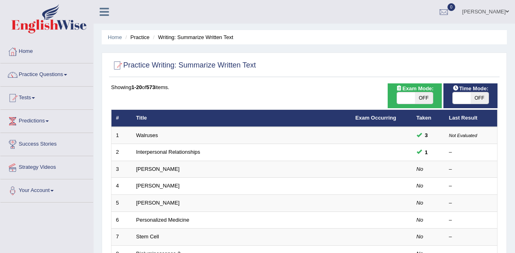
click at [165, 131] on td "Walruses" at bounding box center [241, 135] width 219 height 17
click at [168, 133] on td "Walruses" at bounding box center [241, 135] width 219 height 17
click at [153, 136] on link "Walruses" at bounding box center [147, 135] width 22 height 6
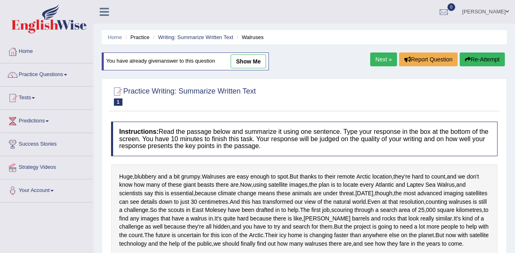
click at [249, 57] on link "show me" at bounding box center [248, 61] width 35 height 14
type textarea "blubbery grumpy satellites 25000 square kilometers"
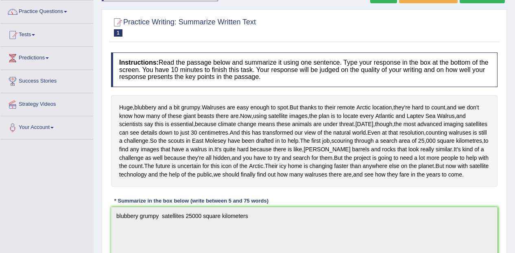
scroll to position [63, 0]
click at [18, 8] on div at bounding box center [13, 12] width 12 height 12
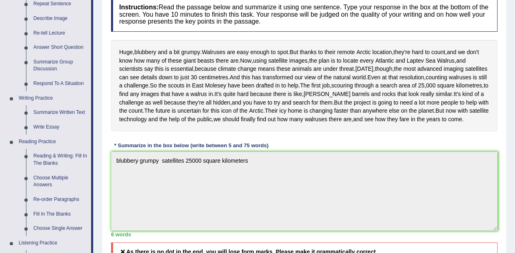
scroll to position [120, 0]
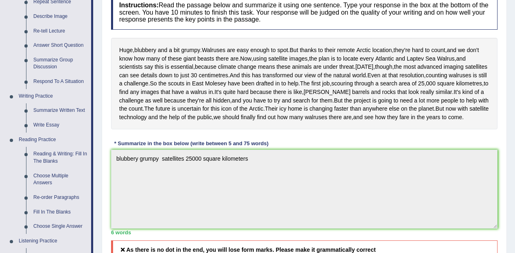
click at [66, 154] on link "Reading & Writing: Fill In The Blanks" at bounding box center [60, 158] width 61 height 22
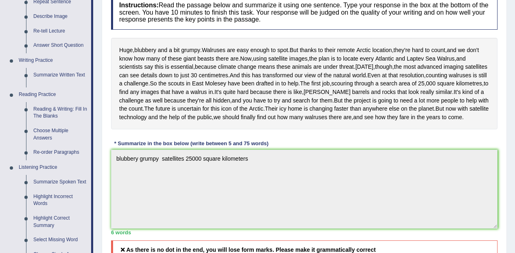
click at [66, 154] on link "Re-order Paragraphs" at bounding box center [60, 152] width 61 height 15
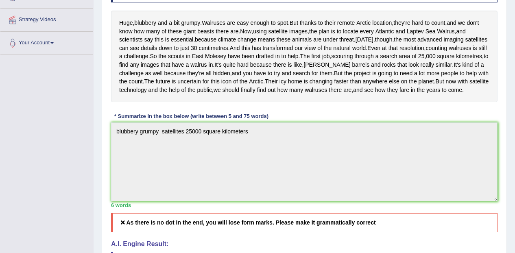
scroll to position [210, 0]
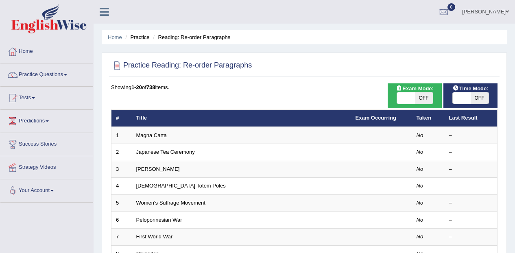
click at [30, 72] on link "Practice Questions" at bounding box center [46, 73] width 93 height 20
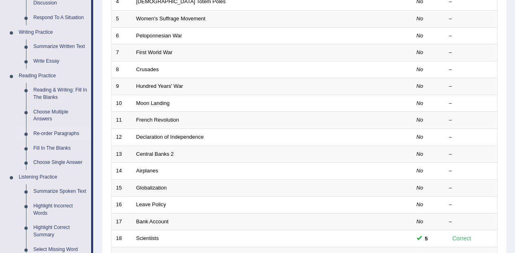
scroll to position [183, 0]
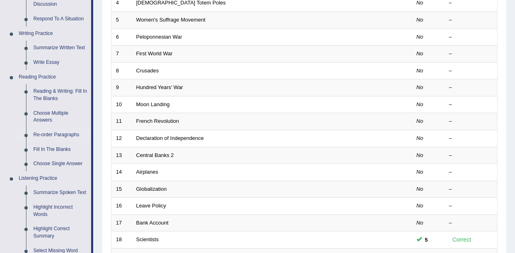
click at [49, 92] on link "Reading & Writing: Fill In The Blanks" at bounding box center [60, 95] width 61 height 22
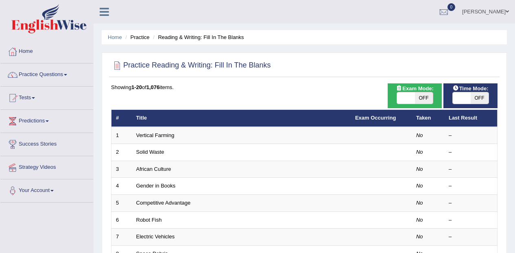
click at [161, 136] on link "Vertical Farming" at bounding box center [155, 135] width 38 height 6
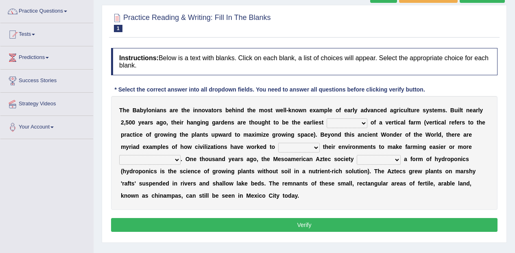
scroll to position [63, 0]
